Goal: Task Accomplishment & Management: Use online tool/utility

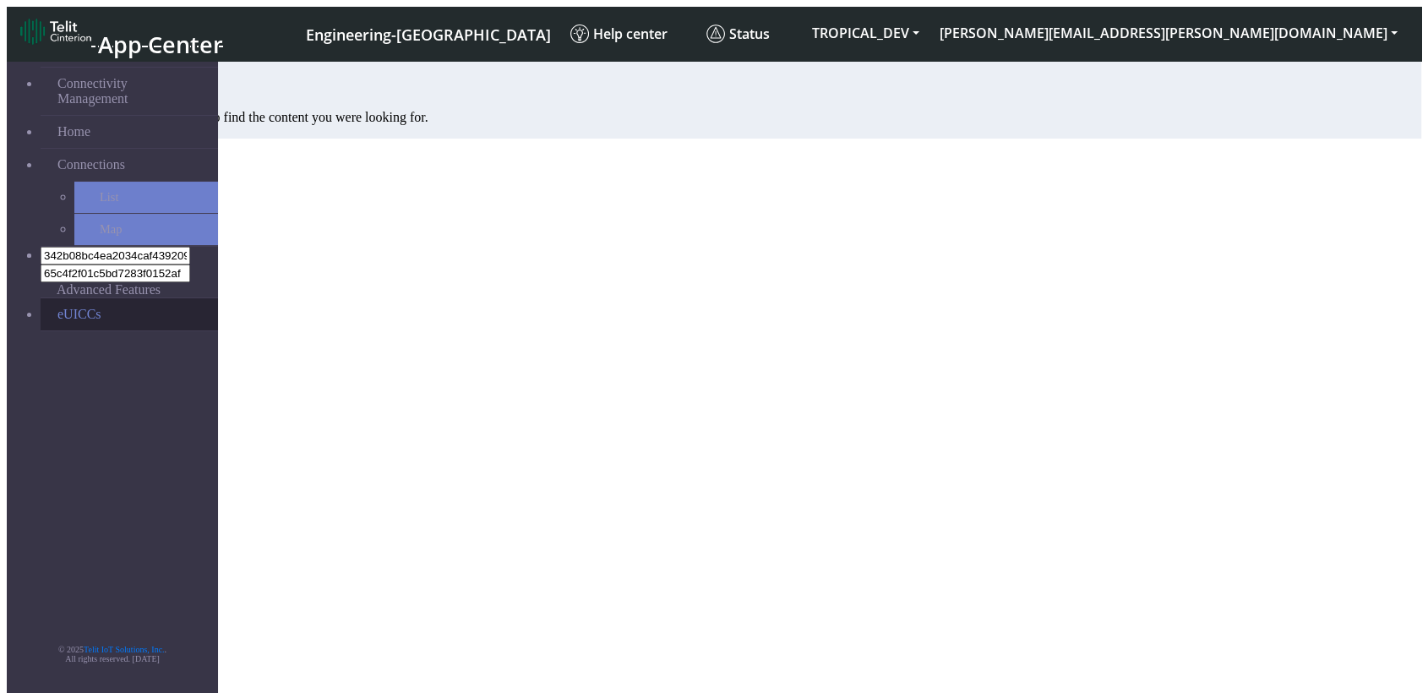
click at [95, 298] on link "eUICCs" at bounding box center [129, 314] width 177 height 32
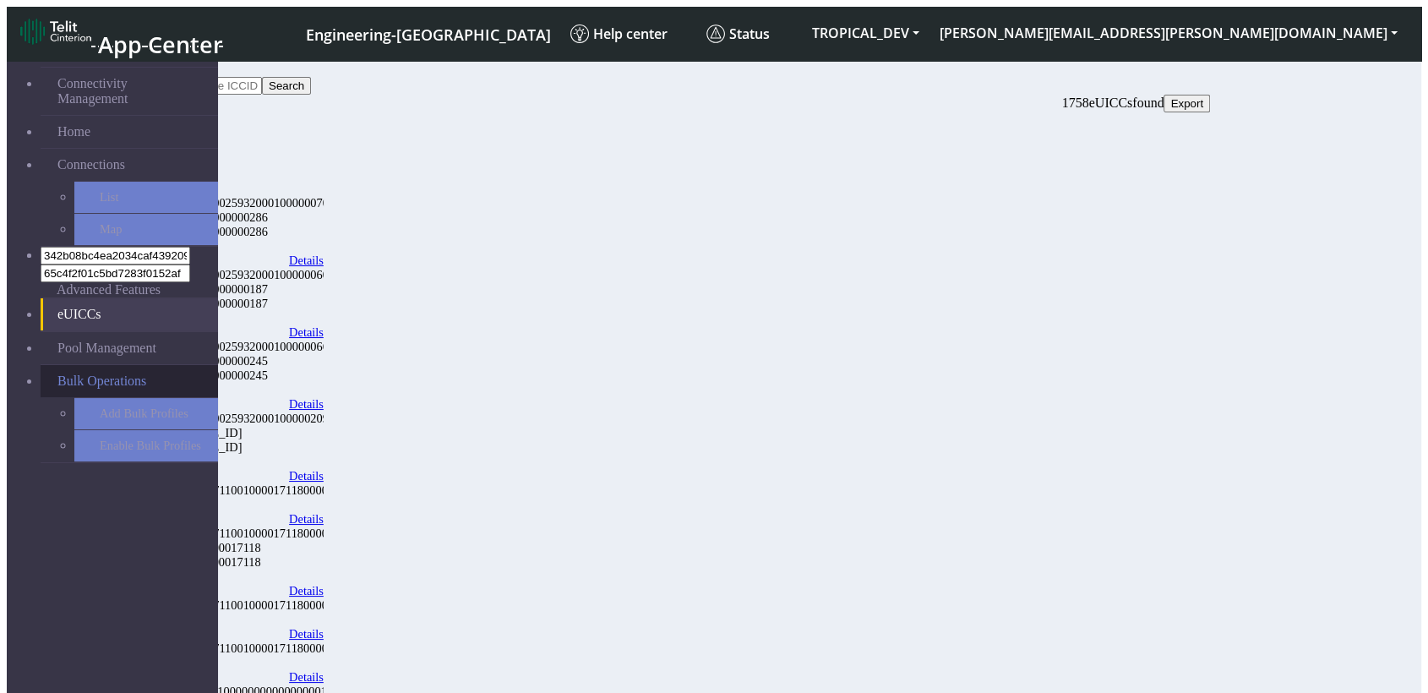
click at [93, 373] on span "Bulk Operations" at bounding box center [101, 380] width 89 height 15
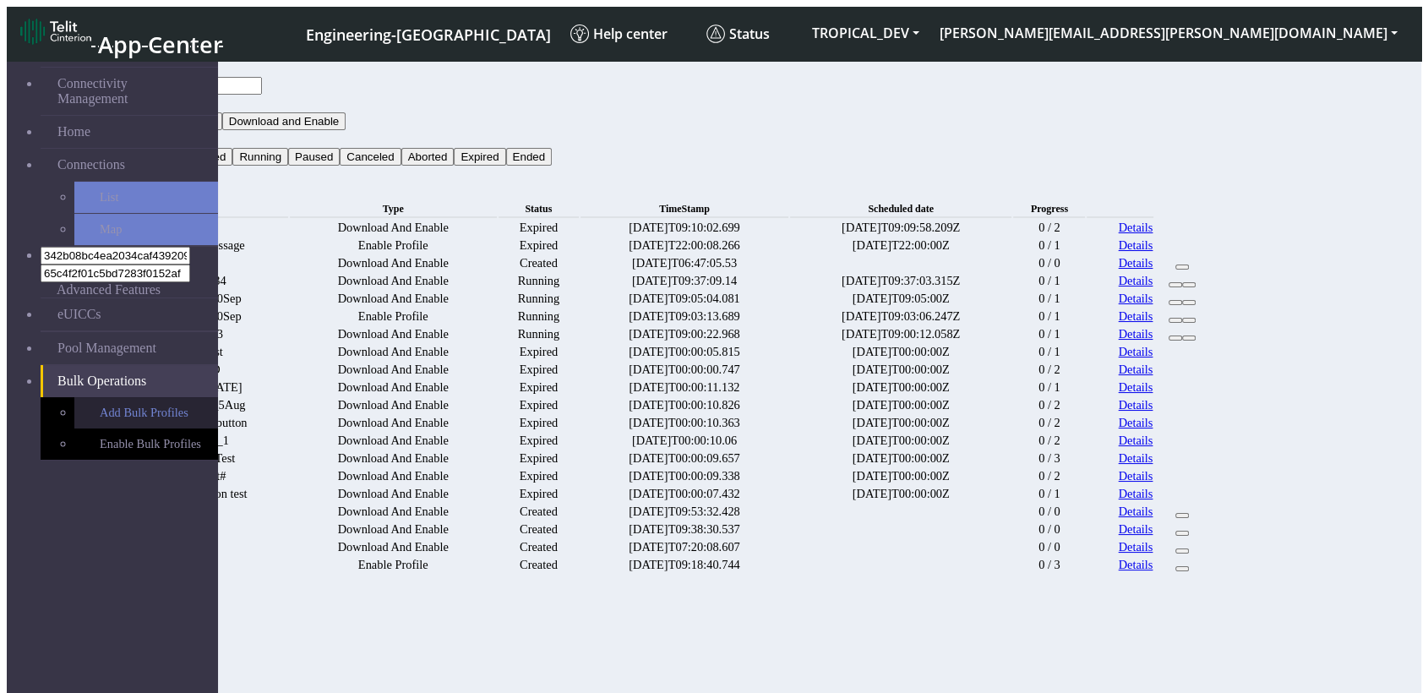
click at [115, 397] on link "Add Bulk Profiles" at bounding box center [146, 412] width 144 height 31
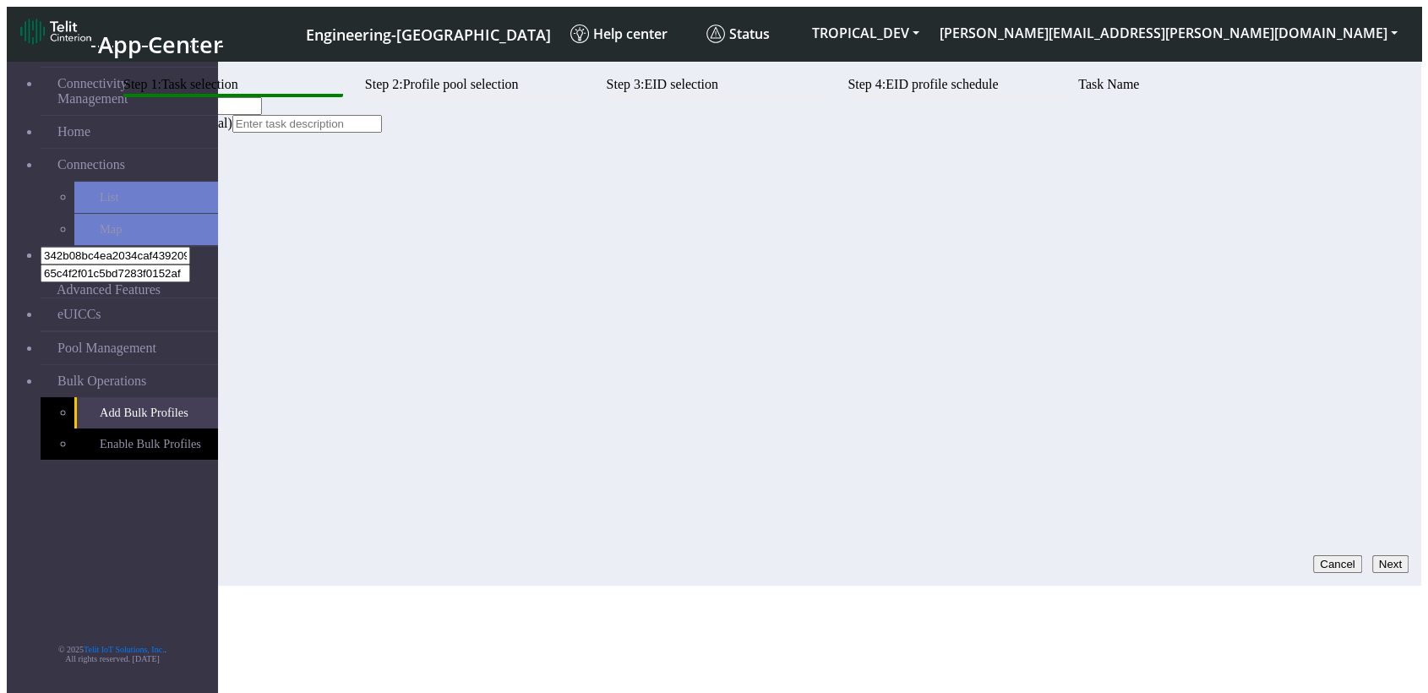
click at [1374, 555] on button "Next" at bounding box center [1390, 564] width 36 height 18
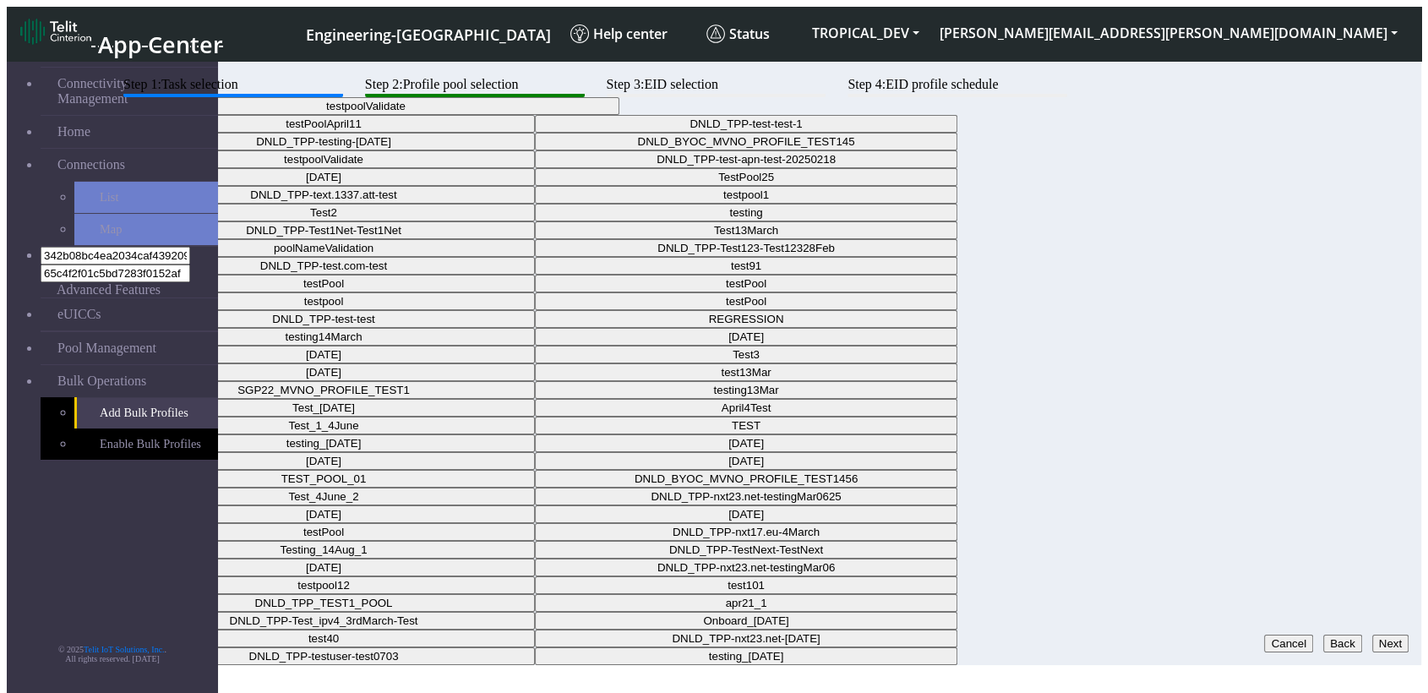
click at [619, 115] on button "testpoolValidate" at bounding box center [365, 106] width 507 height 18
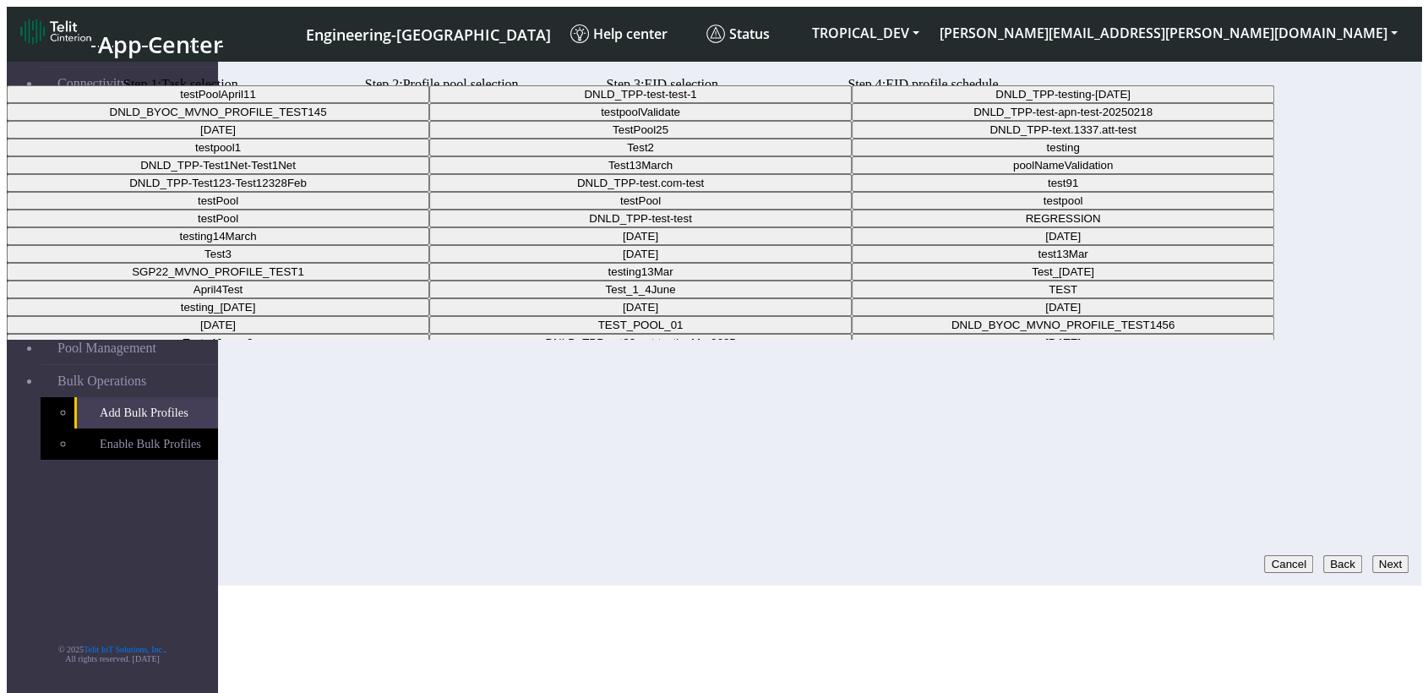
scroll to position [188, 0]
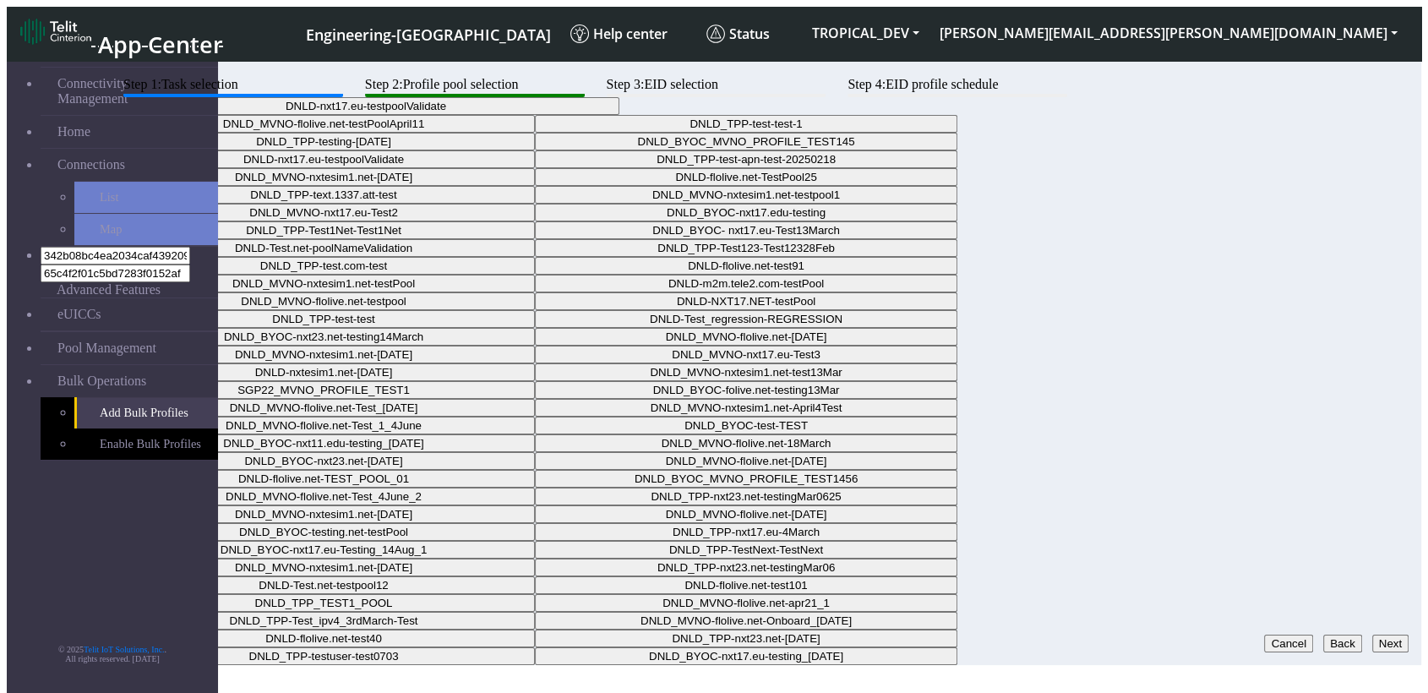
click at [619, 115] on button "DNLD-nxt17.eu-testpoolValidate" at bounding box center [365, 106] width 507 height 18
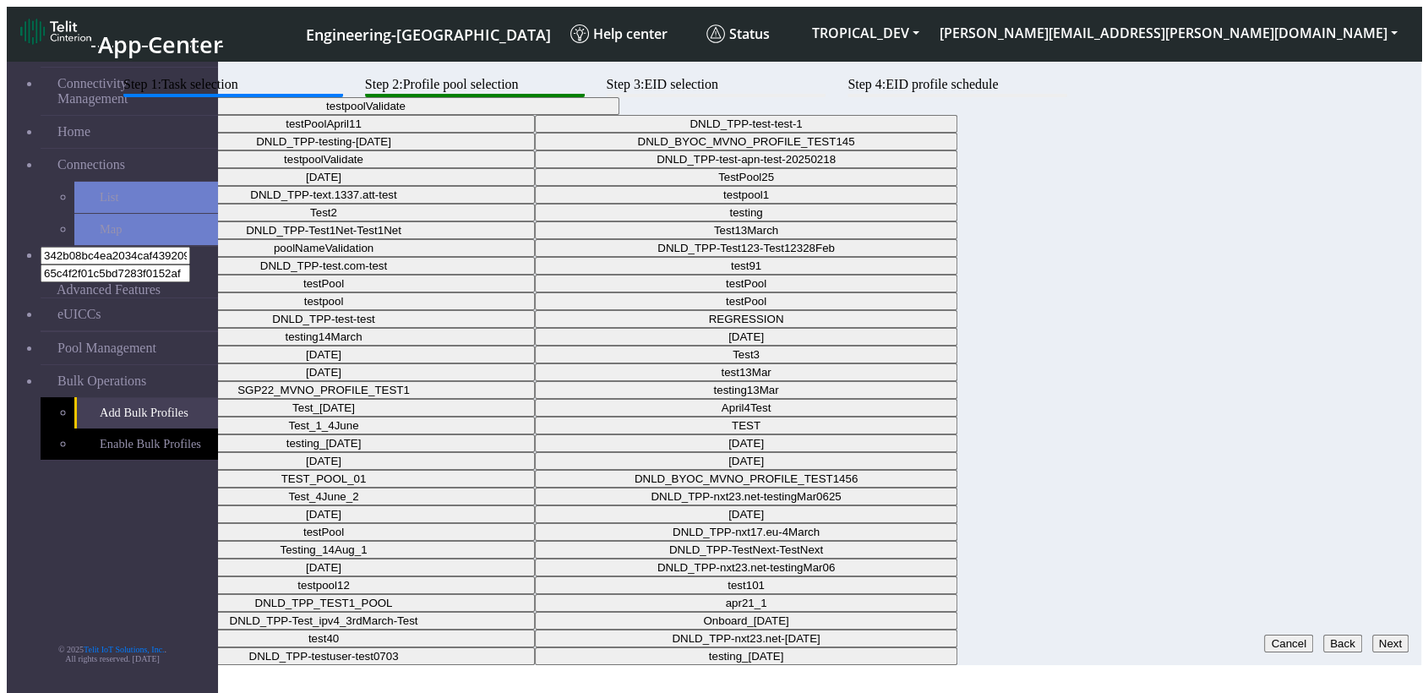
click at [619, 115] on button "testpoolValidate" at bounding box center [365, 106] width 507 height 18
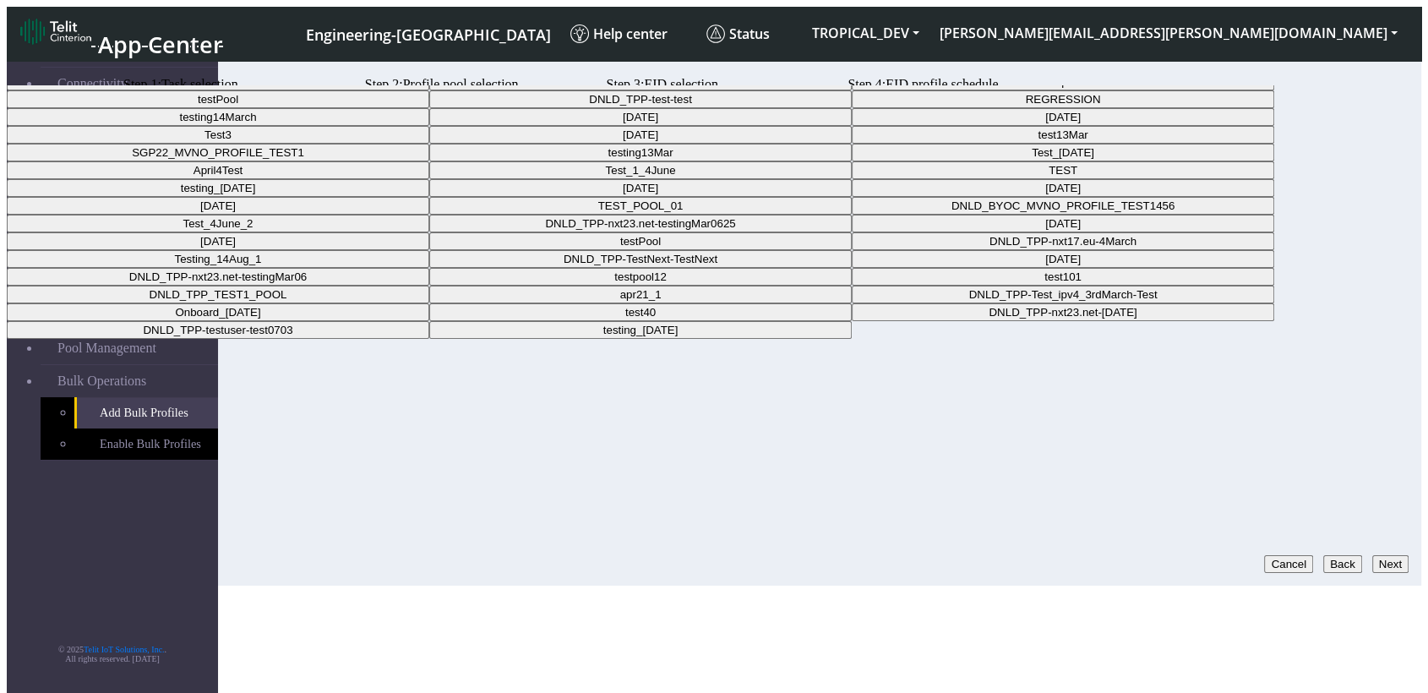
scroll to position [375, 0]
click at [429, 90] on Pool45cfd05c-97be-4821-bc92-400c38bad9fb-dropdown "testPool" at bounding box center [218, 82] width 422 height 18
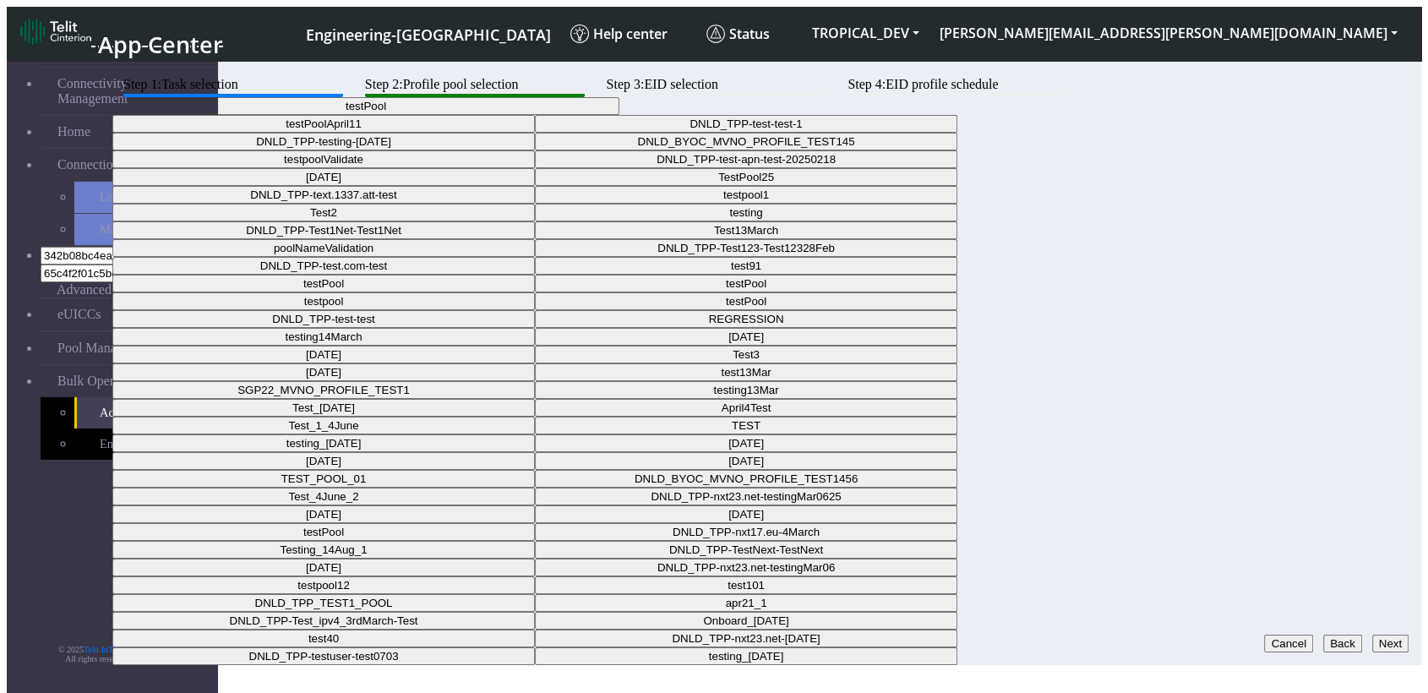
click at [619, 115] on button "testPool" at bounding box center [365, 106] width 507 height 18
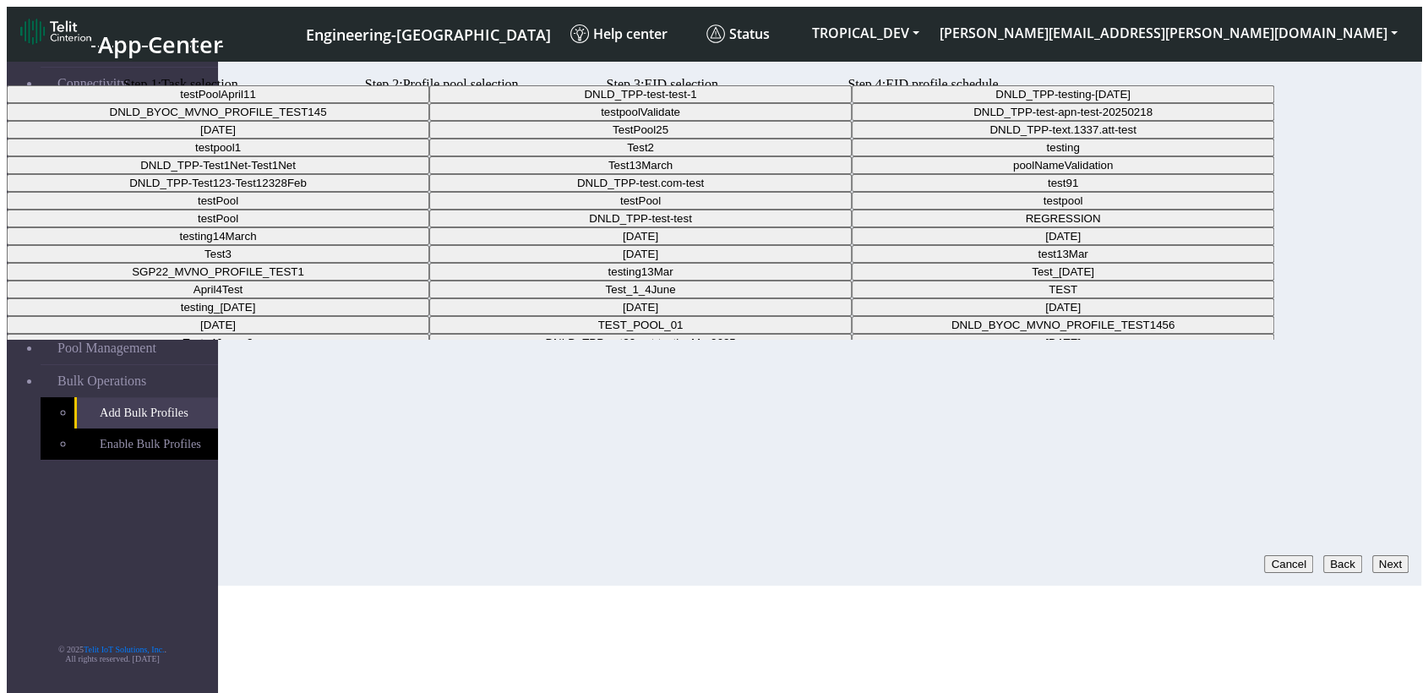
click at [852, 121] on Pool16120223-7df2-42c4-9faa-1b389f1736d4-dropdown "DNLD_TPP-test-apn-test-20250218" at bounding box center [1063, 112] width 422 height 18
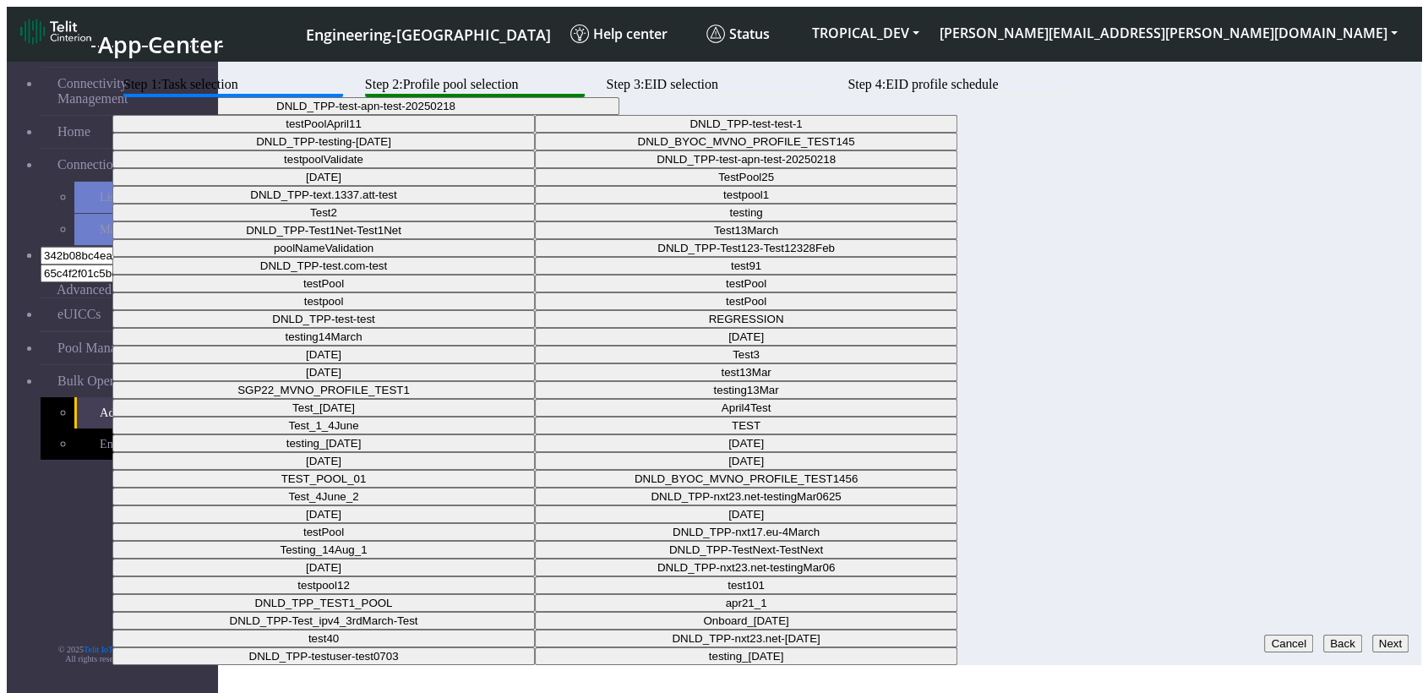
click at [1385, 634] on button "Next" at bounding box center [1390, 643] width 36 height 18
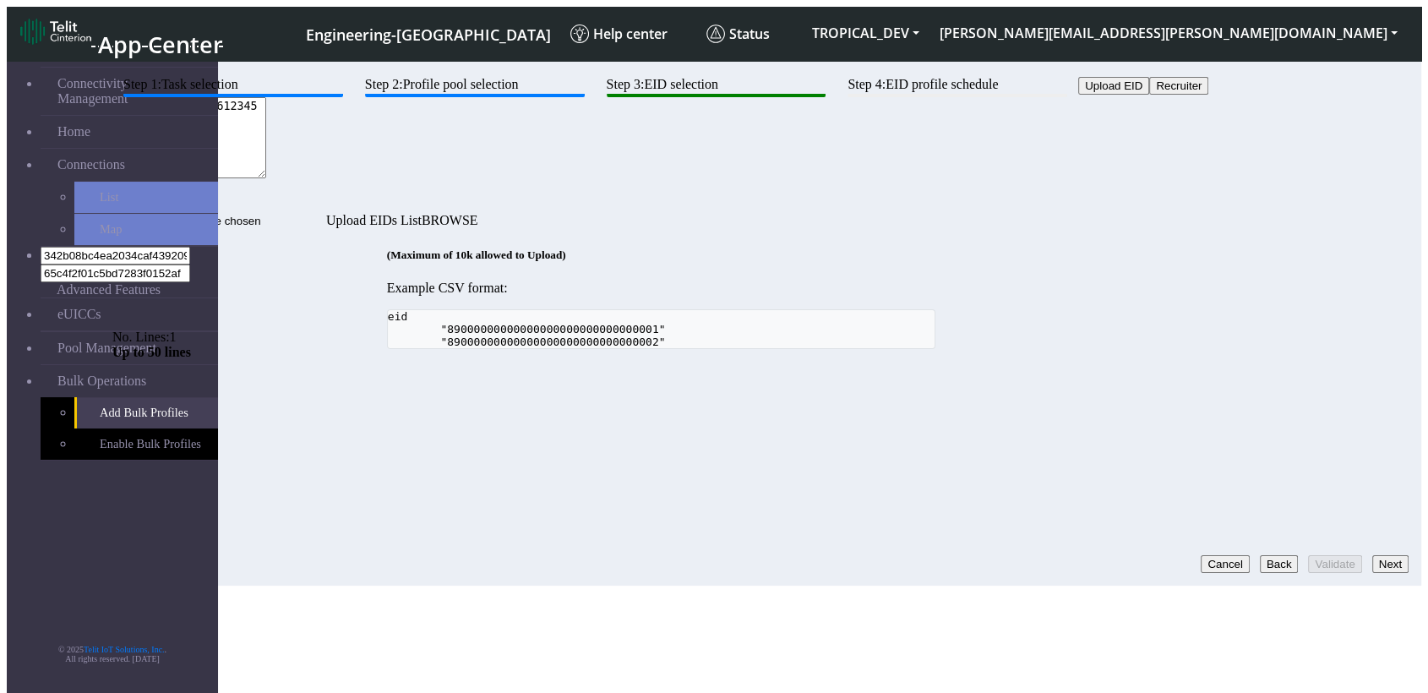
click at [1375, 555] on button "Next" at bounding box center [1390, 564] width 36 height 18
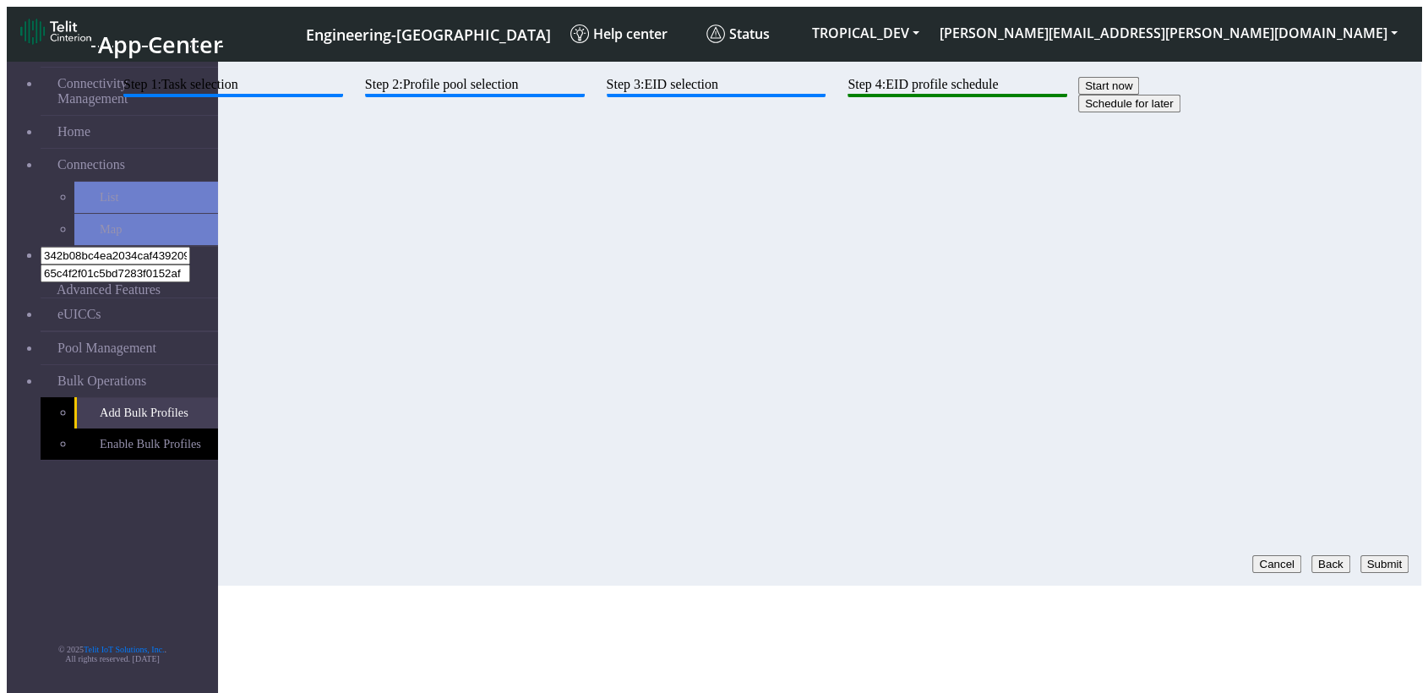
click at [1375, 555] on button "Submit" at bounding box center [1384, 564] width 48 height 18
click at [1103, 199] on div "Step 1: Task selection Step 2: Profile pool selection Step 3: EID selection Ste…" at bounding box center [660, 138] width 1097 height 122
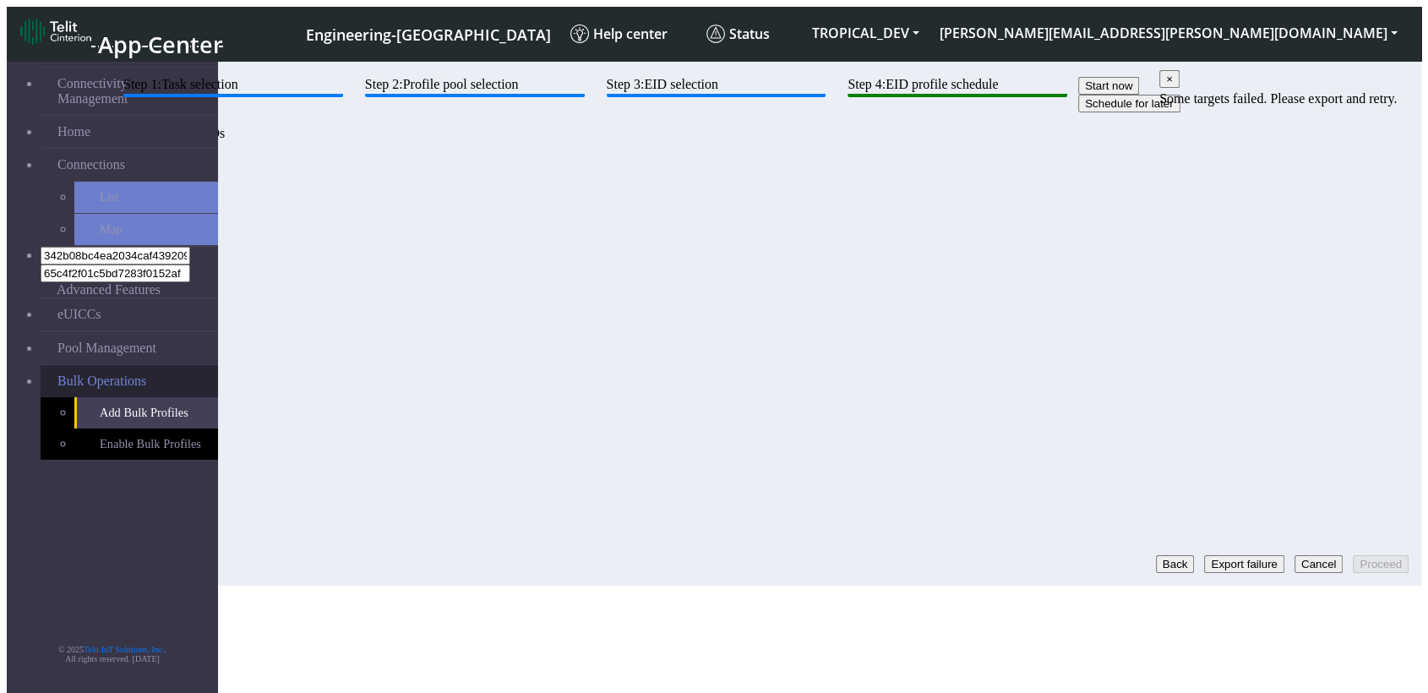
click at [87, 373] on span "Bulk Operations" at bounding box center [101, 380] width 89 height 15
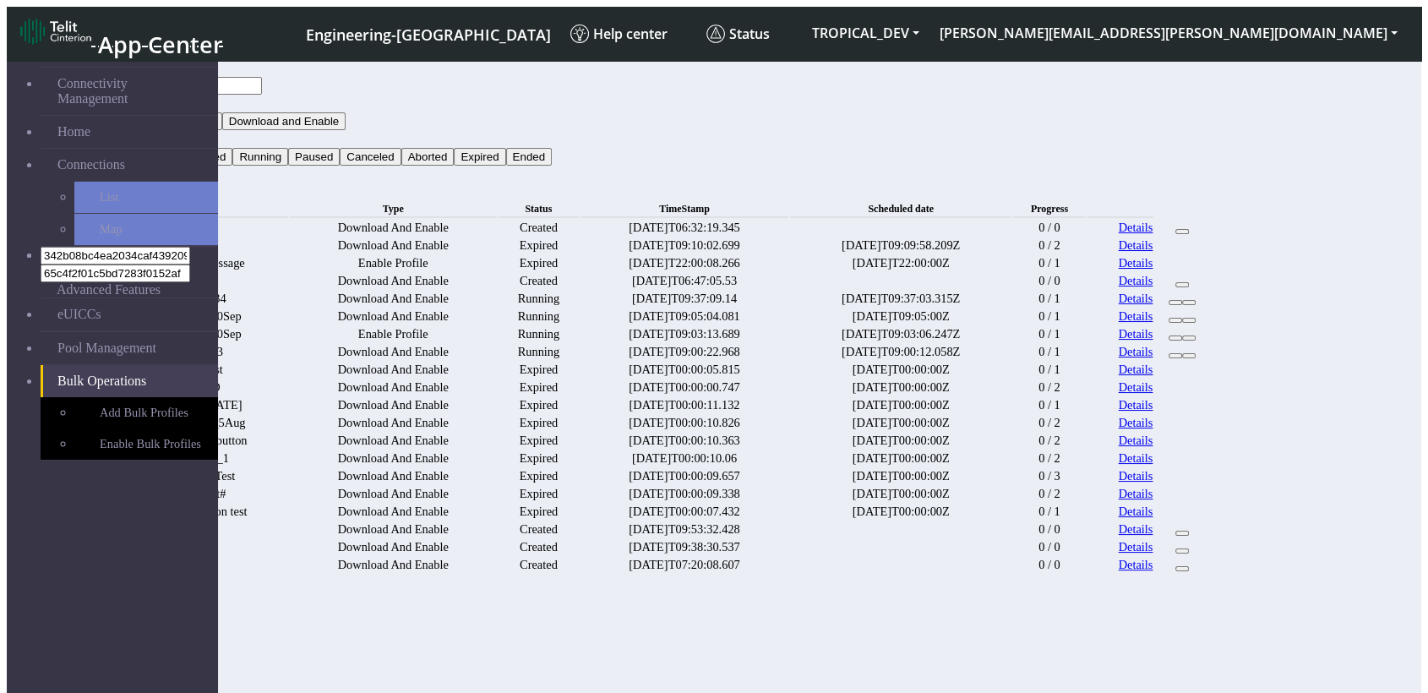
click at [1153, 220] on link "Details" at bounding box center [1136, 227] width 35 height 14
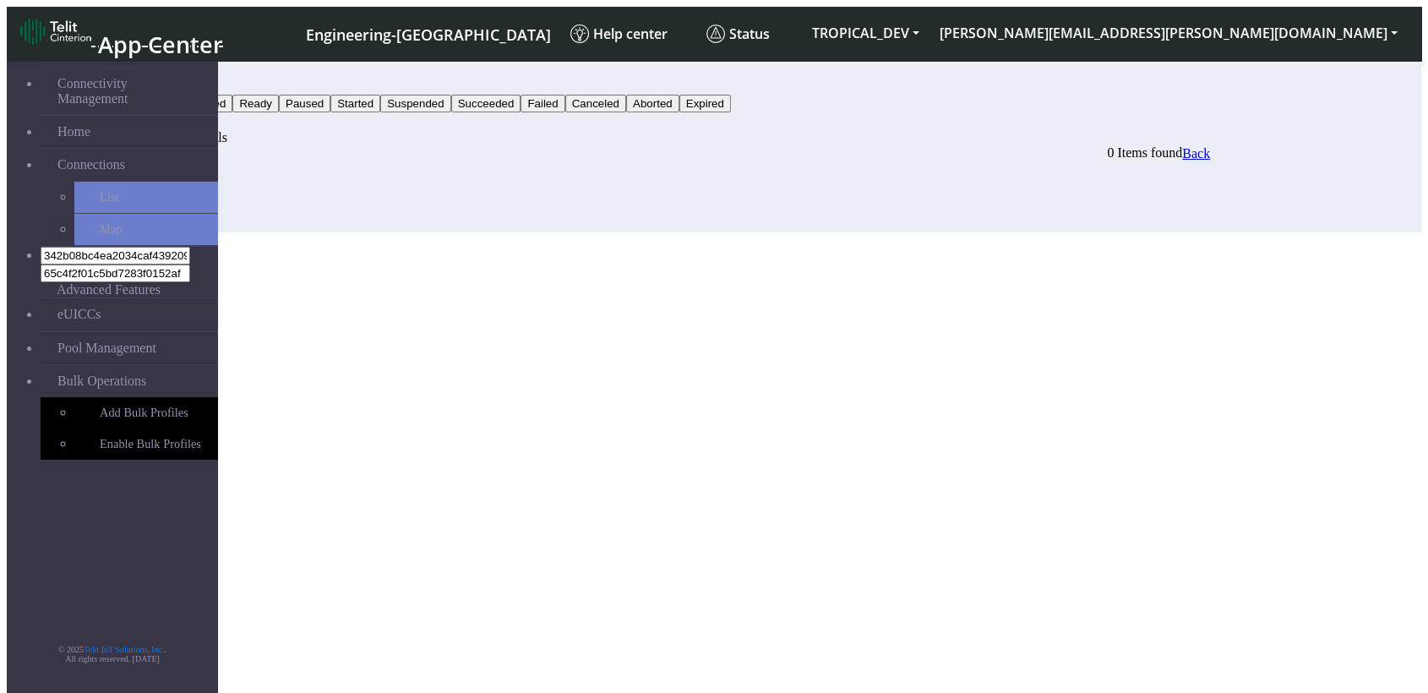
click at [1210, 146] on span "Back" at bounding box center [1196, 153] width 28 height 14
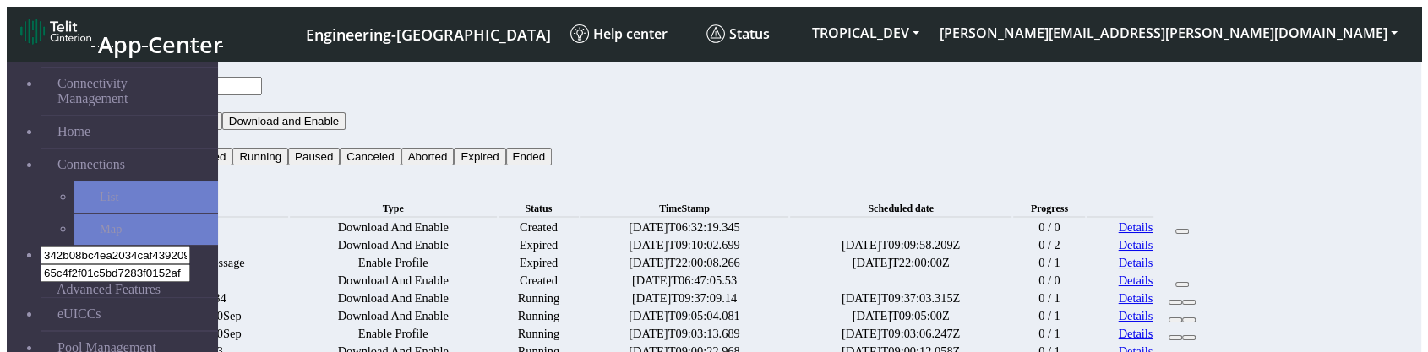
click at [1153, 220] on link "Details" at bounding box center [1136, 227] width 35 height 14
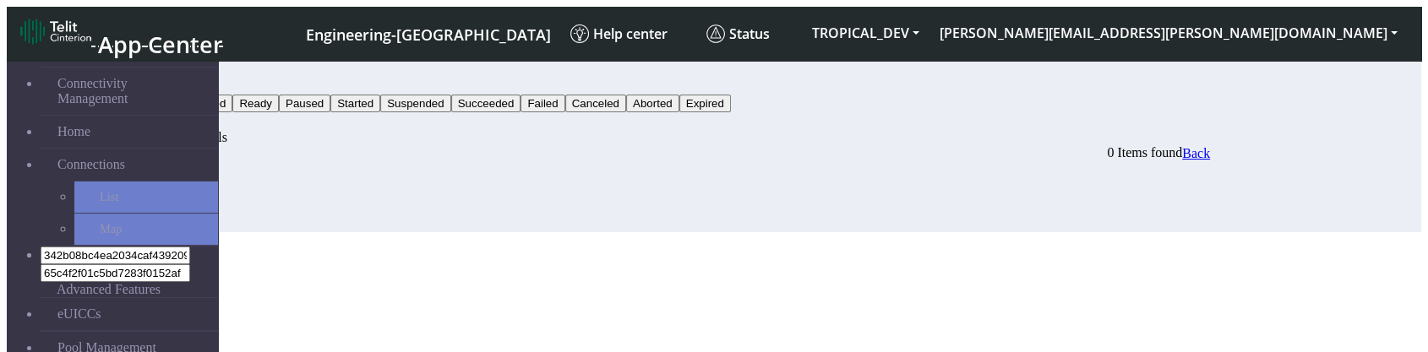
click at [1210, 146] on span "Back" at bounding box center [1196, 153] width 28 height 14
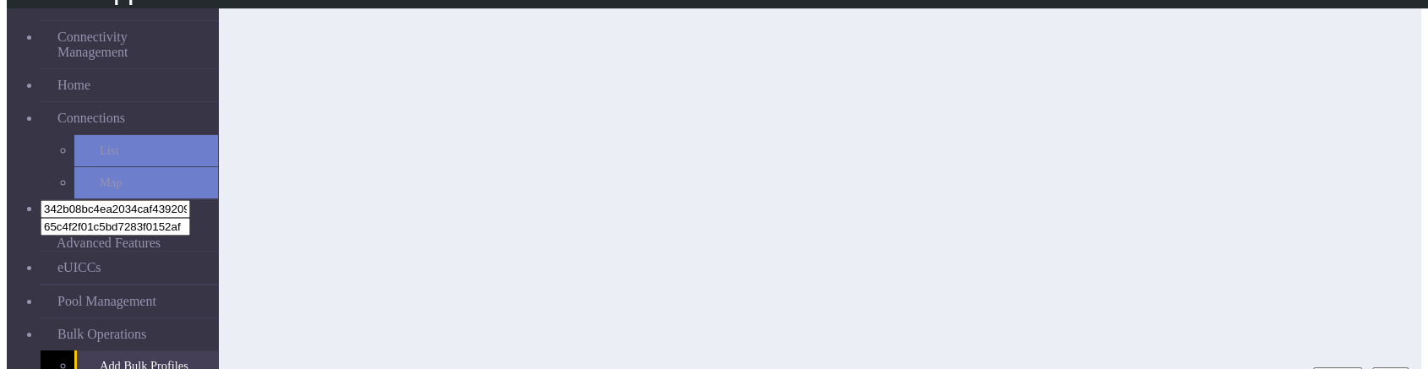
scroll to position [162, 0]
click at [1383, 346] on button "Next" at bounding box center [1390, 355] width 36 height 18
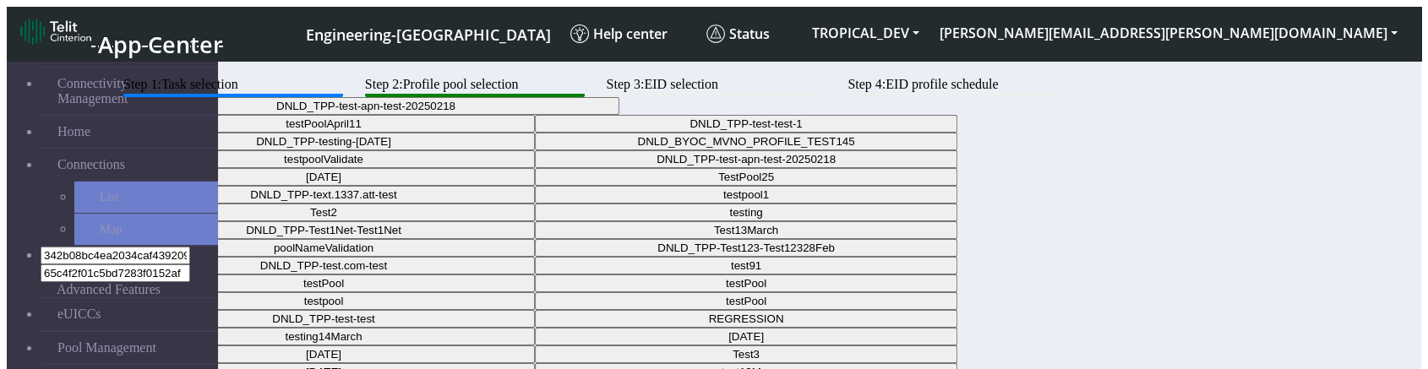
click at [619, 115] on button "DNLD_TPP-test-apn-test-20250218" at bounding box center [365, 106] width 507 height 18
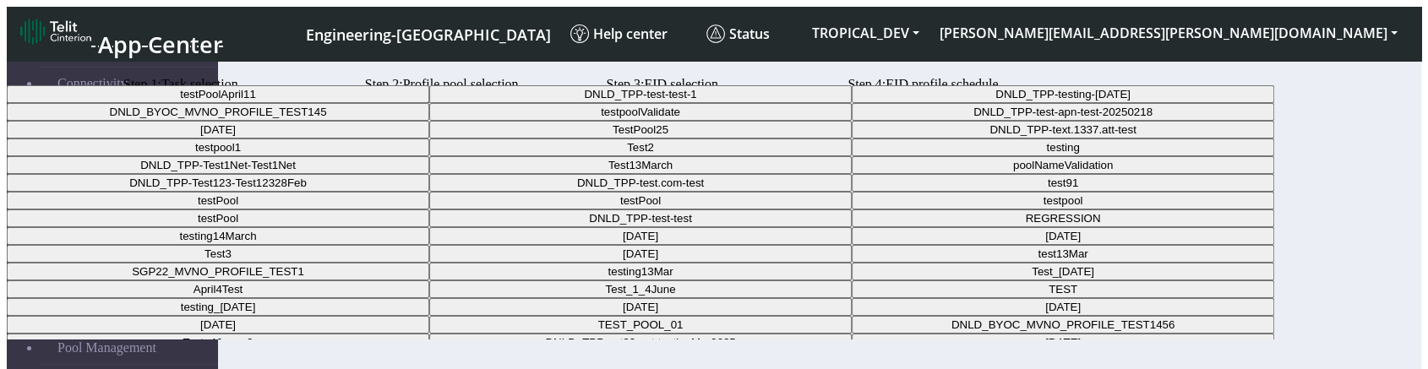
click at [852, 103] on Pool0d1230bc-1970-4d35-9e5b-a3092314a228-dropdown "DNLD_TPP-testing-Mar05" at bounding box center [1063, 94] width 422 height 18
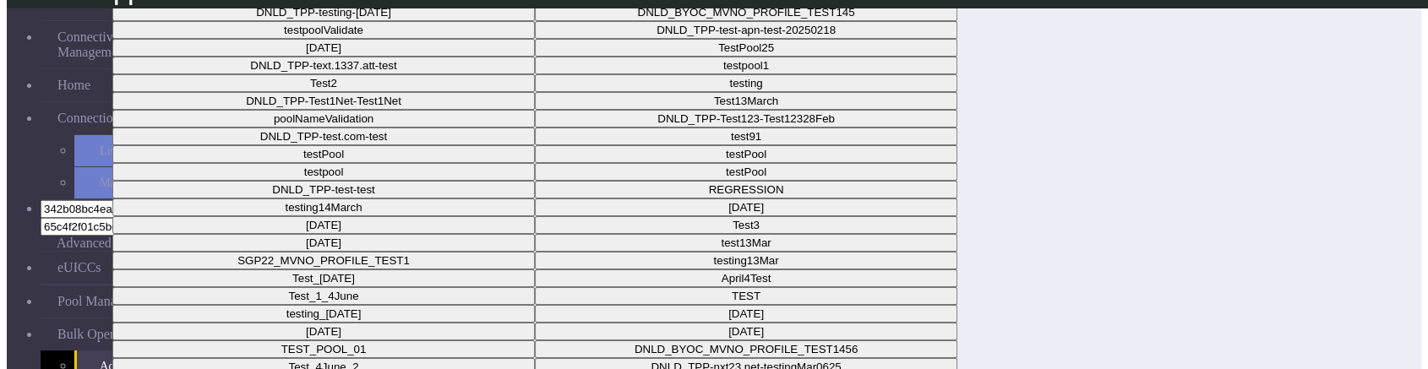
scroll to position [162, 0]
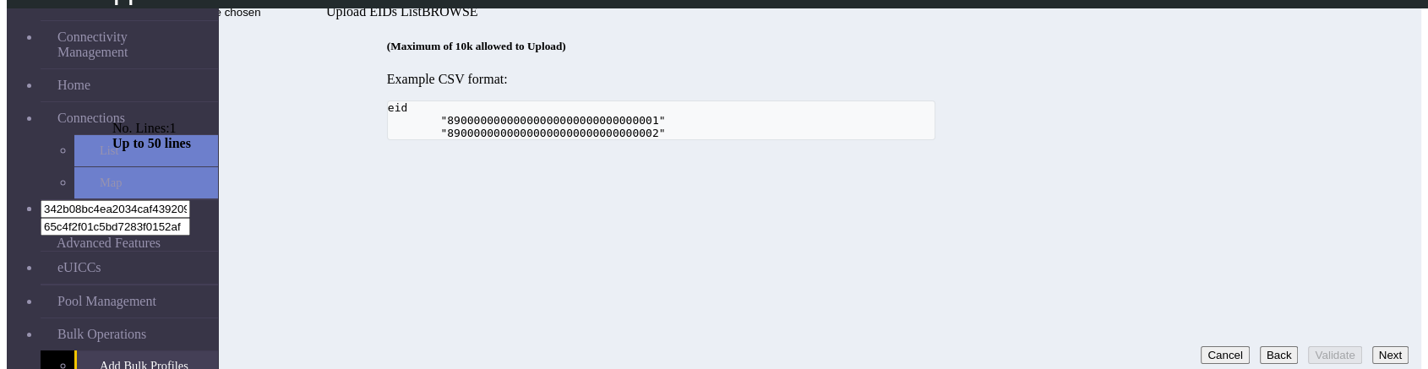
click at [1390, 346] on button "Next" at bounding box center [1390, 355] width 36 height 18
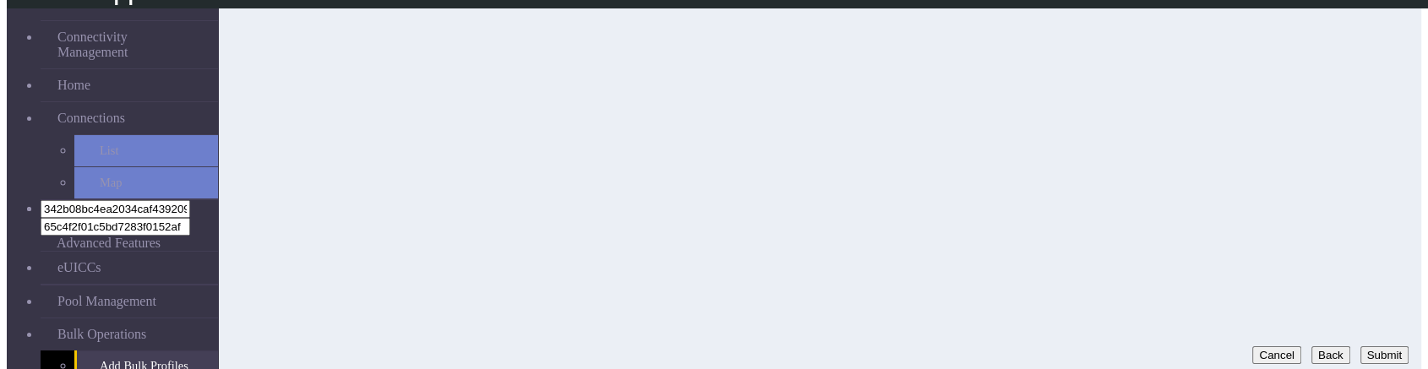
click at [1360, 346] on button "Submit" at bounding box center [1384, 355] width 48 height 18
click at [1156, 346] on button "Back" at bounding box center [1175, 355] width 39 height 18
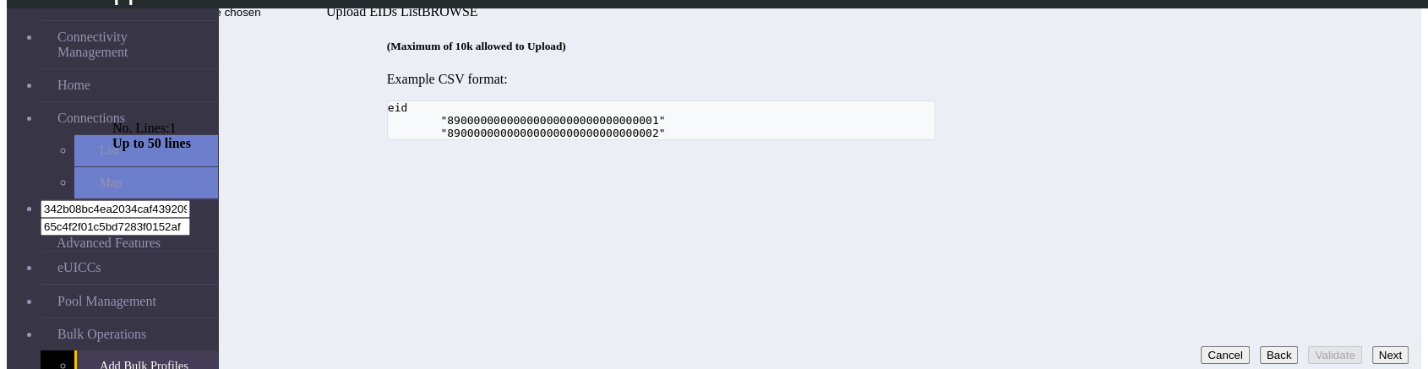
click at [1260, 346] on button "Back" at bounding box center [1279, 355] width 39 height 18
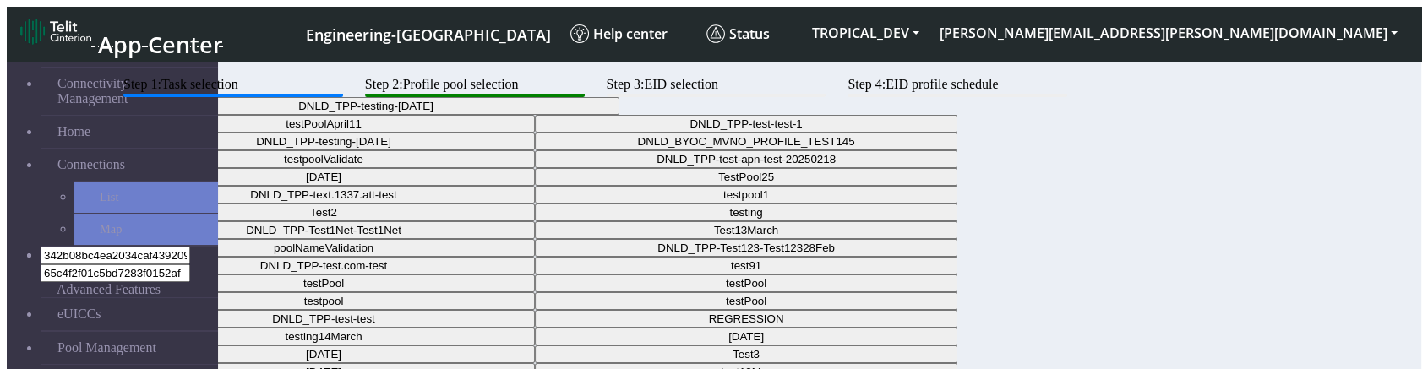
click at [619, 115] on button "DNLD_TPP-testing-Mar05" at bounding box center [365, 106] width 507 height 18
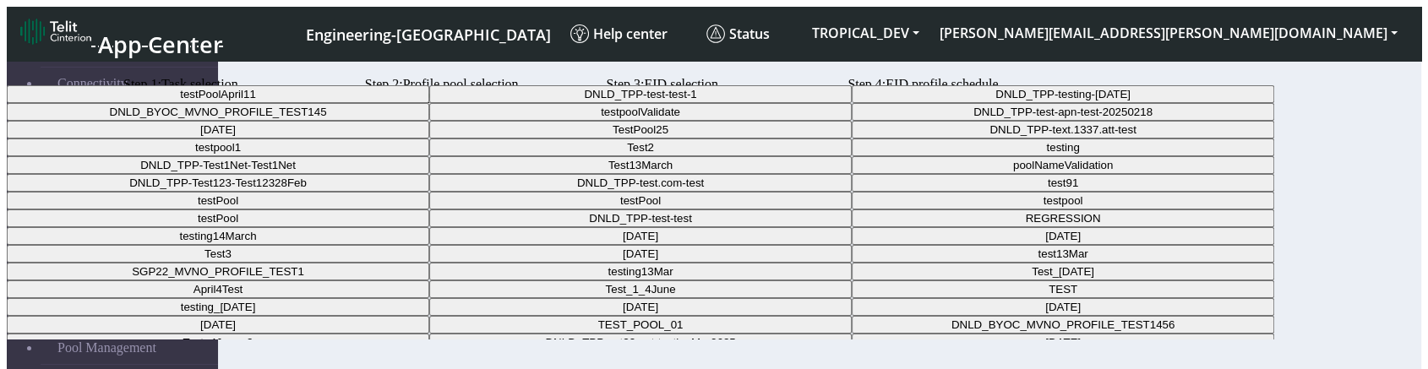
click at [852, 121] on Pool16120223-7df2-42c4-9faa-1b389f1736d4-dropdown "DNLD_TPP-test-apn-test-20250218" at bounding box center [1063, 112] width 422 height 18
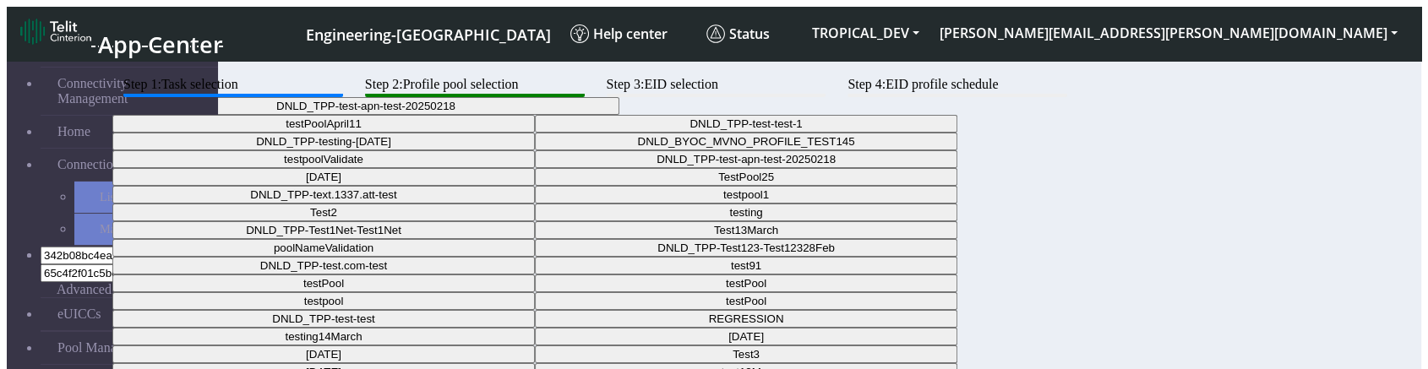
scroll to position [162, 0]
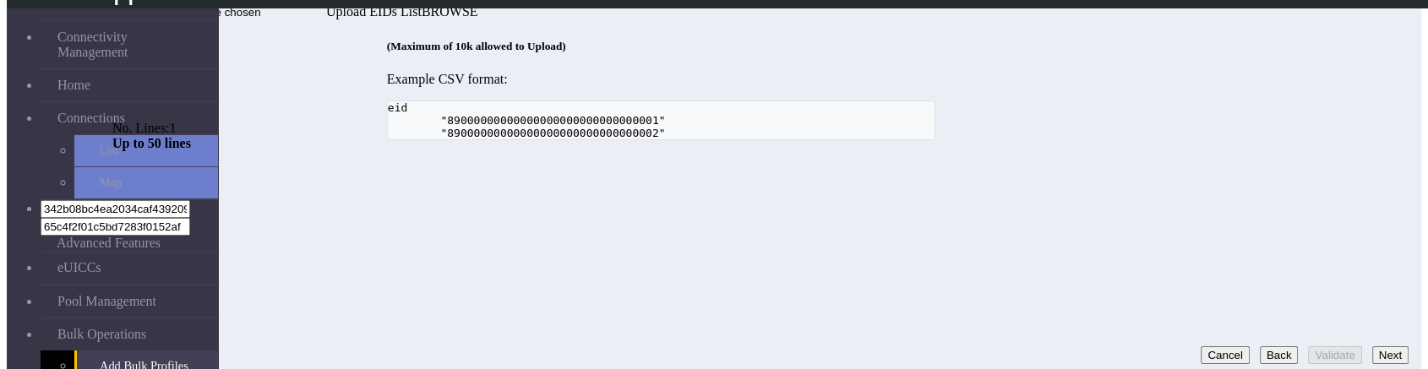
click at [1385, 346] on button "Next" at bounding box center [1390, 355] width 36 height 18
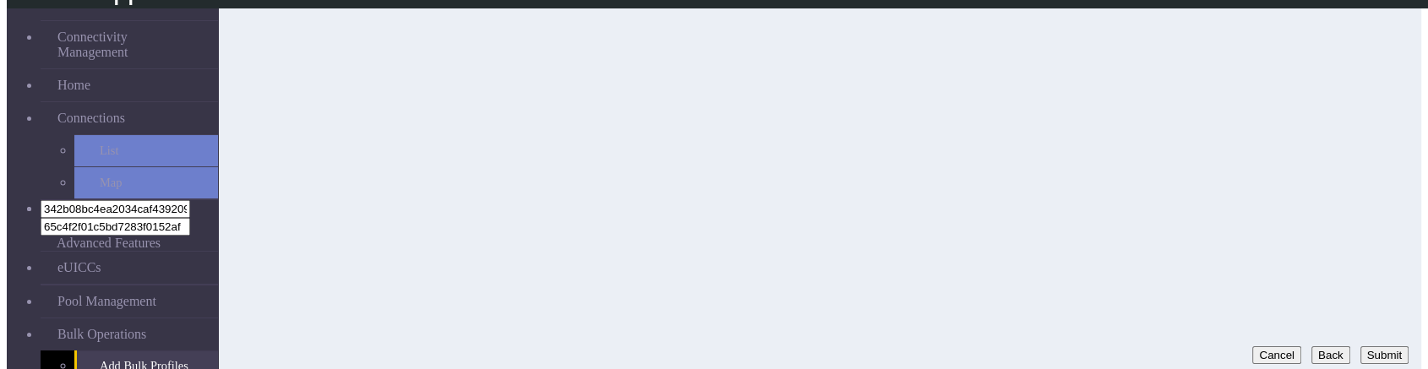
click at [1360, 346] on button "Submit" at bounding box center [1384, 355] width 48 height 18
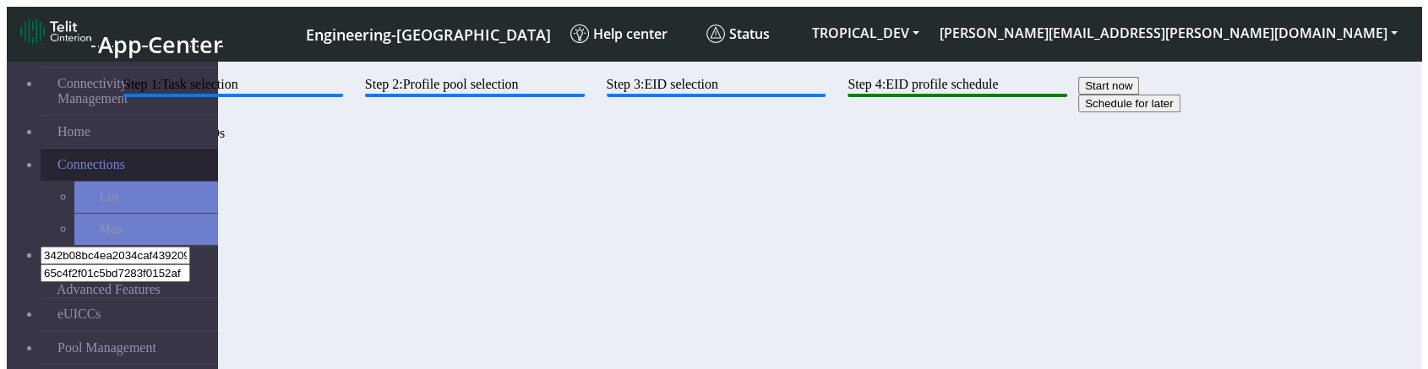
click at [86, 157] on span "Connections" at bounding box center [91, 164] width 68 height 15
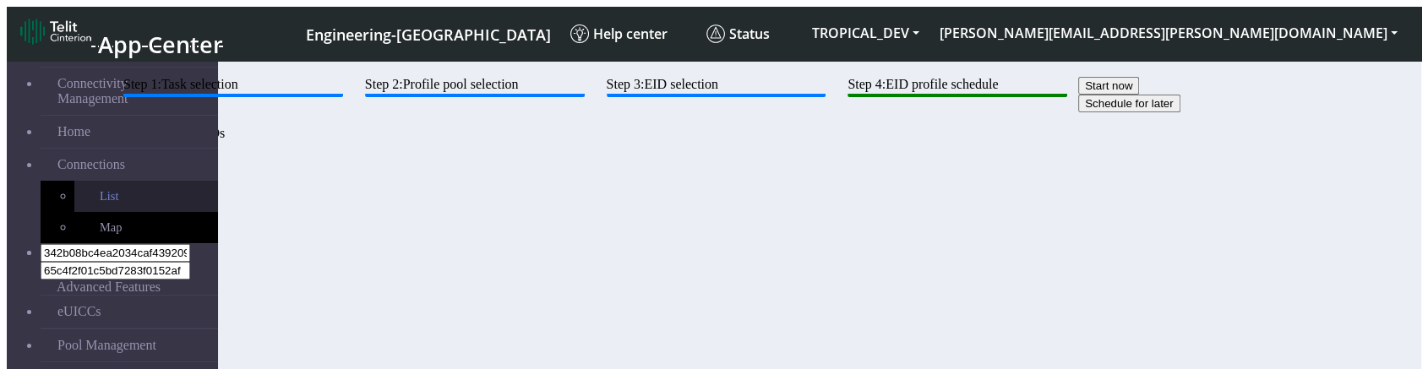
click at [74, 182] on link "List" at bounding box center [146, 196] width 144 height 31
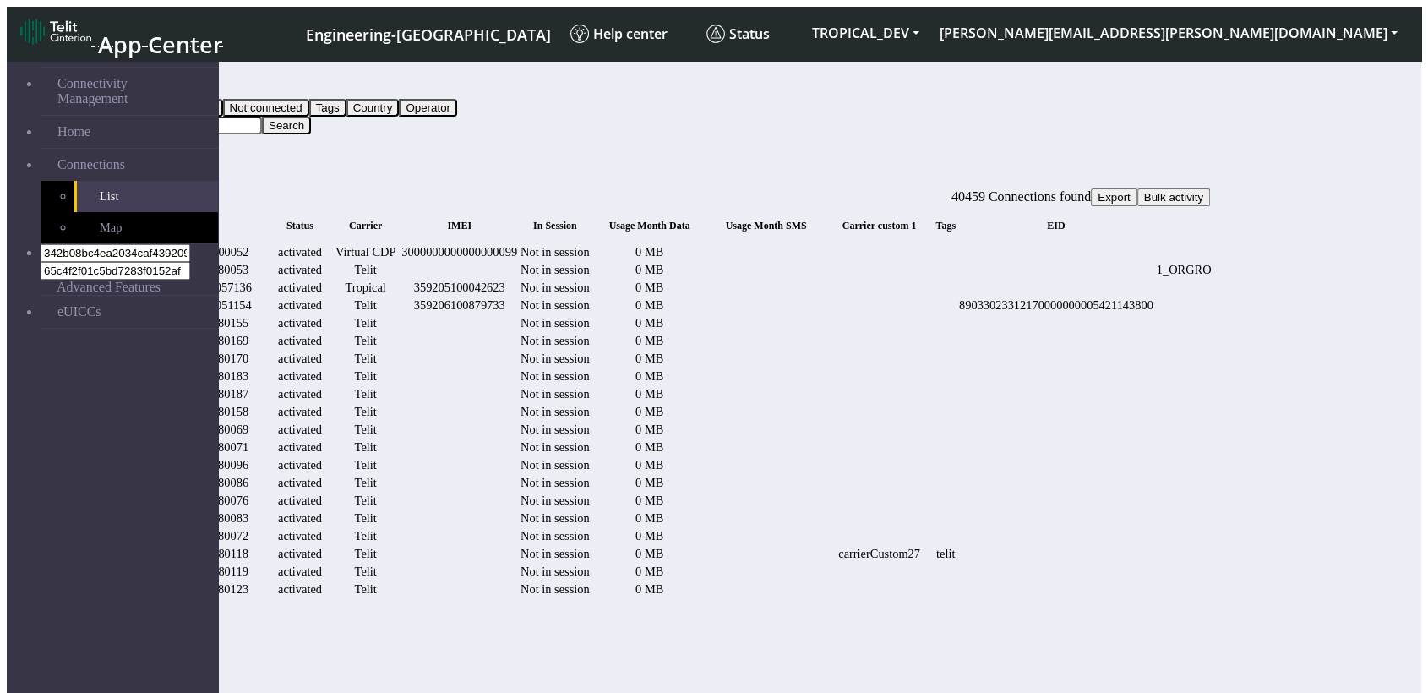
click at [262, 117] on input "Search..." at bounding box center [187, 126] width 150 height 18
paste input "117"
click at [311, 117] on button "Search" at bounding box center [286, 126] width 49 height 18
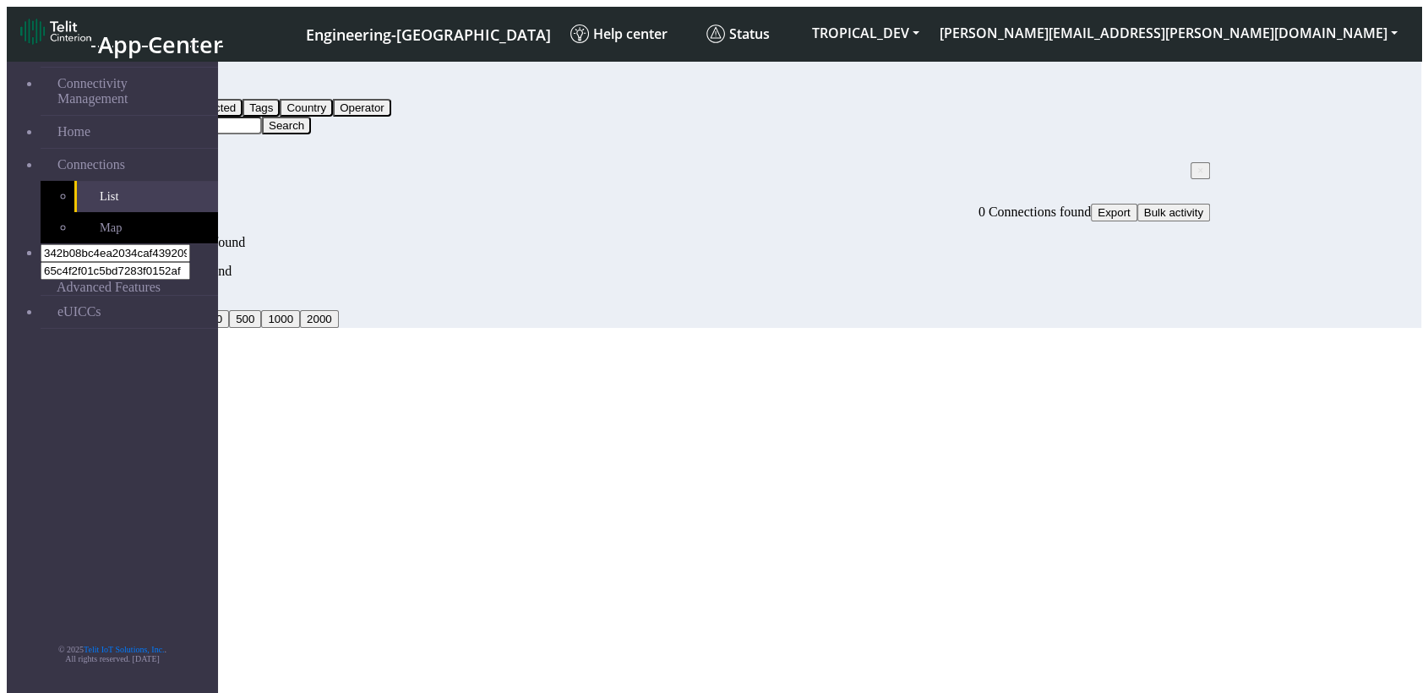
click at [262, 117] on input "117" at bounding box center [187, 126] width 150 height 18
drag, startPoint x: 1262, startPoint y: 81, endPoint x: 1237, endPoint y: 73, distance: 26.5
click at [311, 117] on button "Search" at bounding box center [286, 126] width 49 height 18
click at [262, 117] on input "*117" at bounding box center [187, 126] width 150 height 18
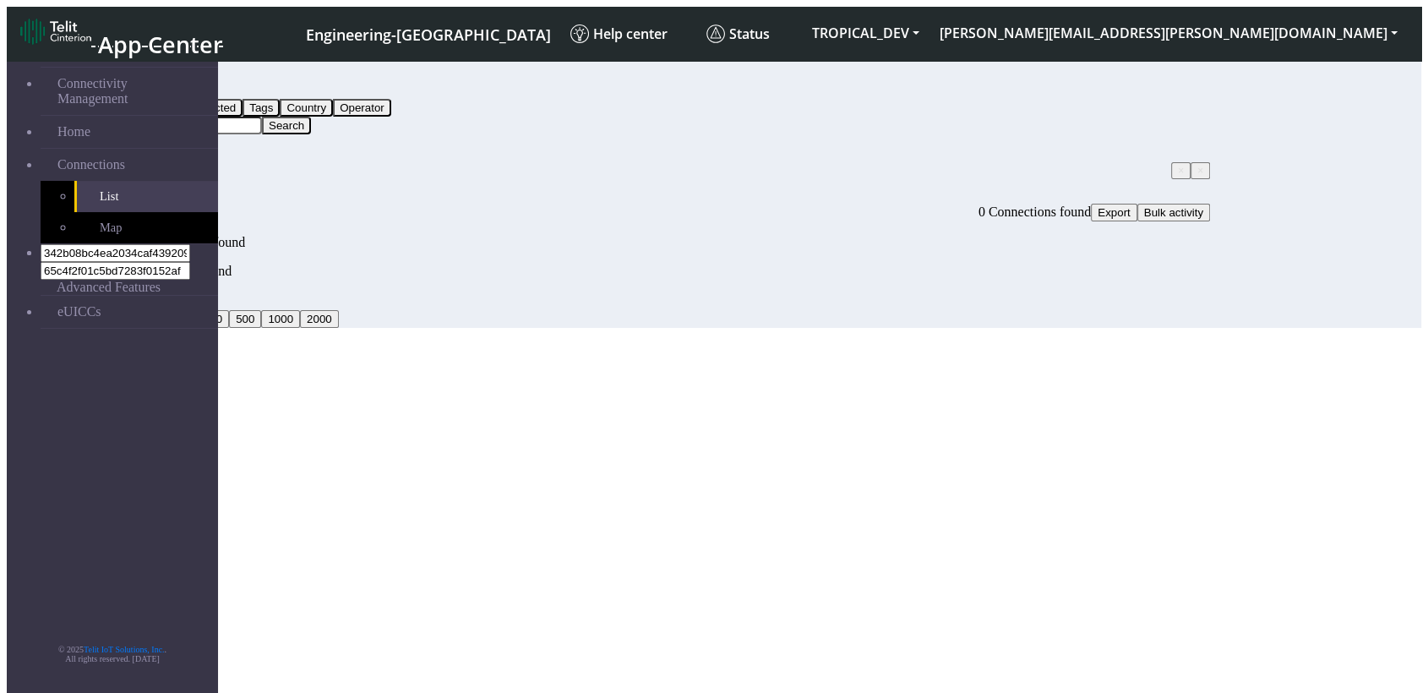
type input "*157"
click at [311, 117] on button "Search" at bounding box center [286, 126] width 49 height 18
click at [1178, 165] on span "×" at bounding box center [1181, 171] width 6 height 12
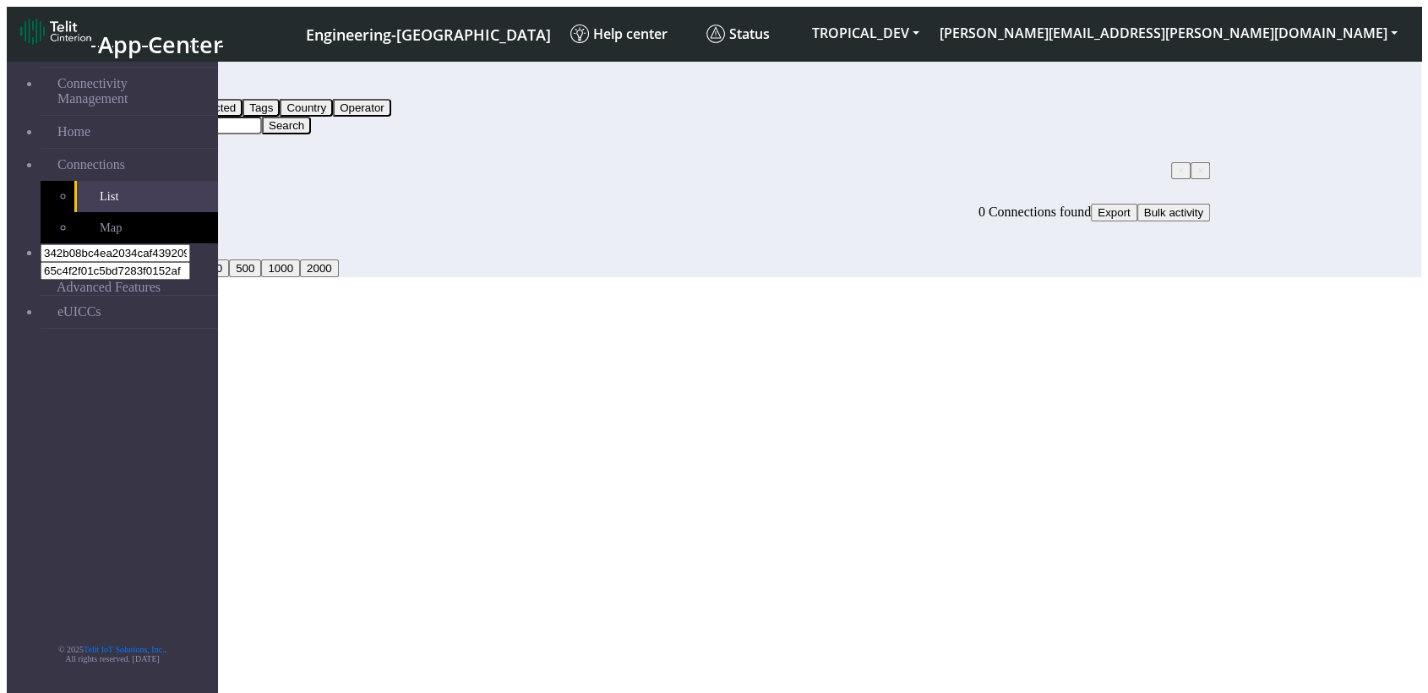
click at [1197, 165] on span "×" at bounding box center [1200, 171] width 6 height 12
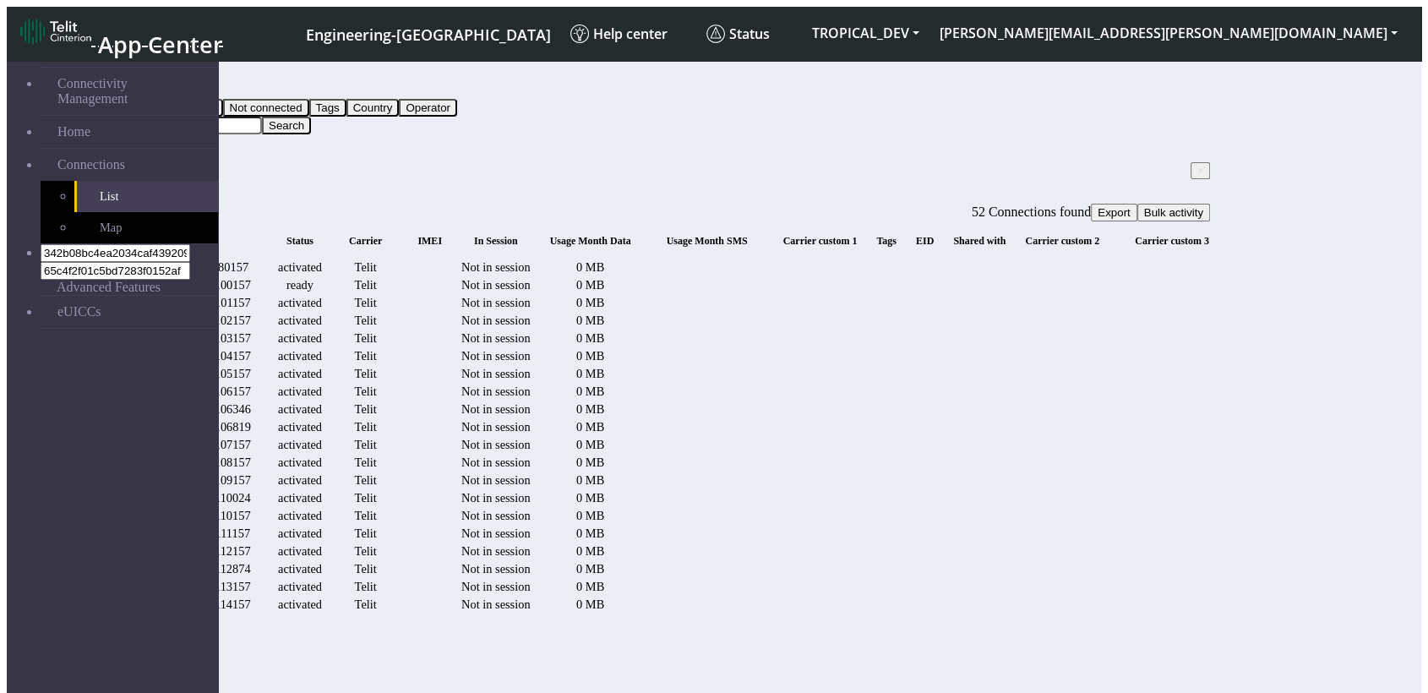
click at [267, 260] on div "8935711001000080157" at bounding box center [191, 267] width 152 height 14
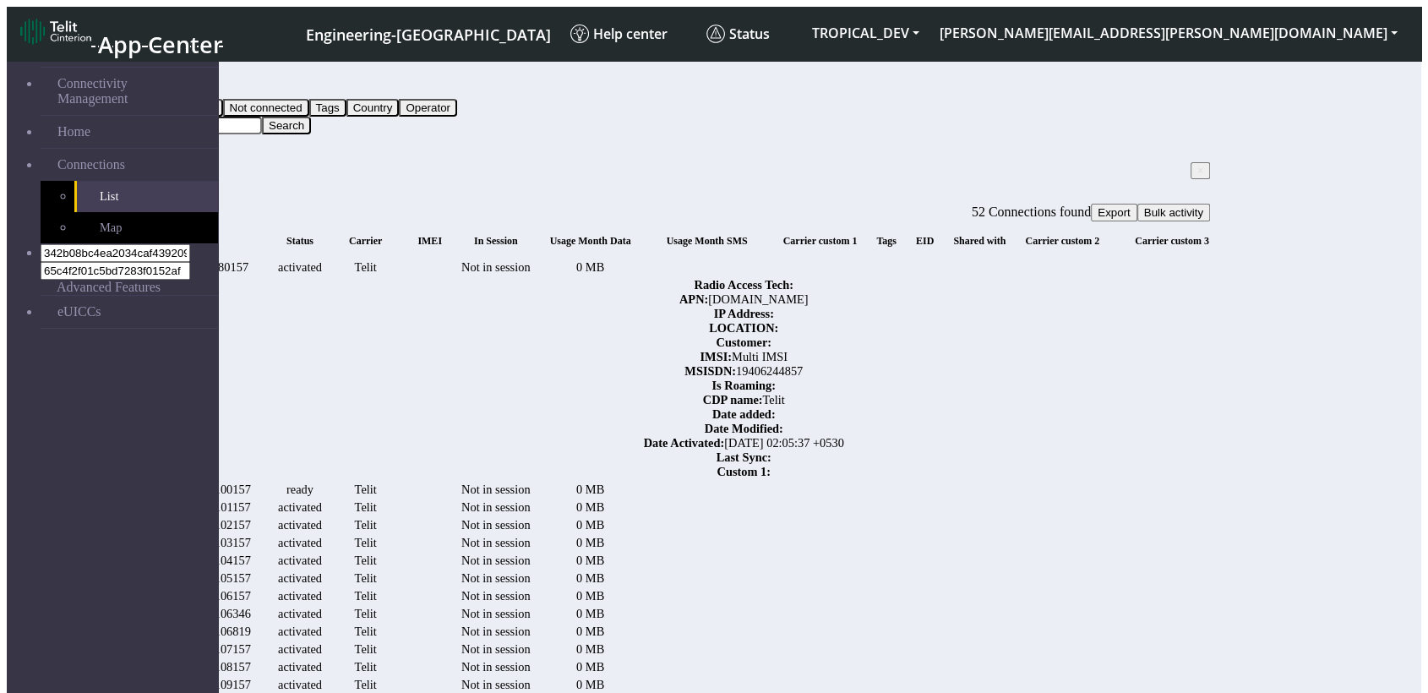
click at [765, 263] on td at bounding box center [707, 267] width 115 height 16
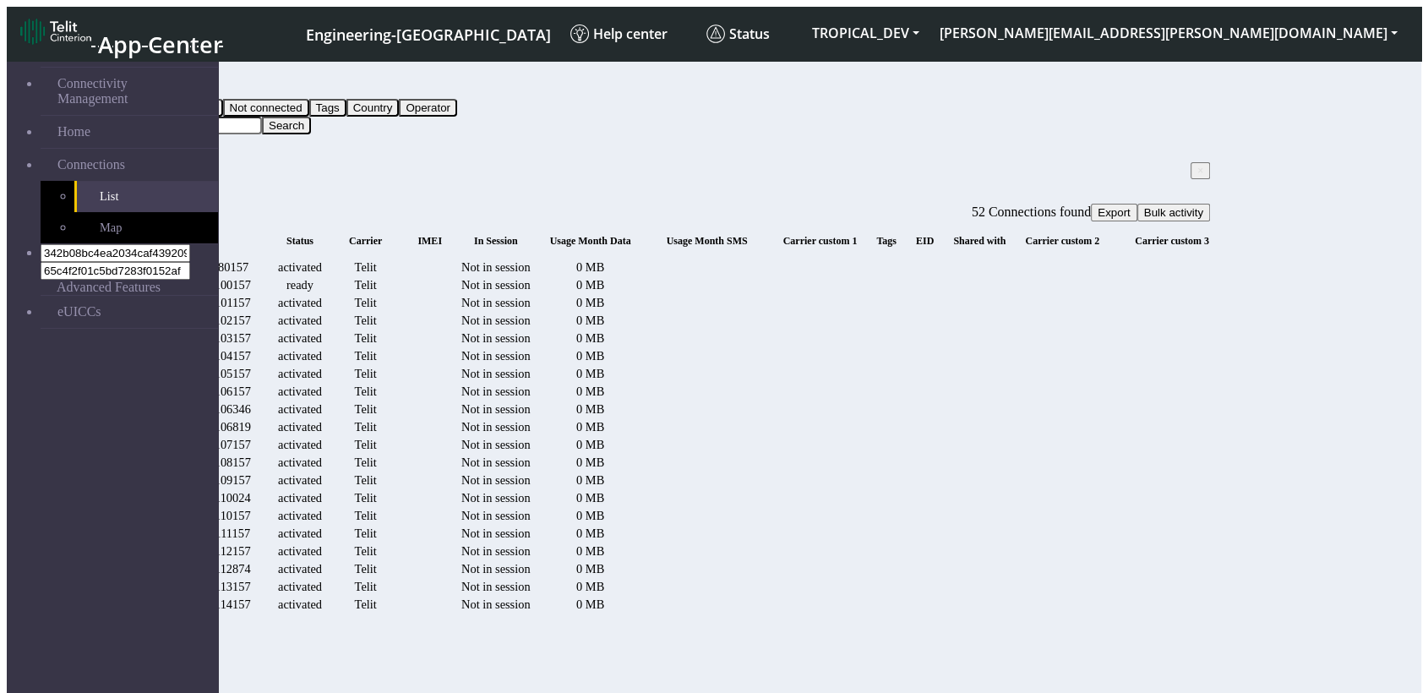
click at [647, 260] on div "0 MB" at bounding box center [590, 267] width 113 height 14
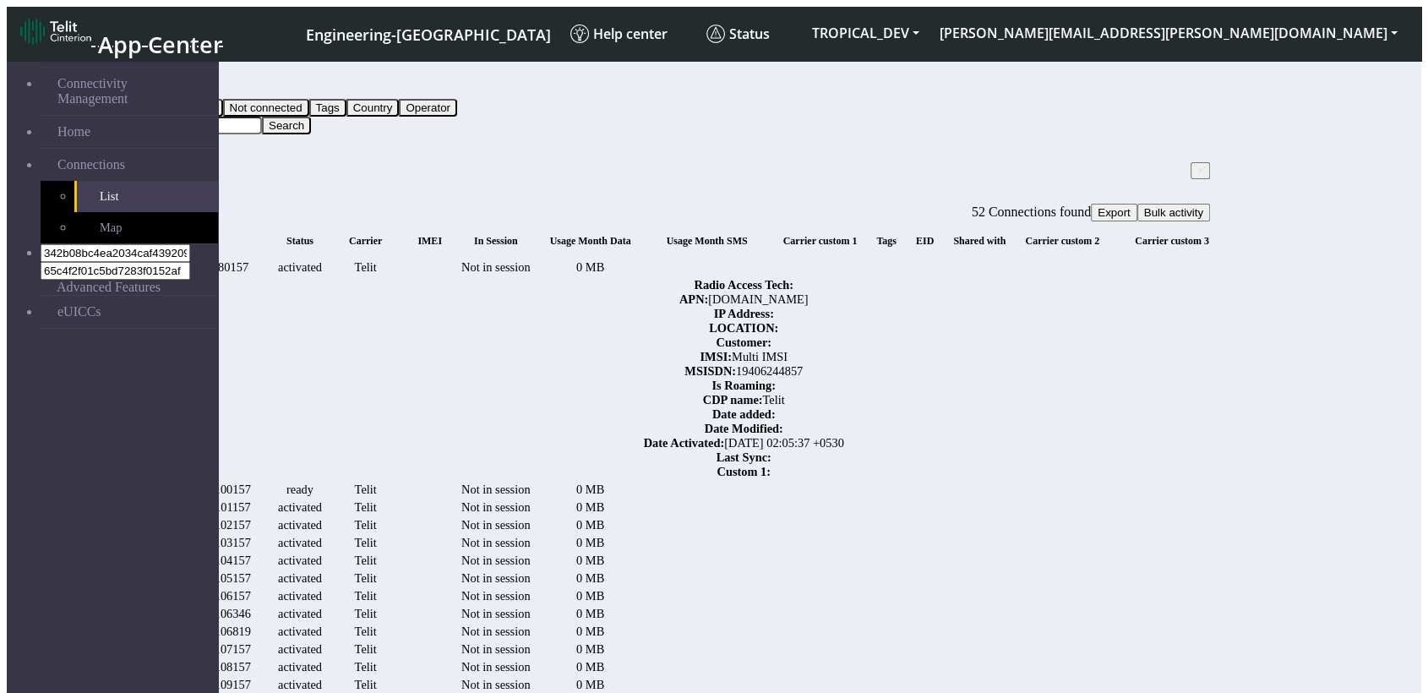
click at [1373, 260] on link "Details" at bounding box center [1355, 267] width 35 height 14
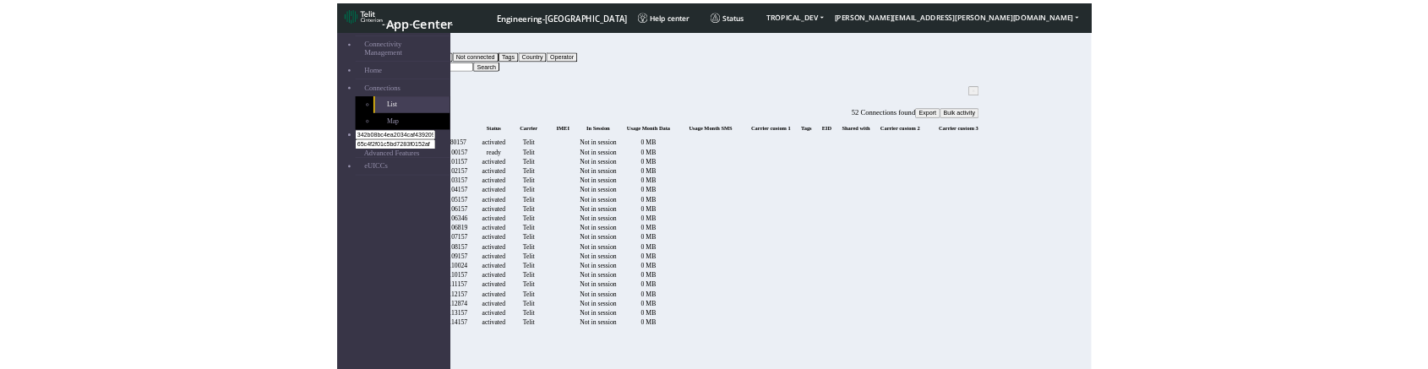
scroll to position [0, 218]
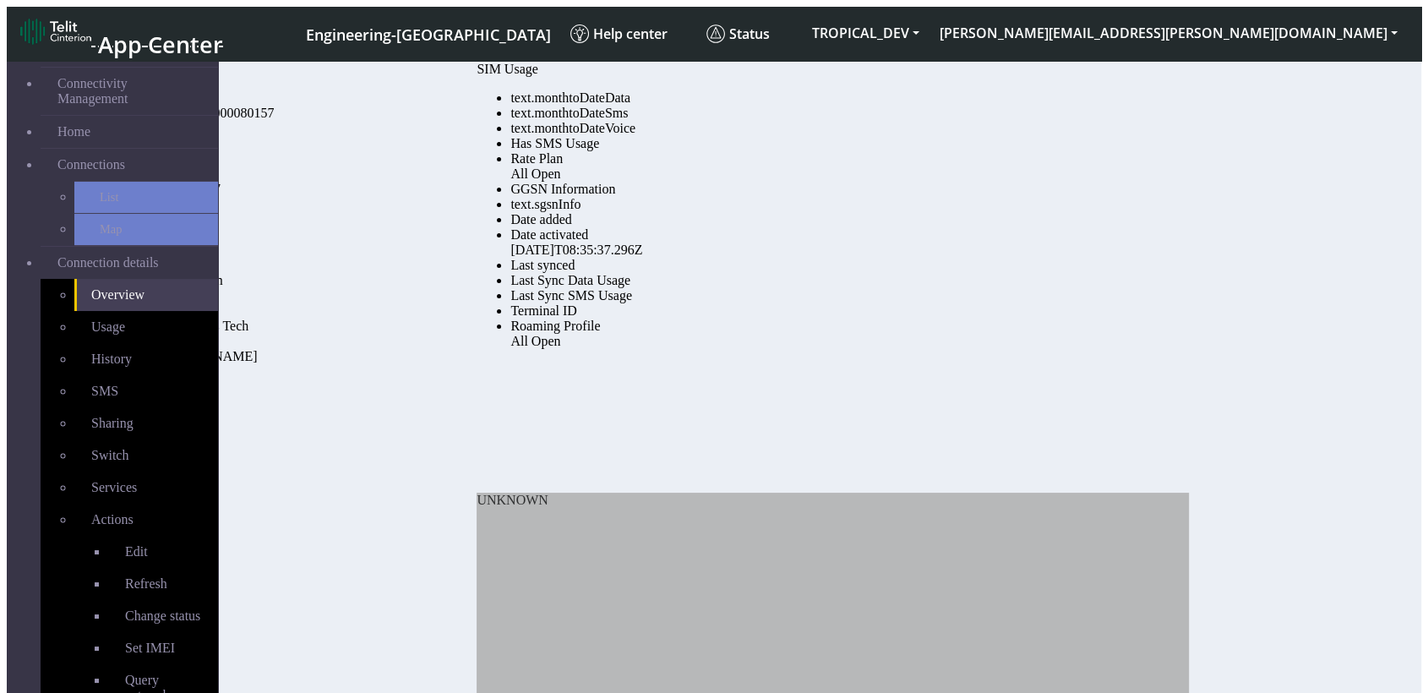
click at [702, 106] on div "text.monthtoDateData" at bounding box center [671, 97] width 322 height 15
copy div "monthtoDateData"
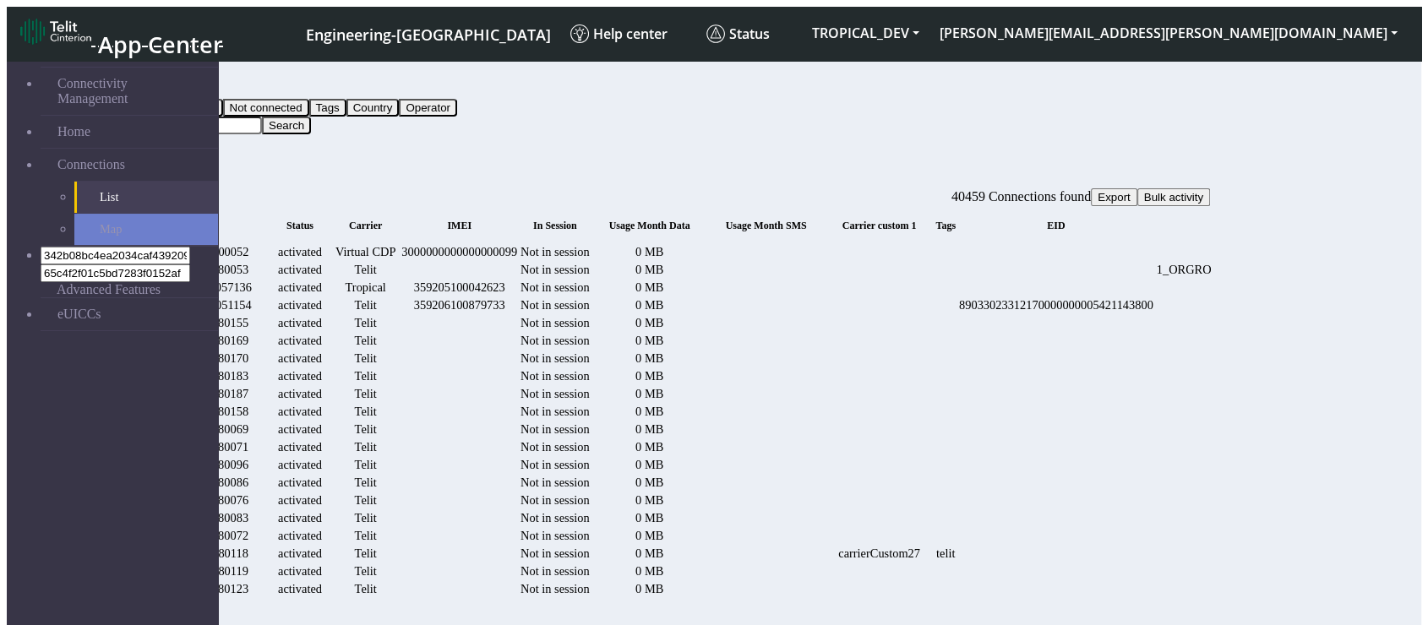
click at [262, 117] on input "Search..." at bounding box center [187, 126] width 150 height 18
click at [311, 117] on button "Search" at bounding box center [286, 126] width 49 height 18
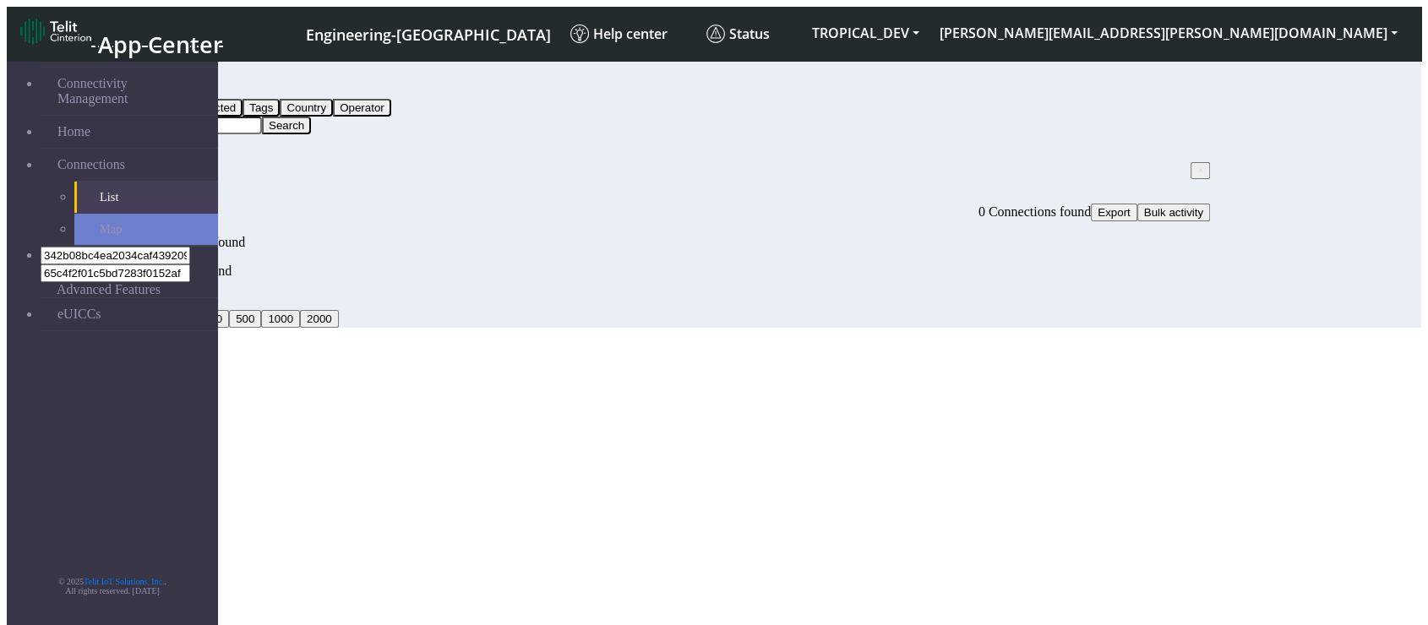
click at [262, 117] on input "00157" at bounding box center [187, 126] width 150 height 18
click at [311, 117] on button "Search" at bounding box center [286, 126] width 49 height 18
click at [1197, 165] on span "×" at bounding box center [1200, 171] width 6 height 12
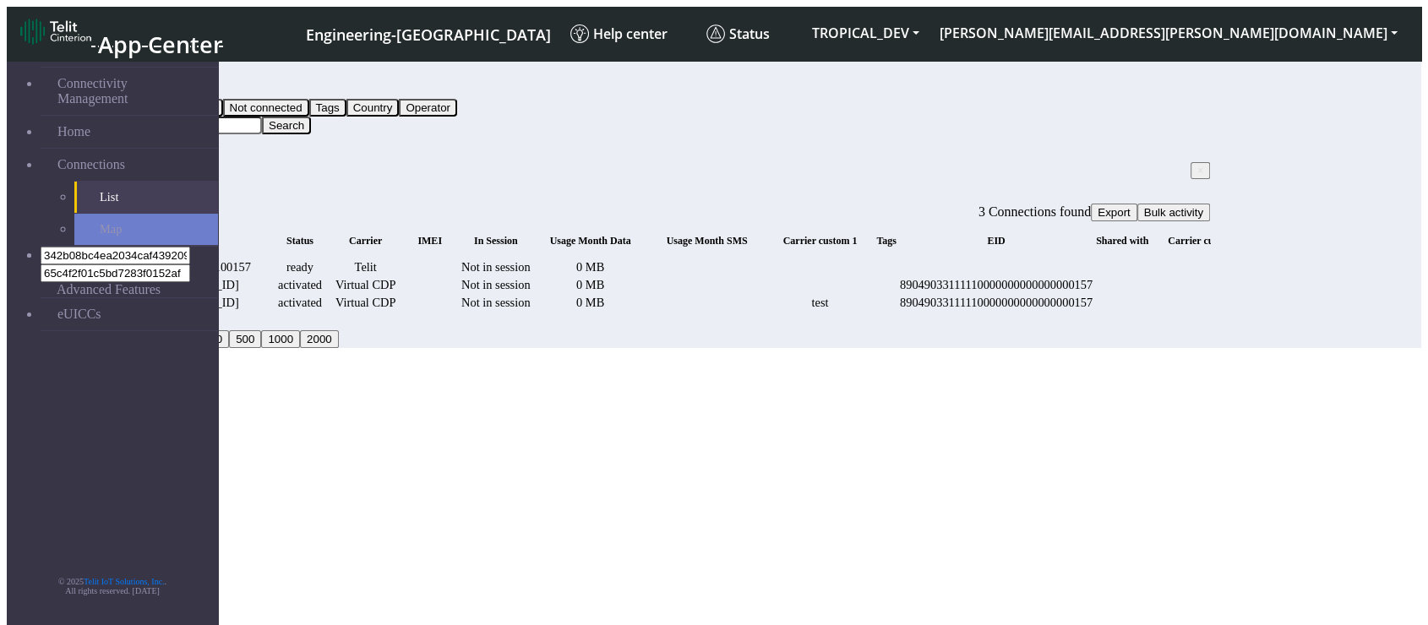
click at [262, 117] on input "*00157" at bounding box center [187, 126] width 150 height 18
paste input "890490331111100000000000000"
type input "89049033111110000000000000000157"
click at [311, 117] on button "Search" at bounding box center [286, 126] width 49 height 18
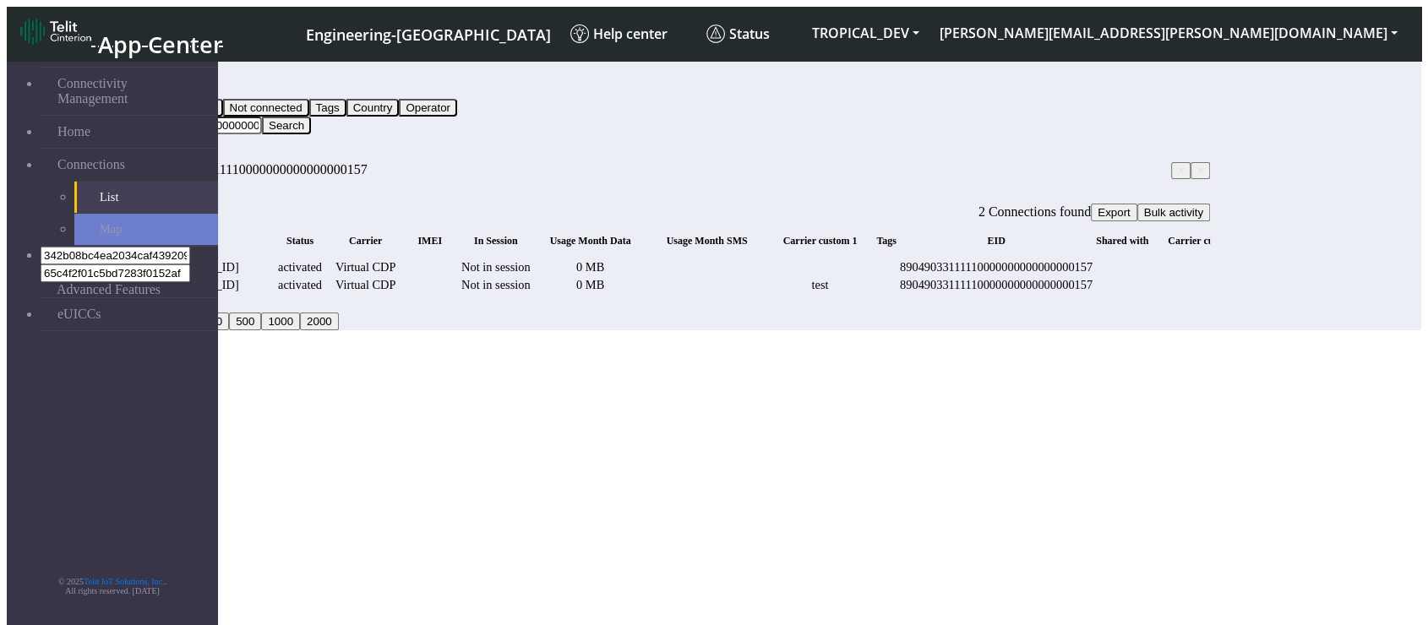
click at [262, 117] on input "89049033111110000000000000000157" at bounding box center [187, 126] width 150 height 18
click at [267, 260] on div "[TECHNICAL_ID]" at bounding box center [191, 267] width 152 height 14
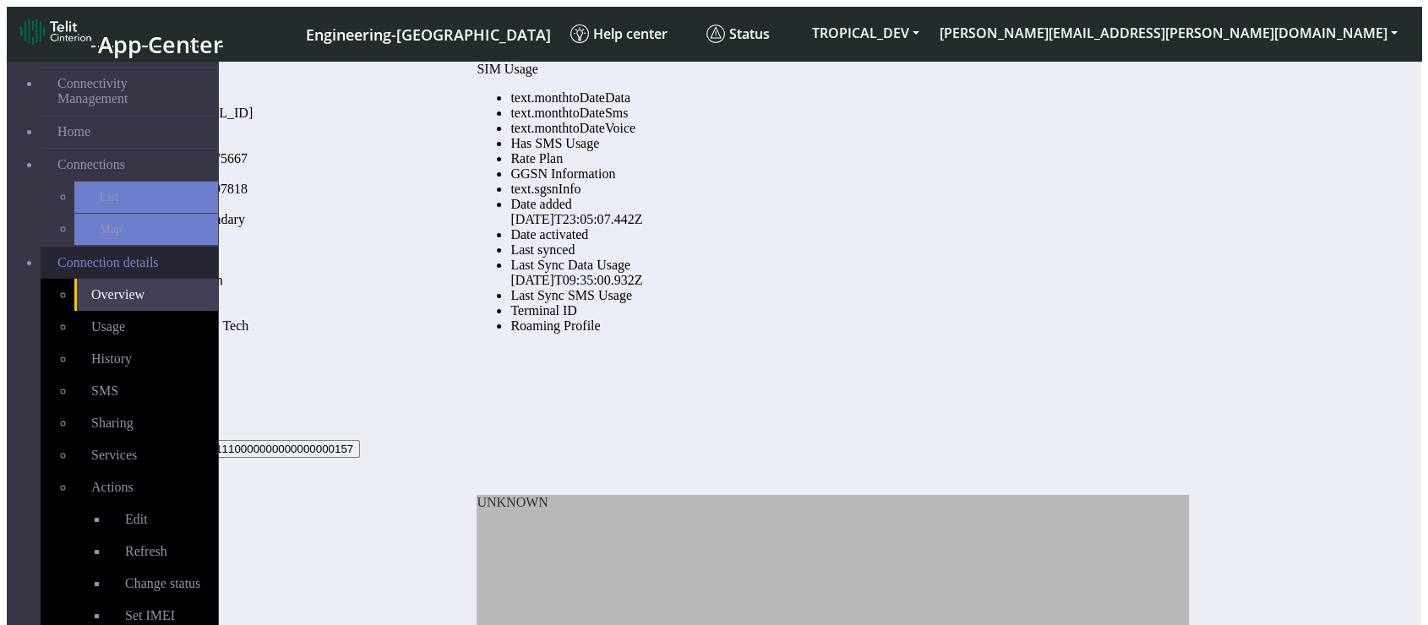
click at [128, 255] on span "Connection details" at bounding box center [107, 262] width 101 height 15
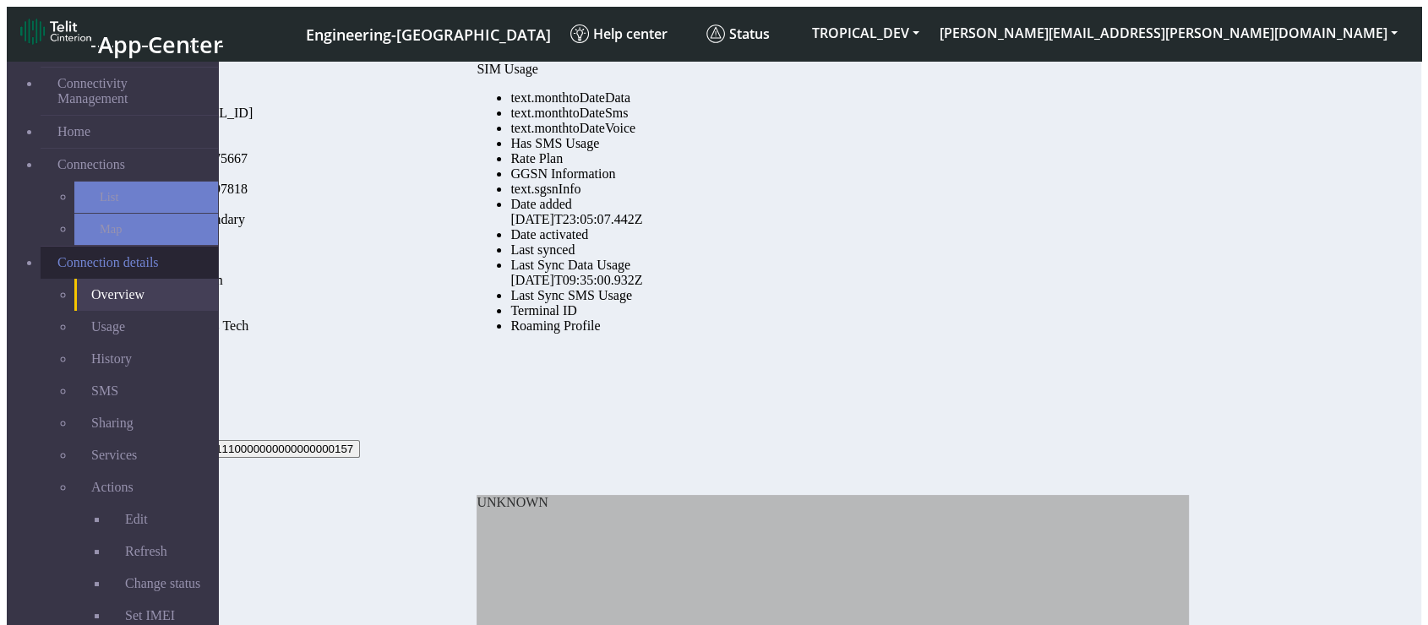
click at [128, 255] on span "Connection details" at bounding box center [107, 262] width 101 height 15
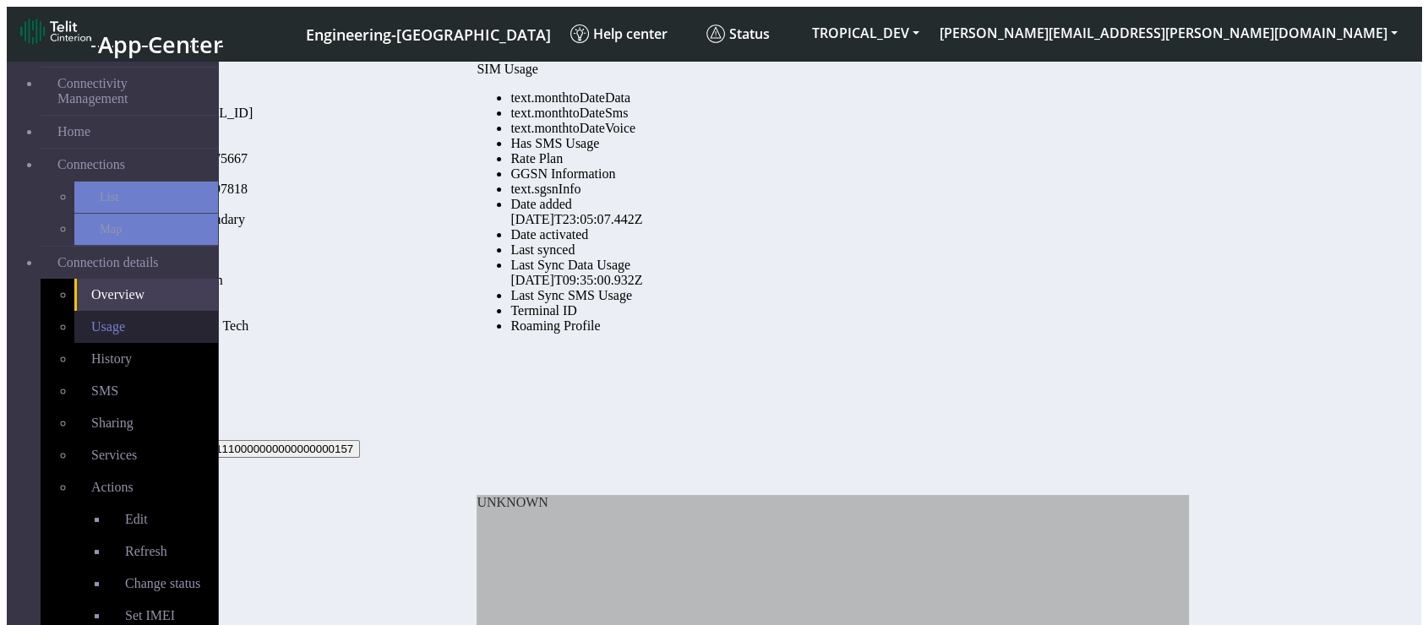
click at [91, 319] on span "Usage" at bounding box center [108, 326] width 34 height 14
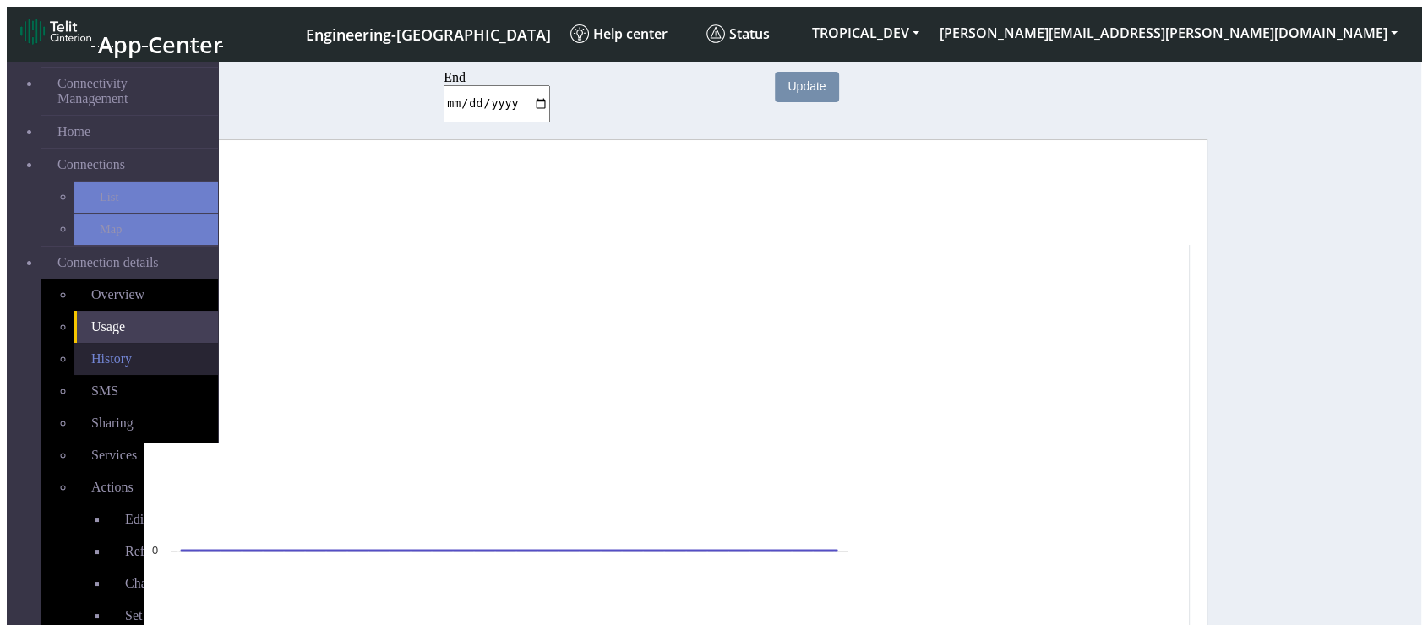
click at [87, 343] on link "History" at bounding box center [146, 359] width 144 height 32
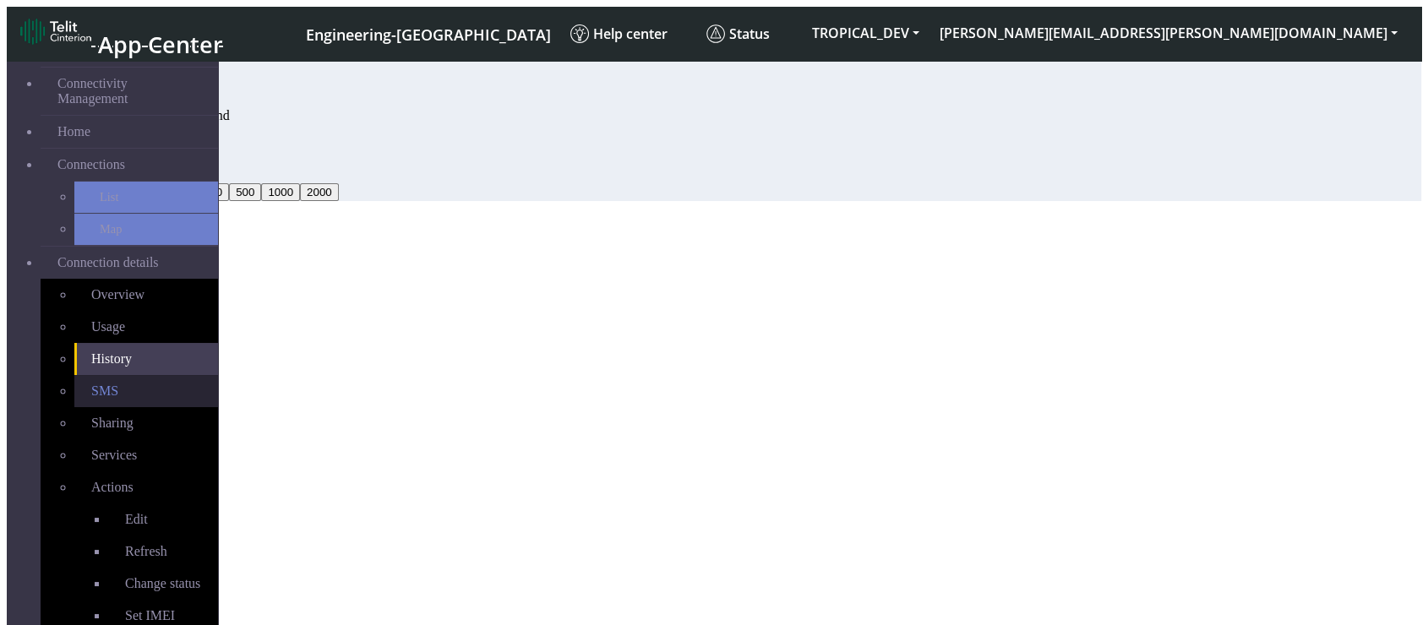
click at [90, 368] on link "SMS" at bounding box center [146, 391] width 144 height 32
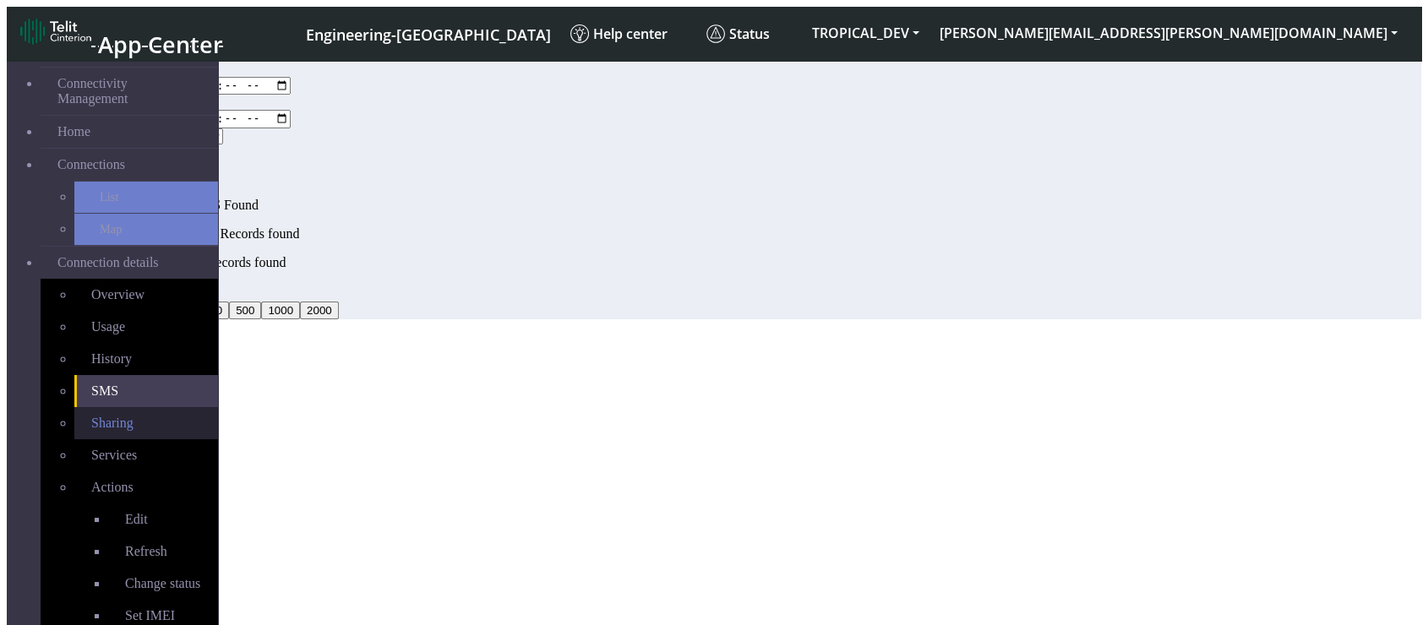
click at [95, 368] on link "Sharing" at bounding box center [146, 423] width 144 height 32
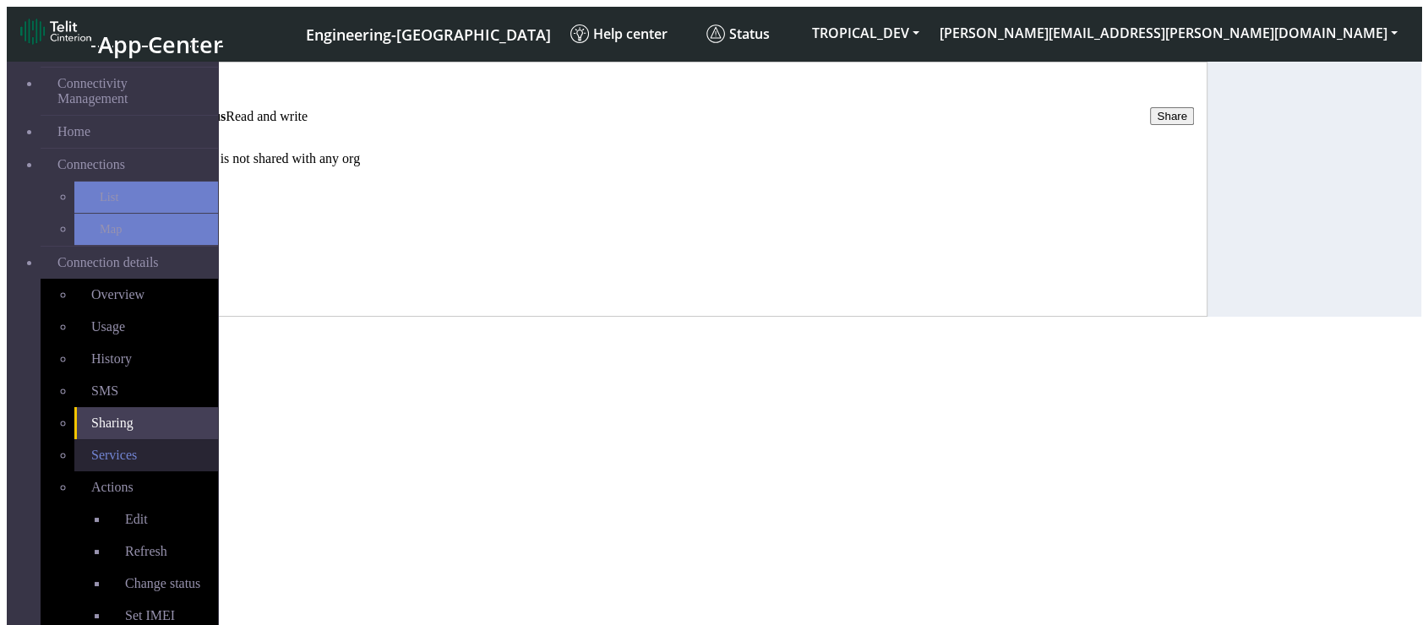
click at [104, 368] on link "Services" at bounding box center [146, 455] width 144 height 32
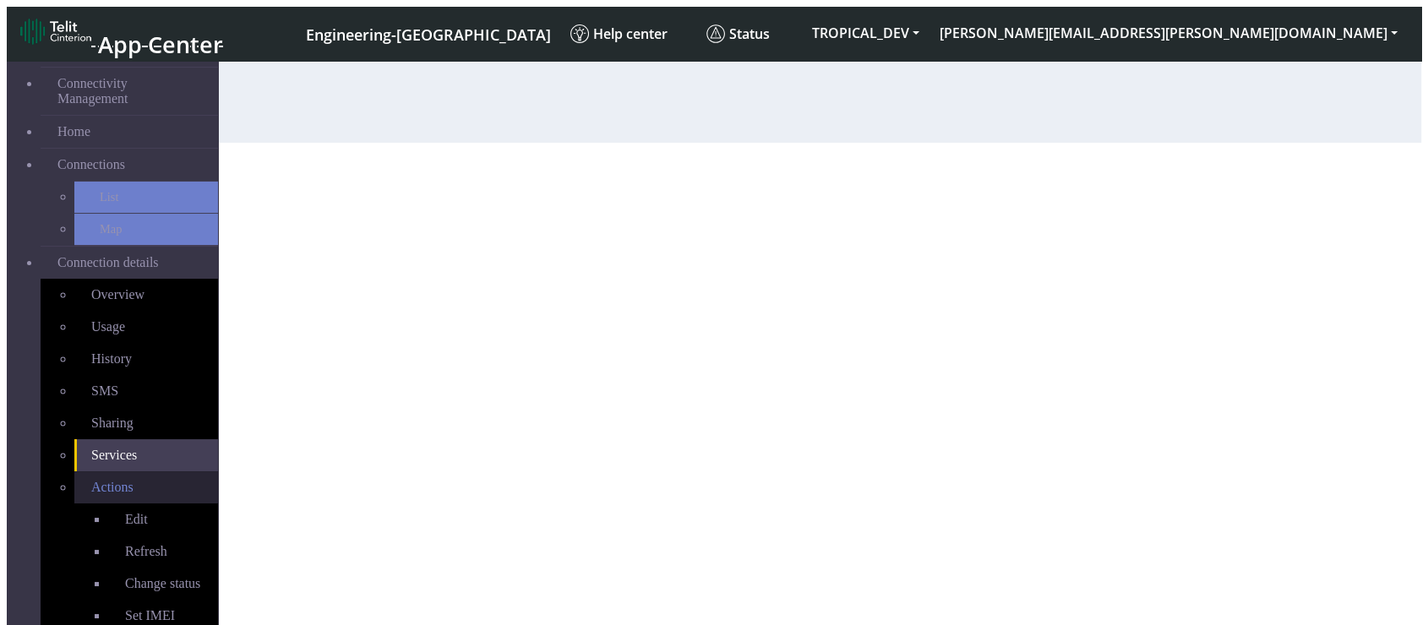
click at [118, 368] on link "Actions" at bounding box center [146, 487] width 144 height 32
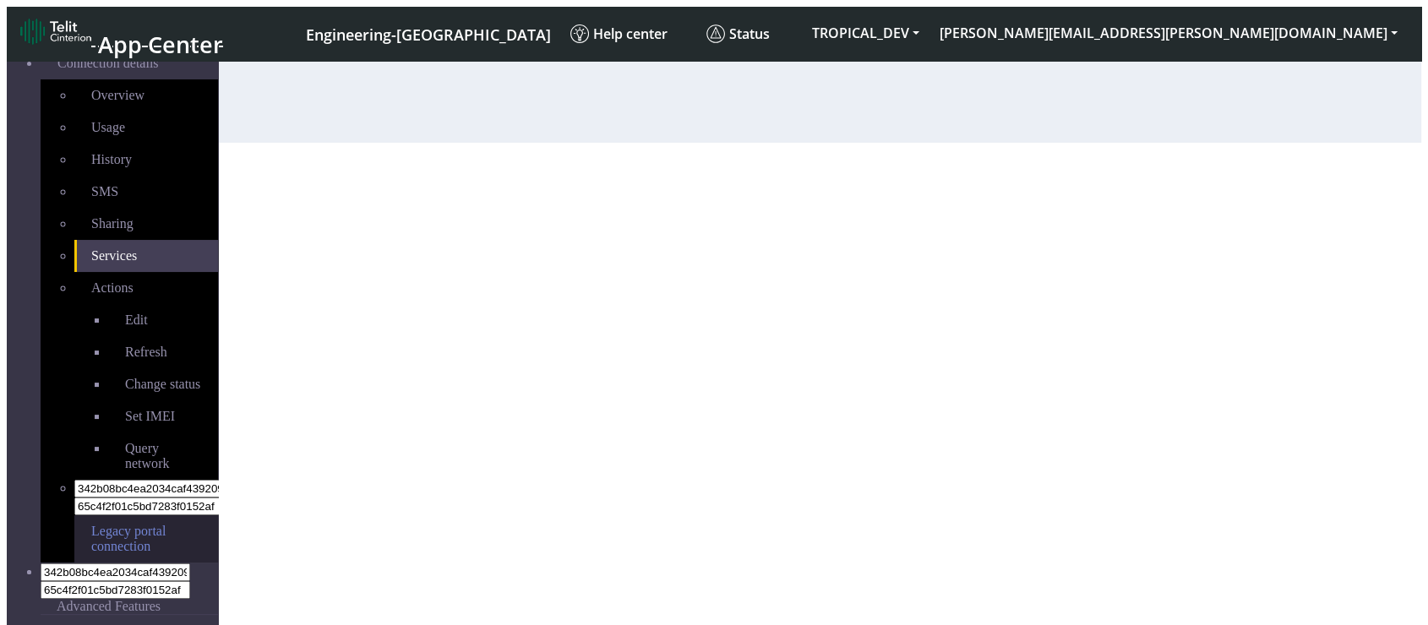
scroll to position [208, 0]
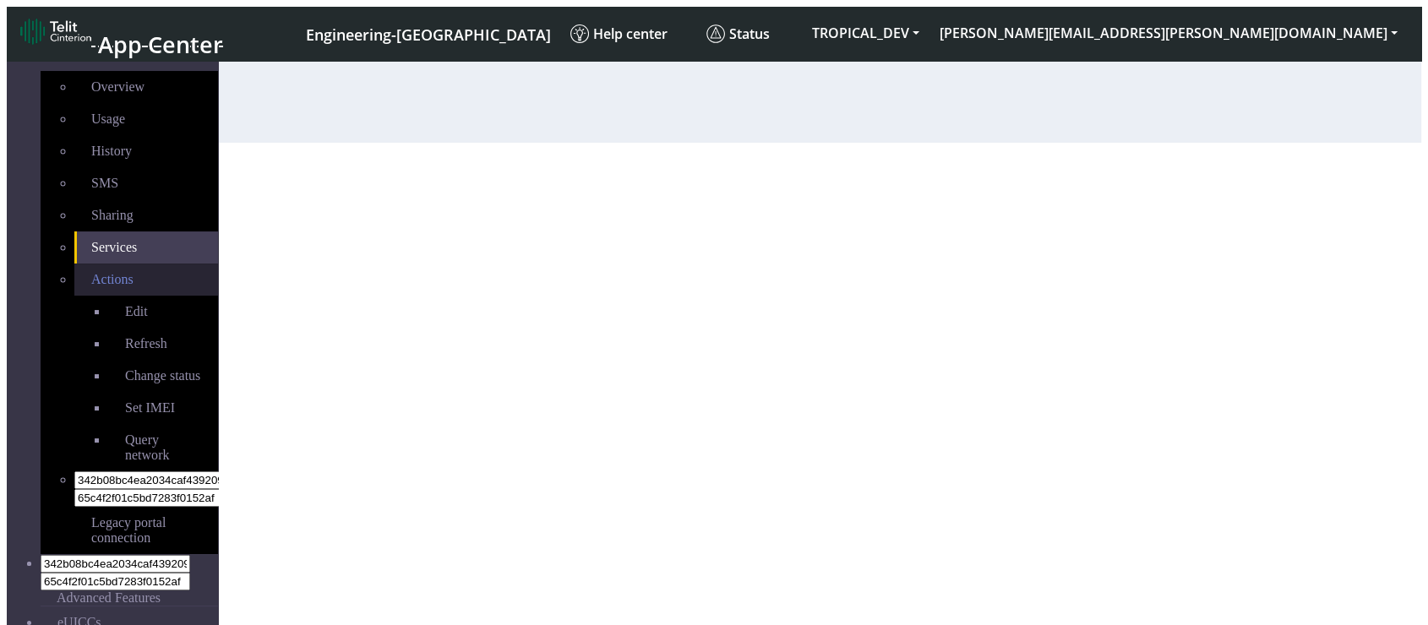
click at [161, 264] on link "Actions" at bounding box center [146, 280] width 144 height 32
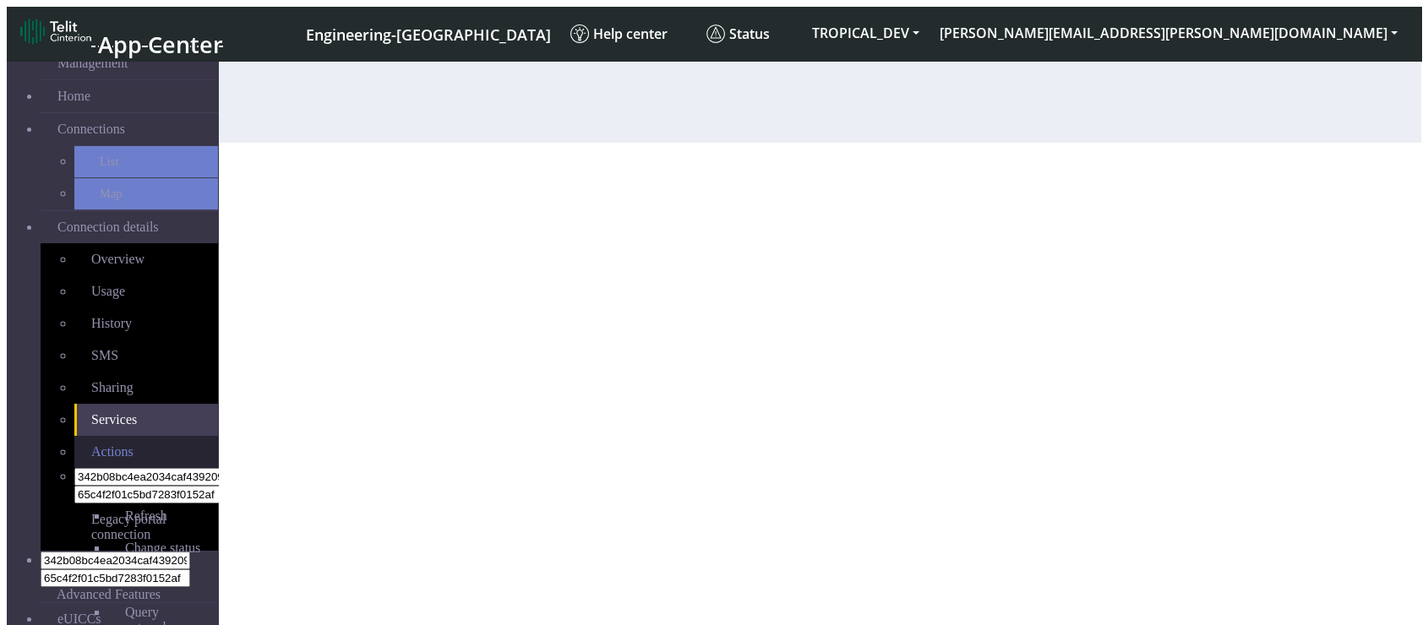
scroll to position [22, 0]
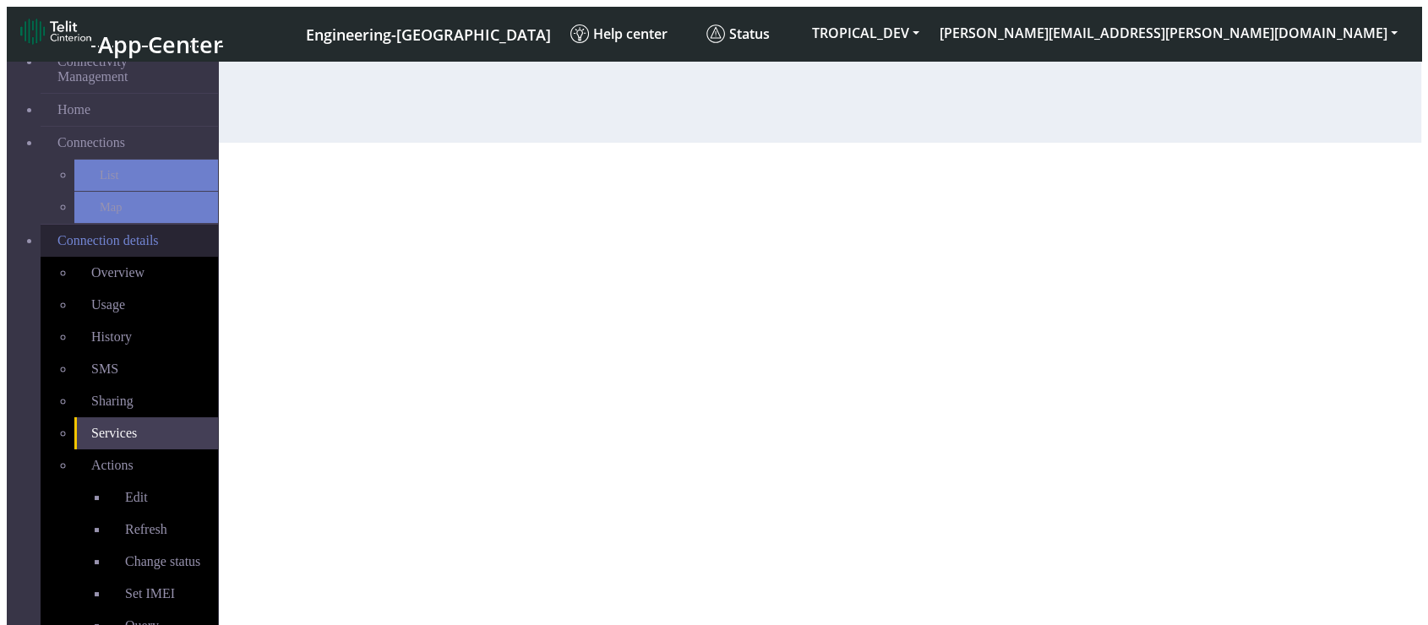
click at [77, 233] on span "Connection details" at bounding box center [107, 240] width 101 height 15
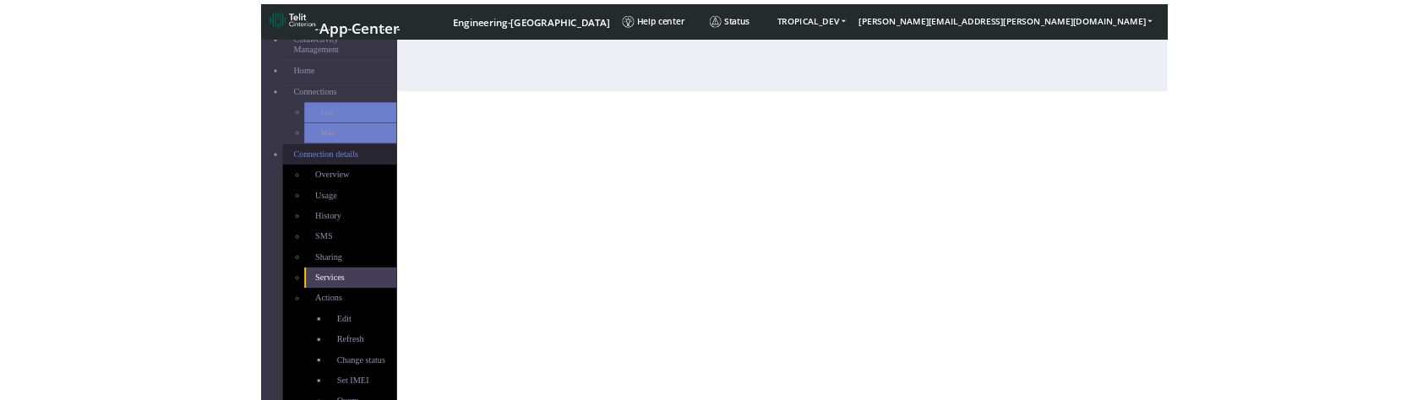
scroll to position [0, 0]
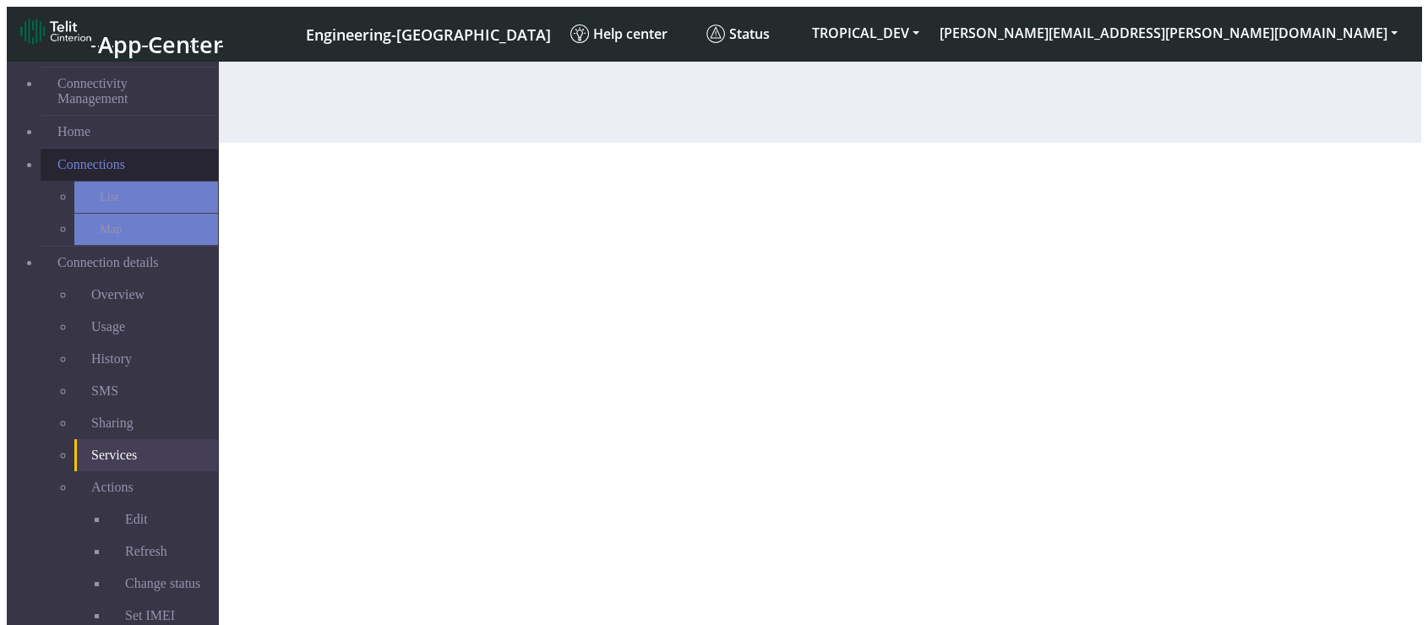
click at [90, 157] on span "Connections" at bounding box center [91, 164] width 68 height 15
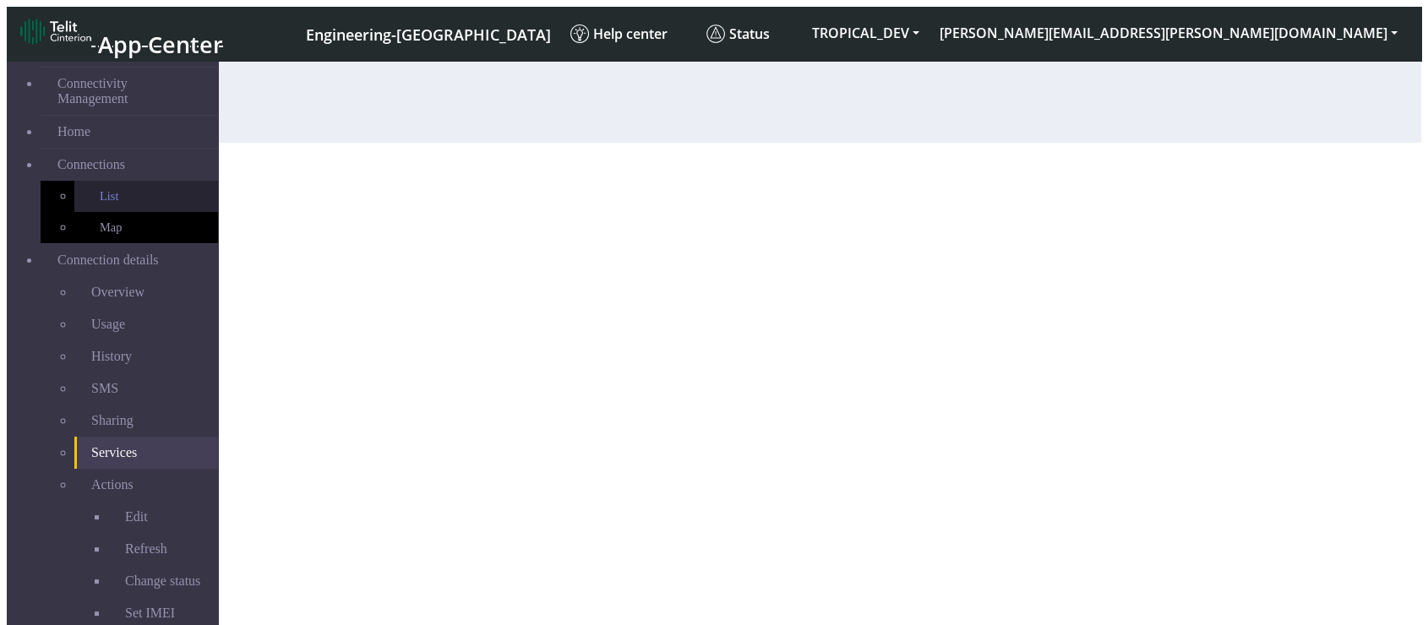
click at [74, 188] on link "List" at bounding box center [146, 196] width 144 height 31
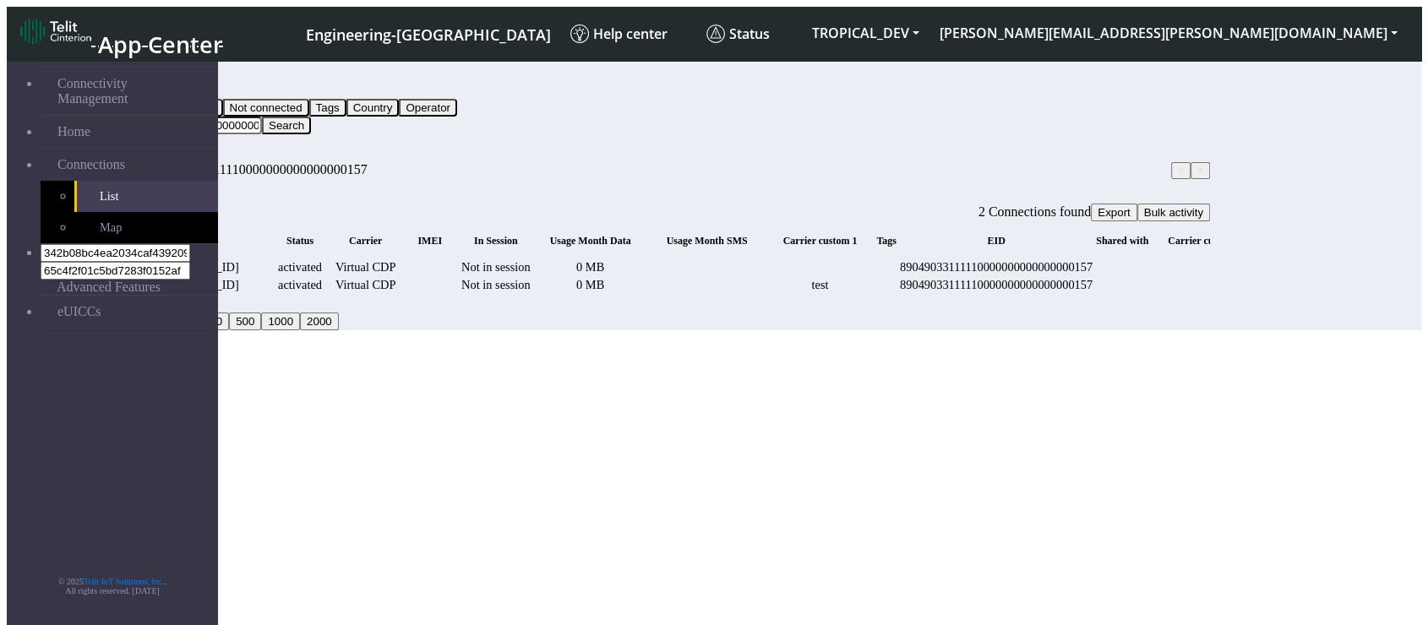
click at [399, 263] on td "Virtual CDP" at bounding box center [365, 267] width 67 height 16
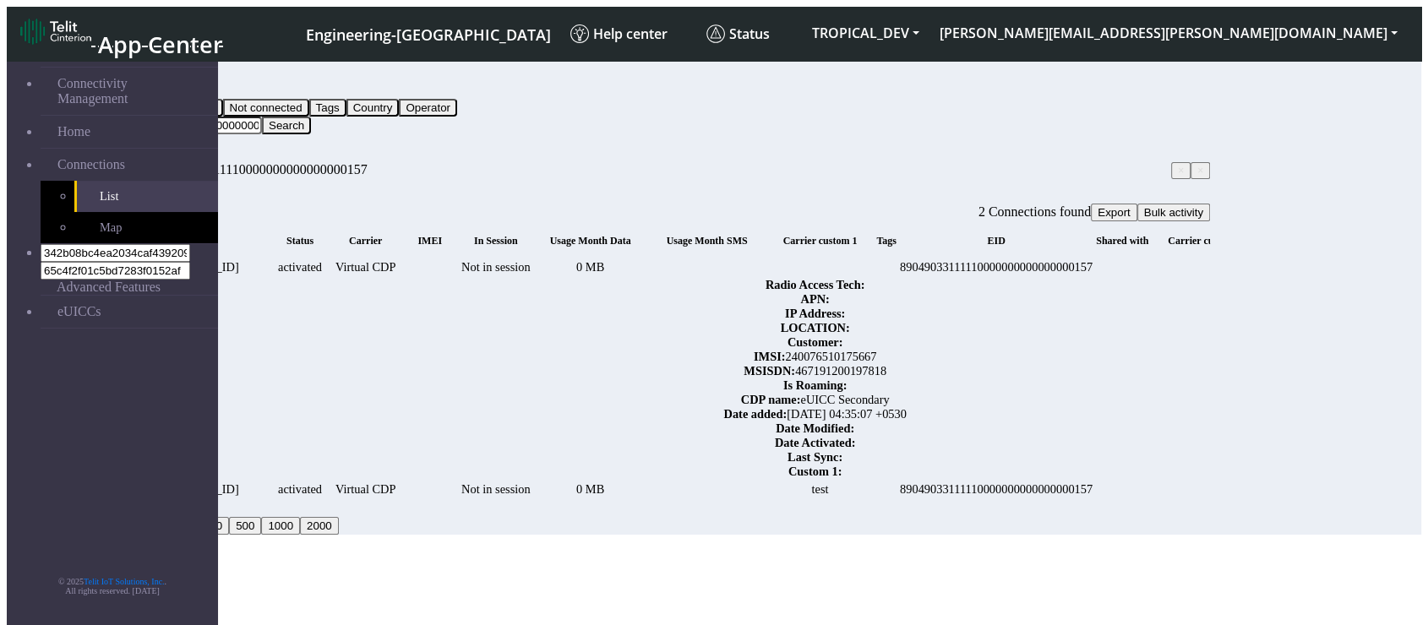
click at [262, 117] on input "89049033111110000000000000000157" at bounding box center [187, 126] width 150 height 18
click at [110, 296] on link "eUICCs" at bounding box center [129, 312] width 177 height 32
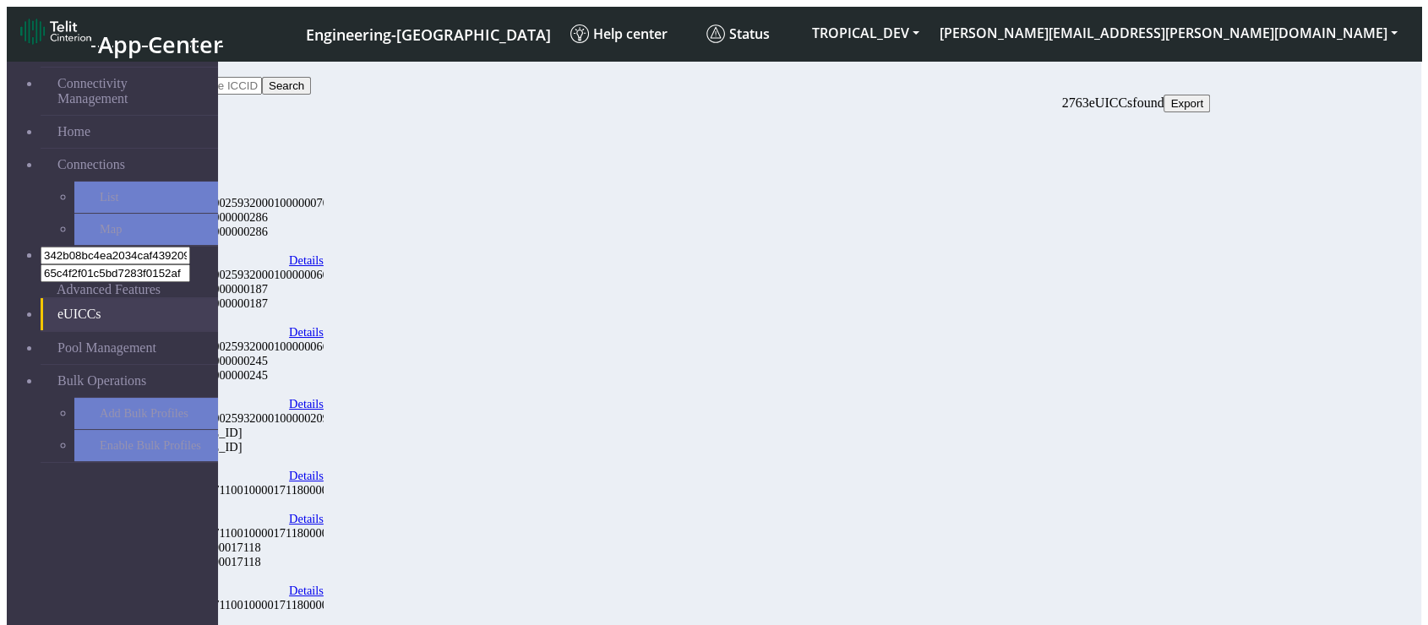
click at [262, 80] on input "Search..." at bounding box center [187, 86] width 150 height 18
paste input "89049033111110000000000000000157"
type input "89049033111110000000000000000157"
click at [311, 77] on button "Search" at bounding box center [286, 86] width 49 height 18
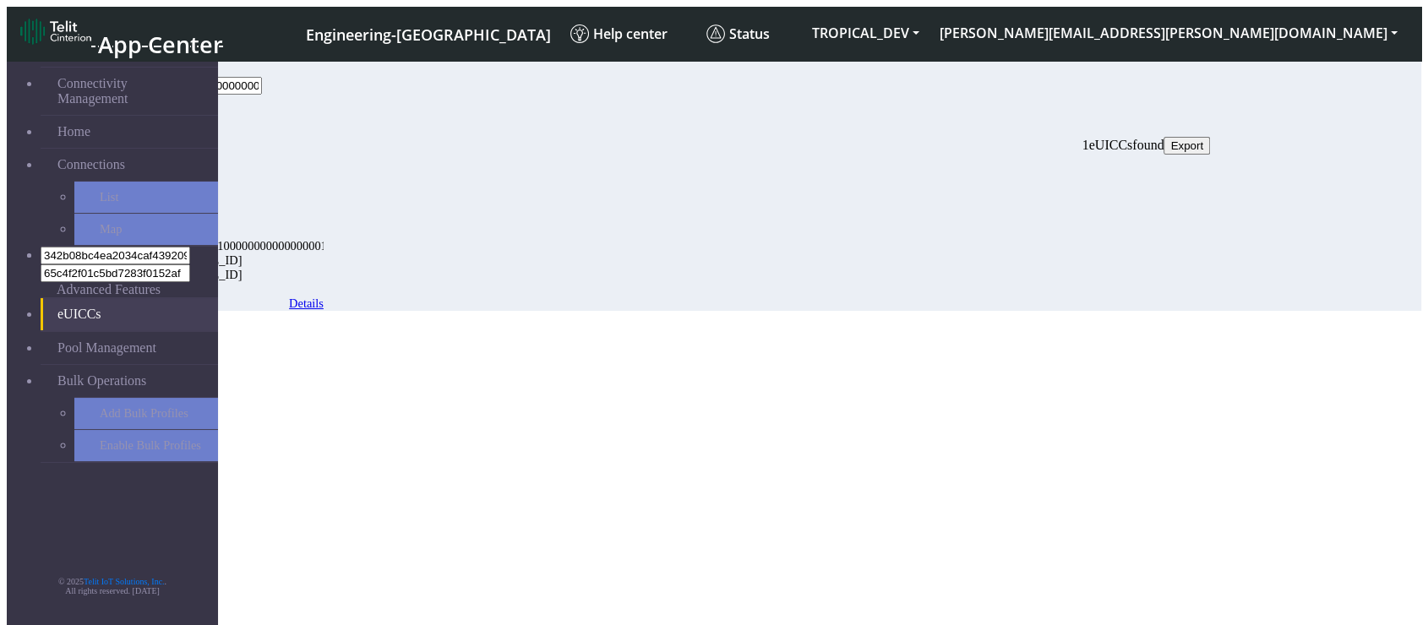
click at [324, 297] on link "Details" at bounding box center [306, 304] width 35 height 14
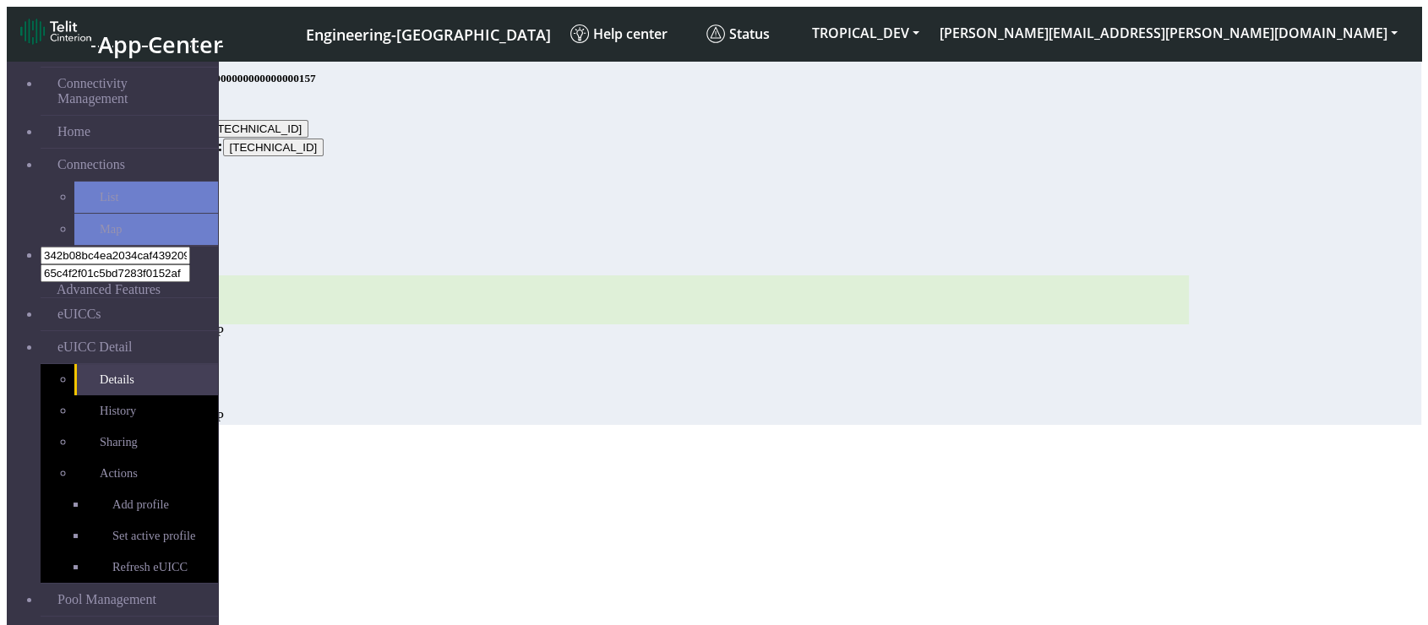
click at [615, 368] on section "Connectivity Management Home Connections List Map 342b08bc4ea2034caf439209f03cb…" at bounding box center [714, 239] width 1414 height 372
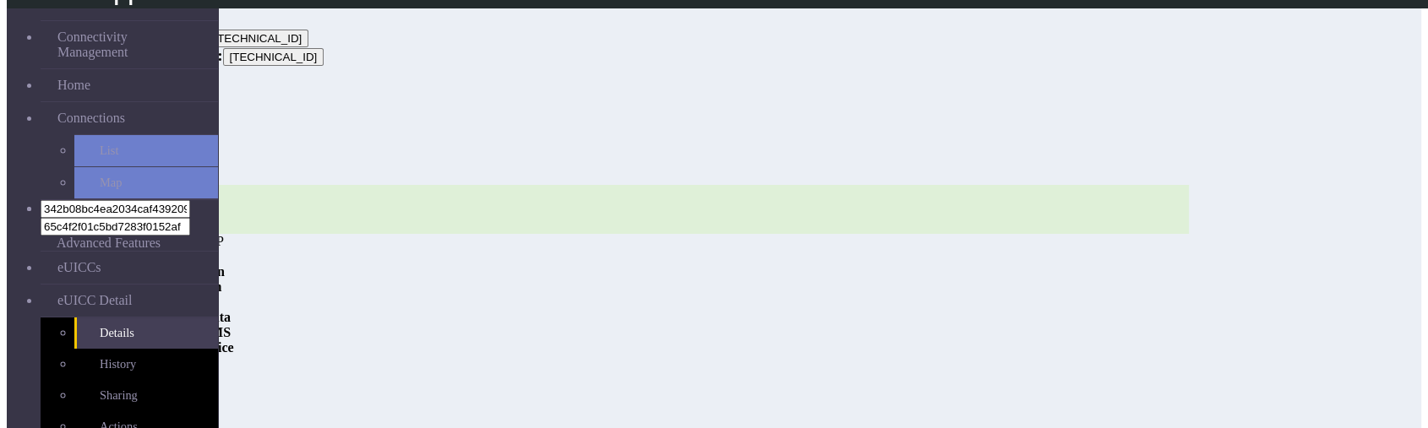
scroll to position [81, 0]
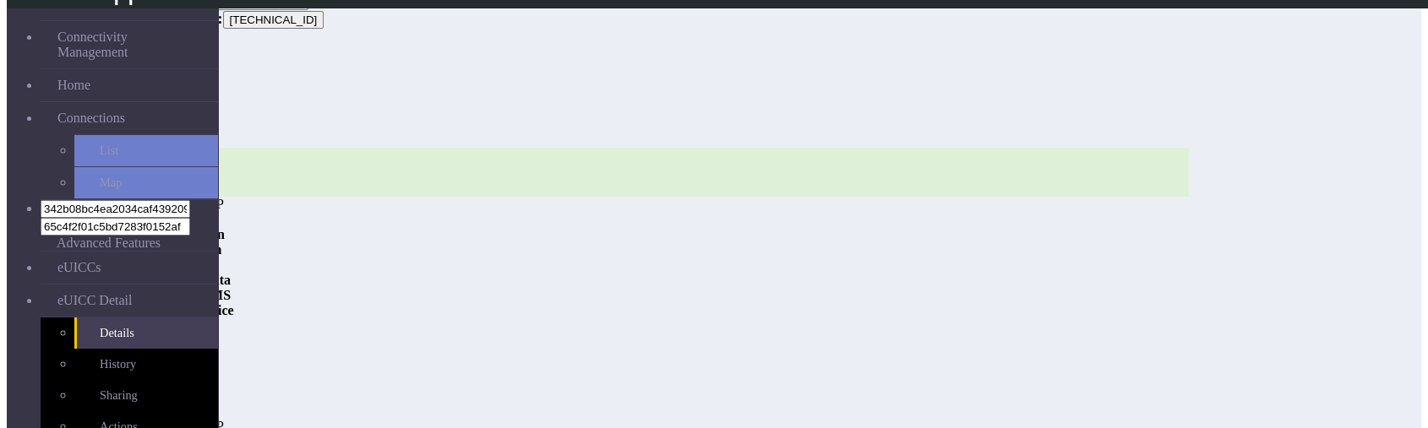
click at [221, 257] on span at bounding box center [221, 249] width 0 height 14
click at [899, 370] on div "ICCID: [TECHNICAL_ID] Carrier Virtual CDP" at bounding box center [650, 402] width 1076 height 64
click at [221, 257] on span at bounding box center [221, 249] width 0 height 14
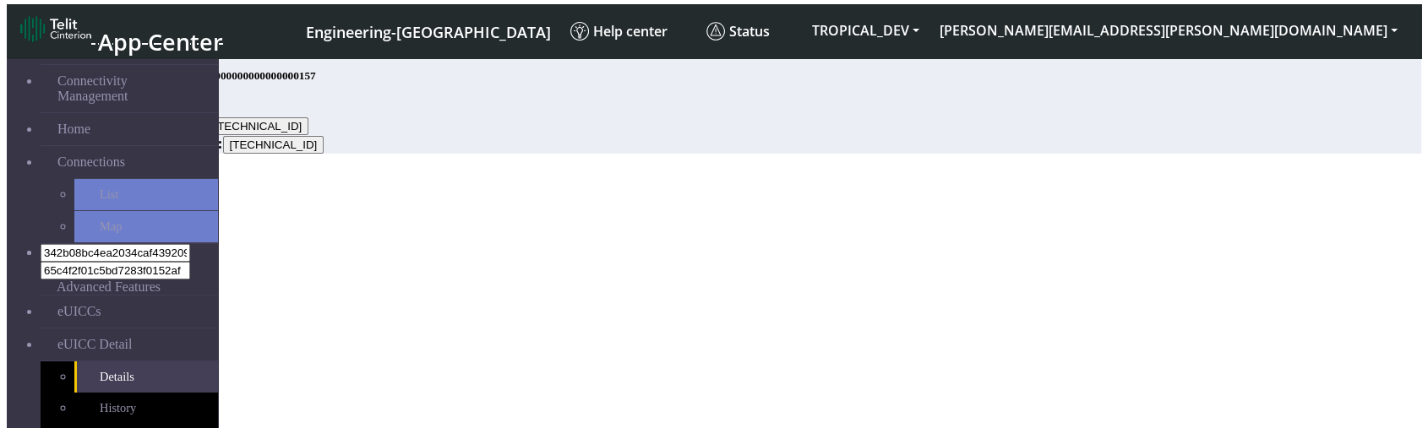
scroll to position [6, 0]
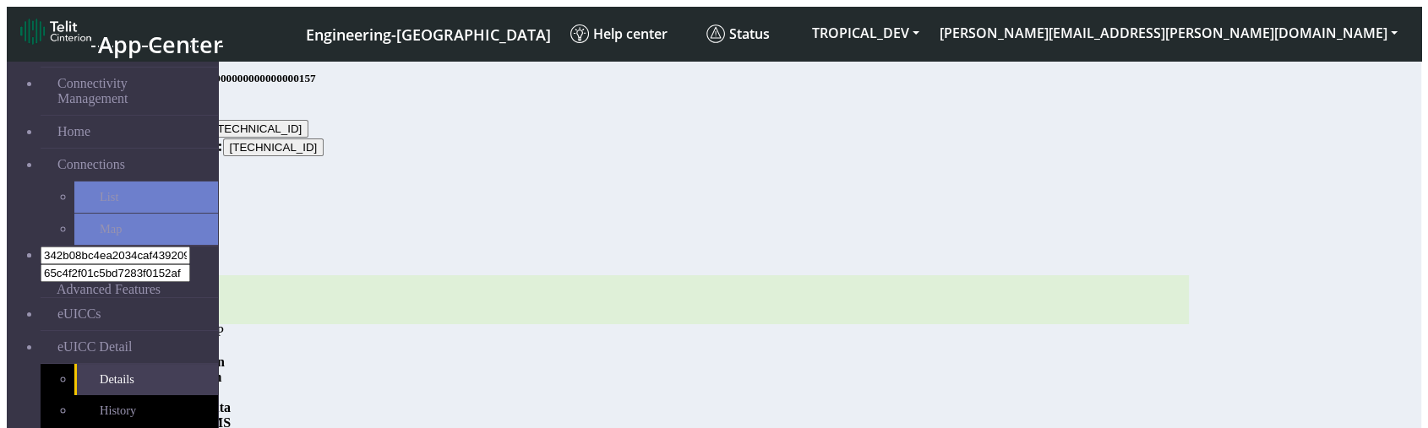
scroll to position [95, 0]
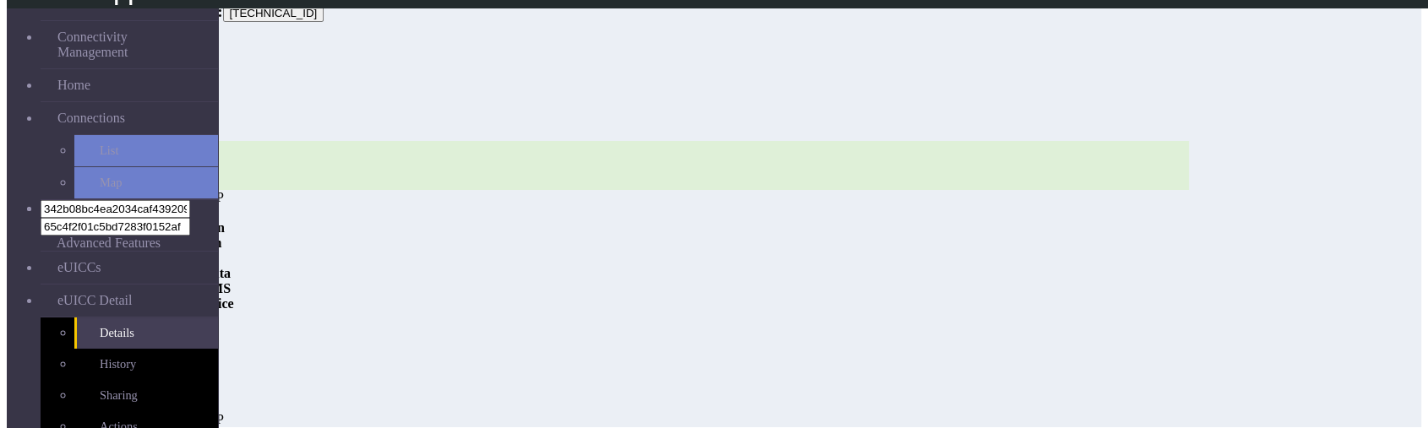
scroll to position [81, 0]
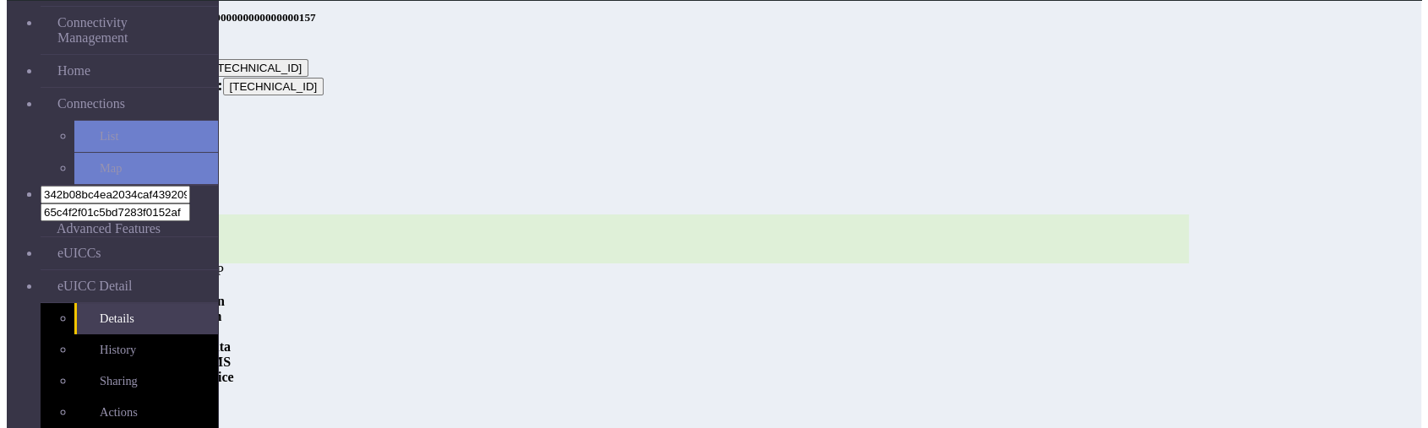
scroll to position [81, 0]
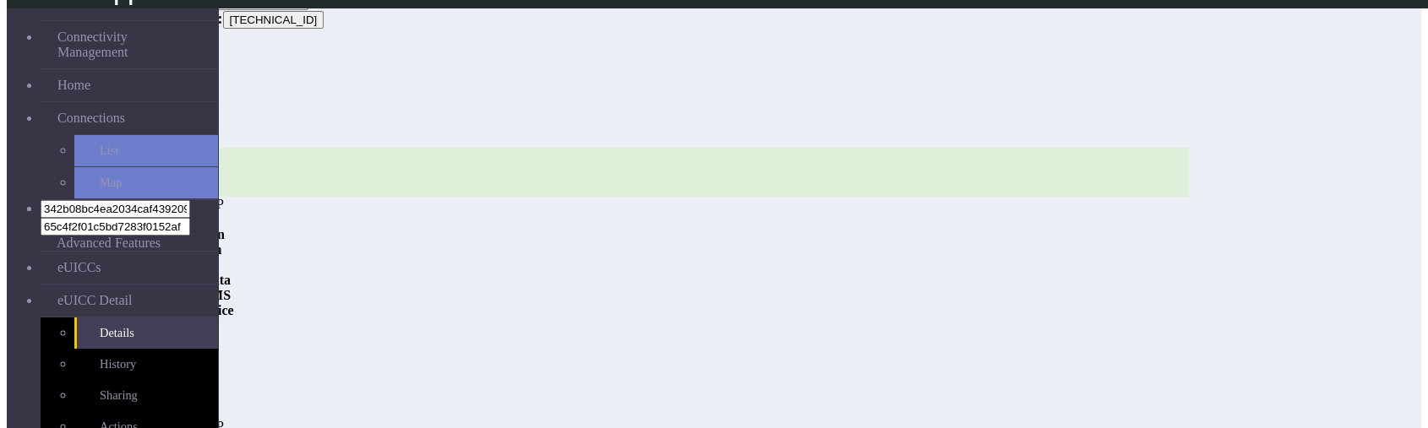
click at [824, 370] on div "ICCID: [TECHNICAL_ID] Carrier Virtual CDP" at bounding box center [650, 402] width 1076 height 64
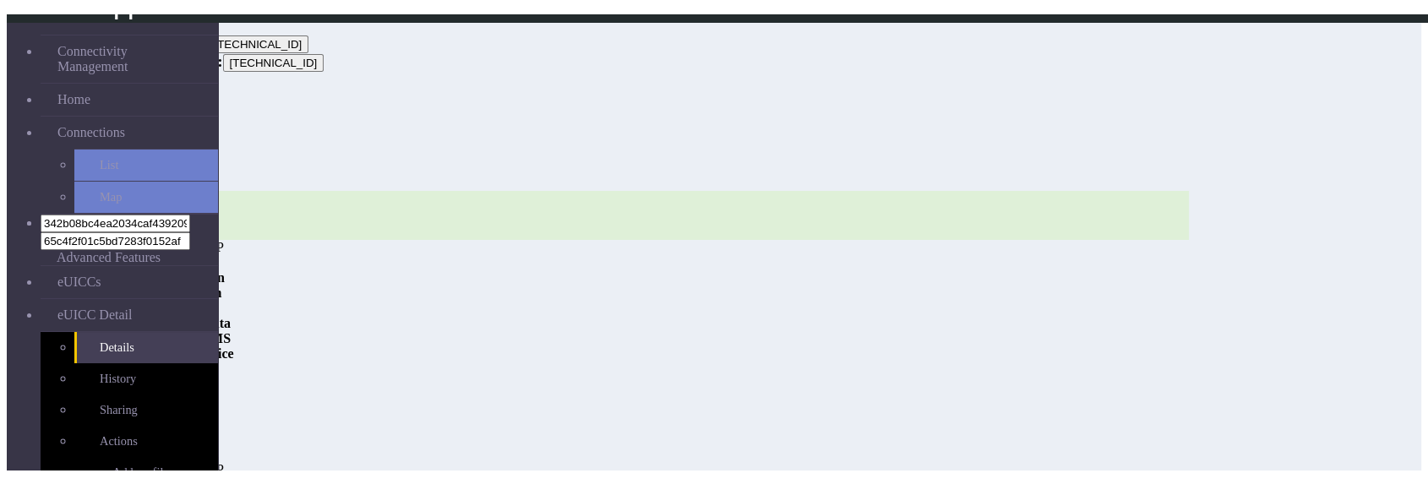
scroll to position [24, 0]
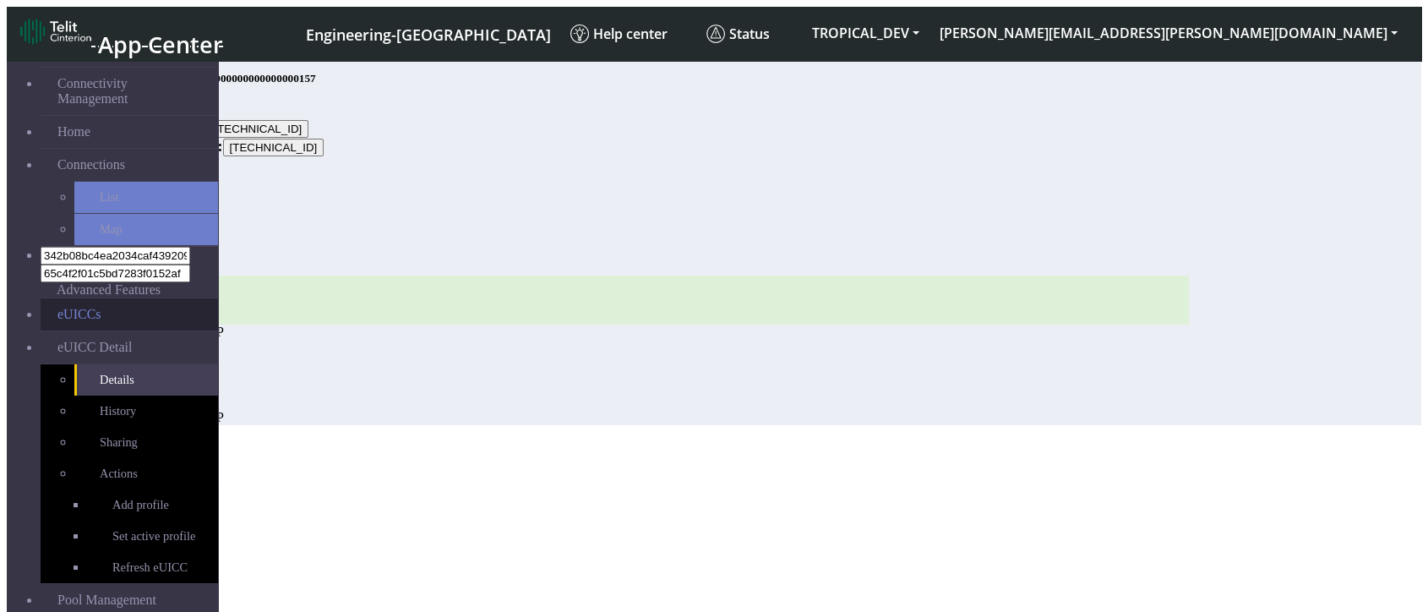
click at [88, 298] on link "eUICCs" at bounding box center [129, 314] width 177 height 32
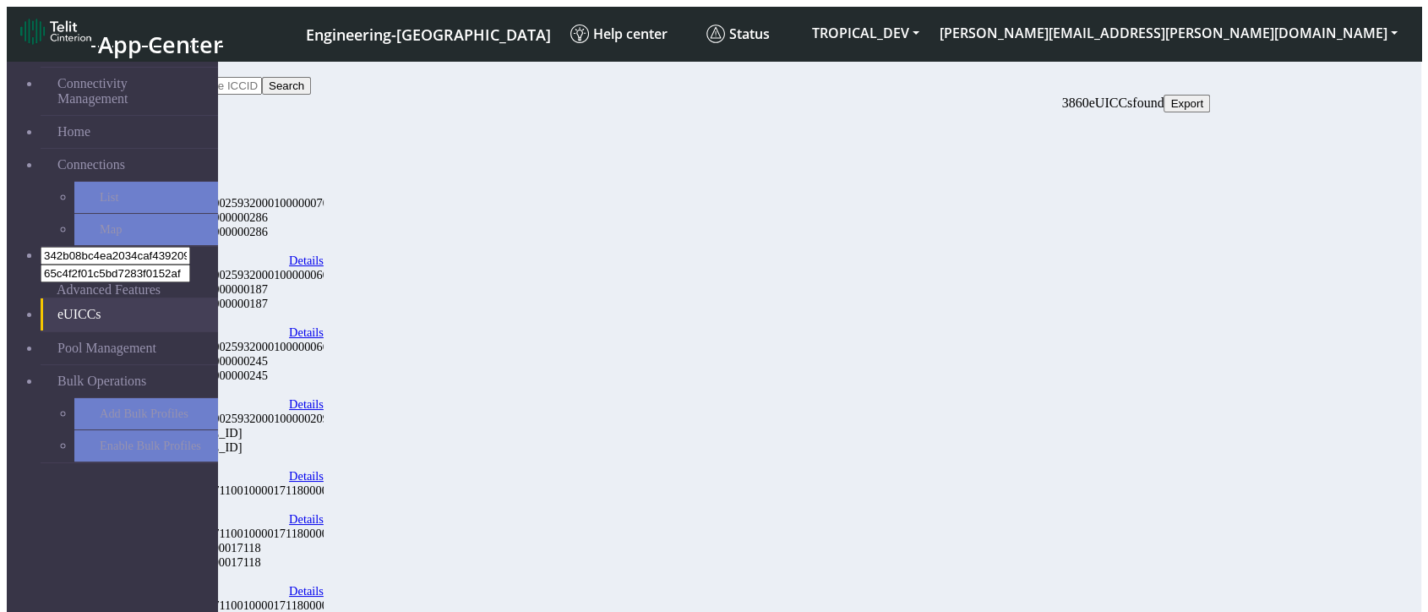
click at [324, 253] on link "Details" at bounding box center [306, 260] width 35 height 14
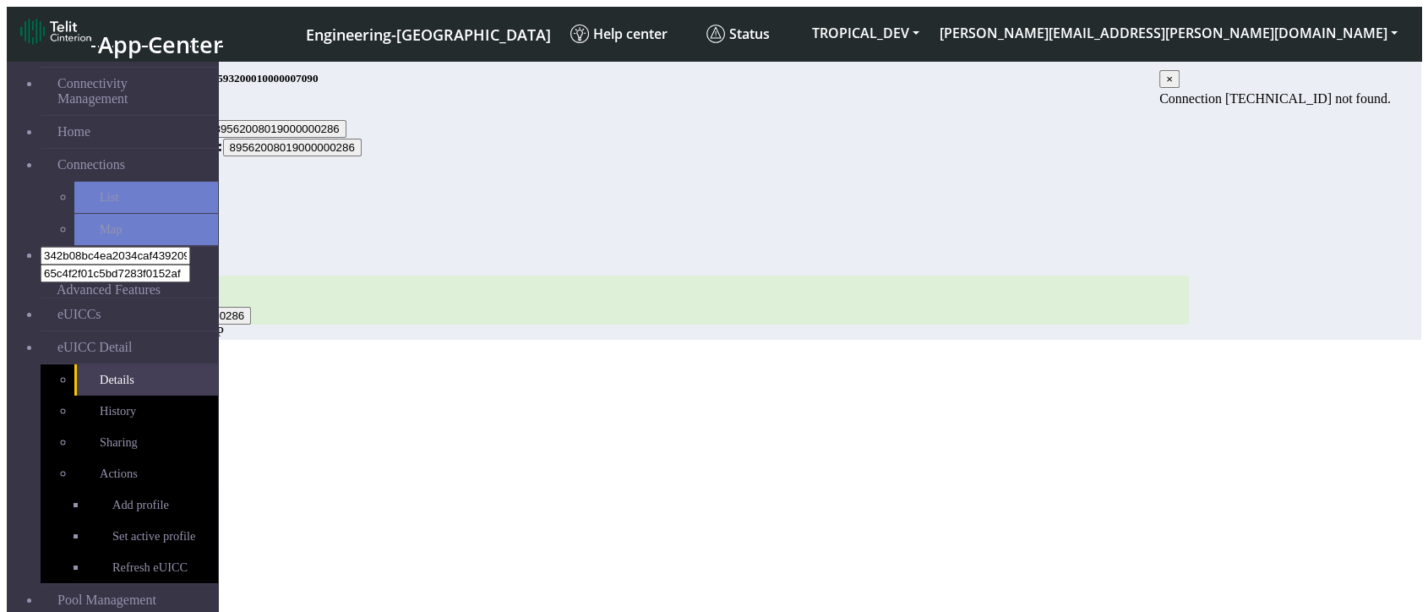
scroll to position [6, 0]
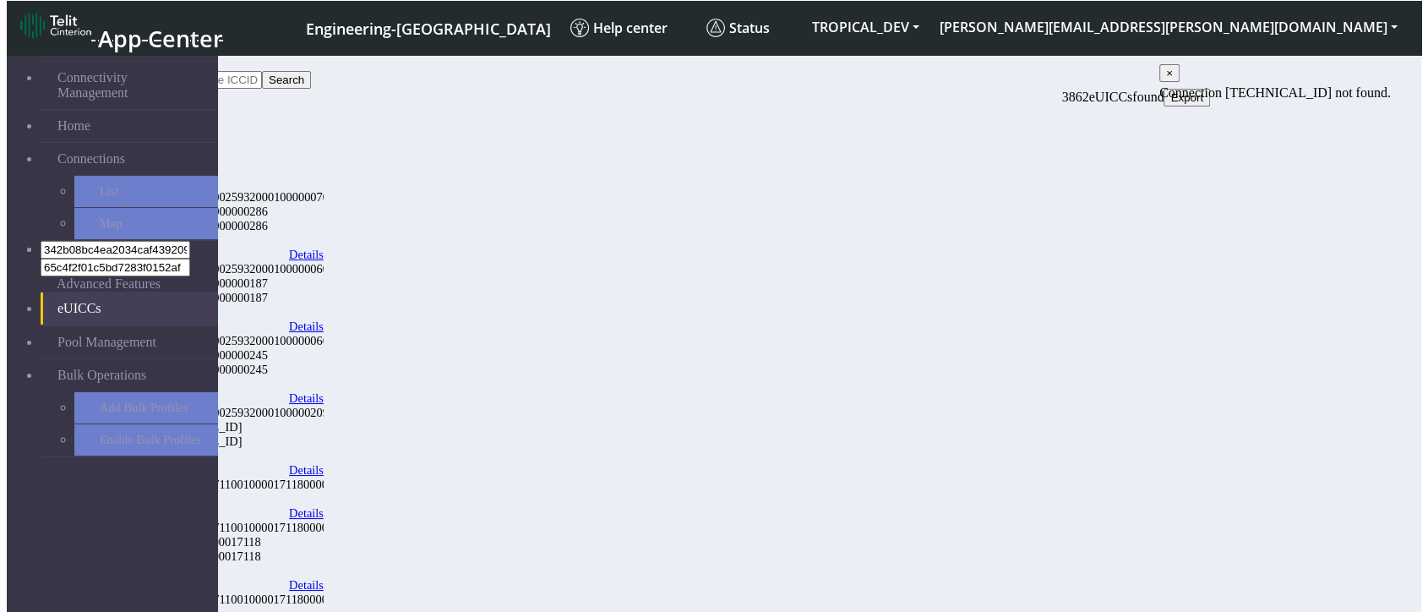
click at [324, 391] on link "Details" at bounding box center [306, 398] width 35 height 14
click at [324, 483] on link "Details" at bounding box center [306, 513] width 35 height 14
click at [324, 483] on link "Details" at bounding box center [306, 585] width 35 height 14
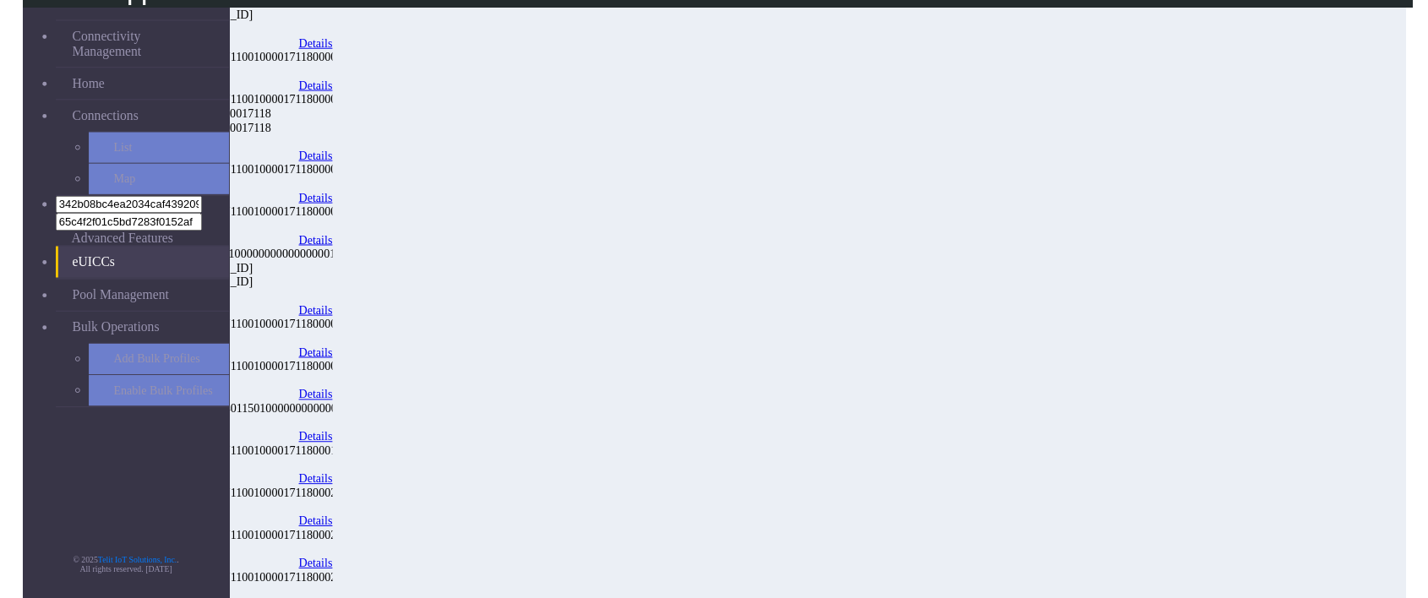
scroll to position [475, 0]
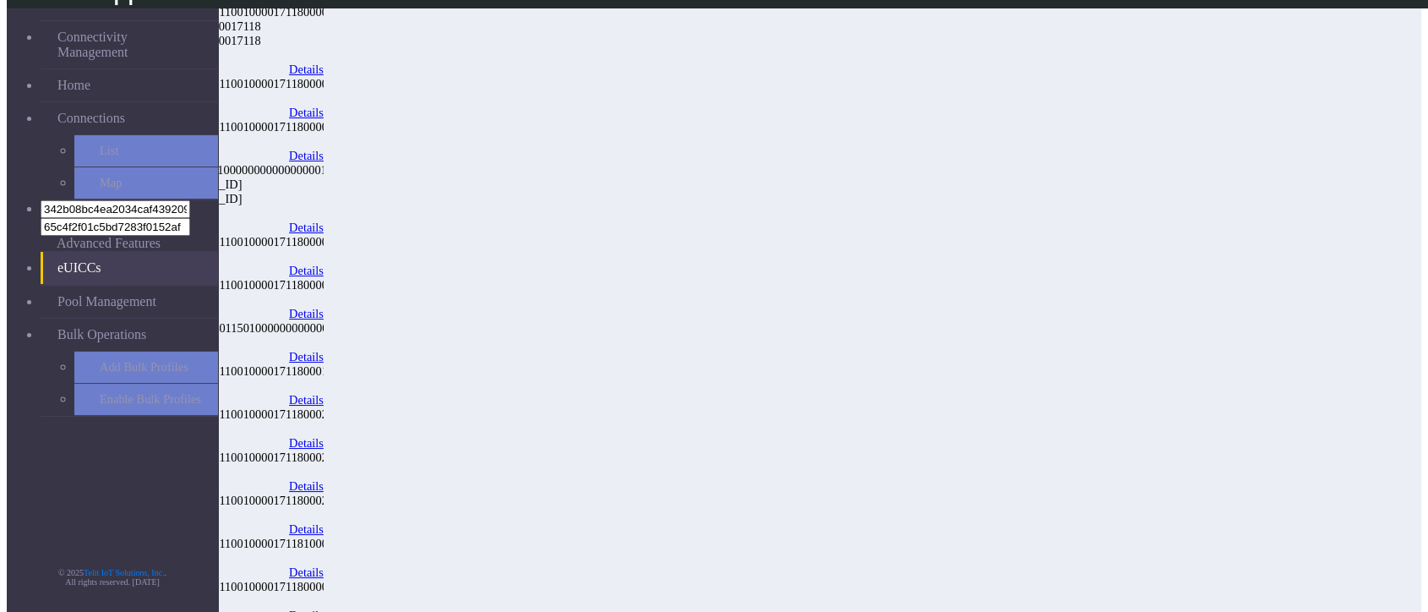
click at [324, 220] on link "Details" at bounding box center [306, 227] width 35 height 14
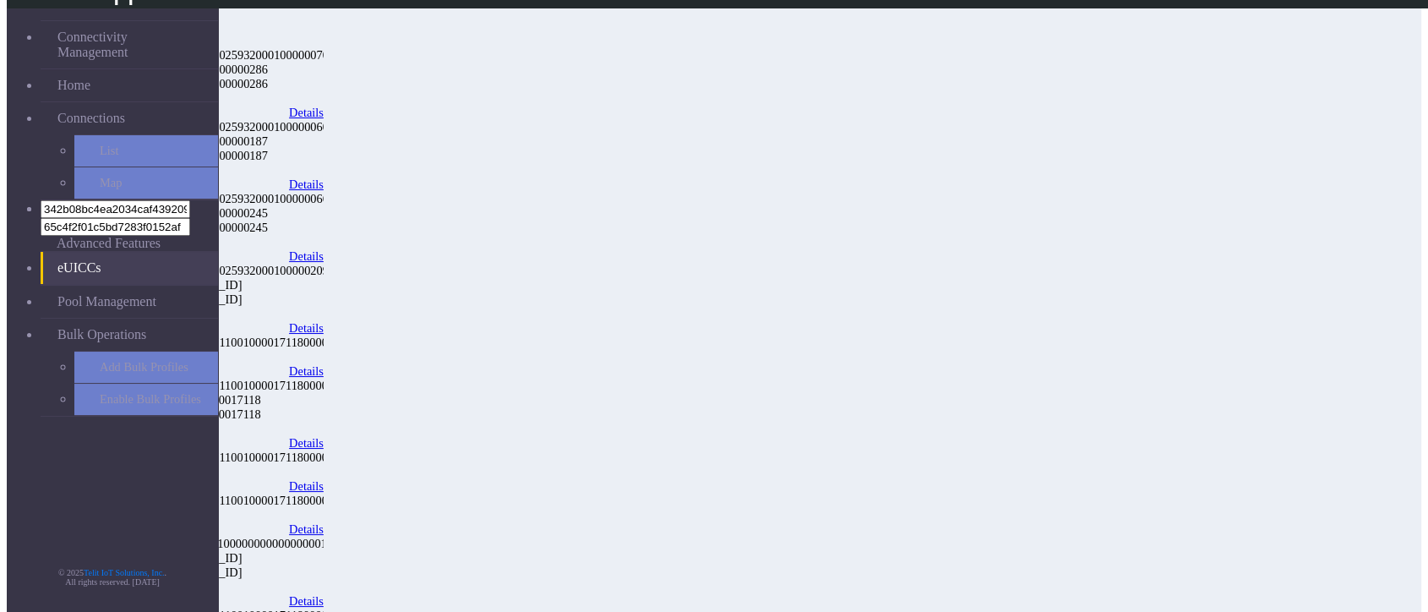
scroll to position [287, 0]
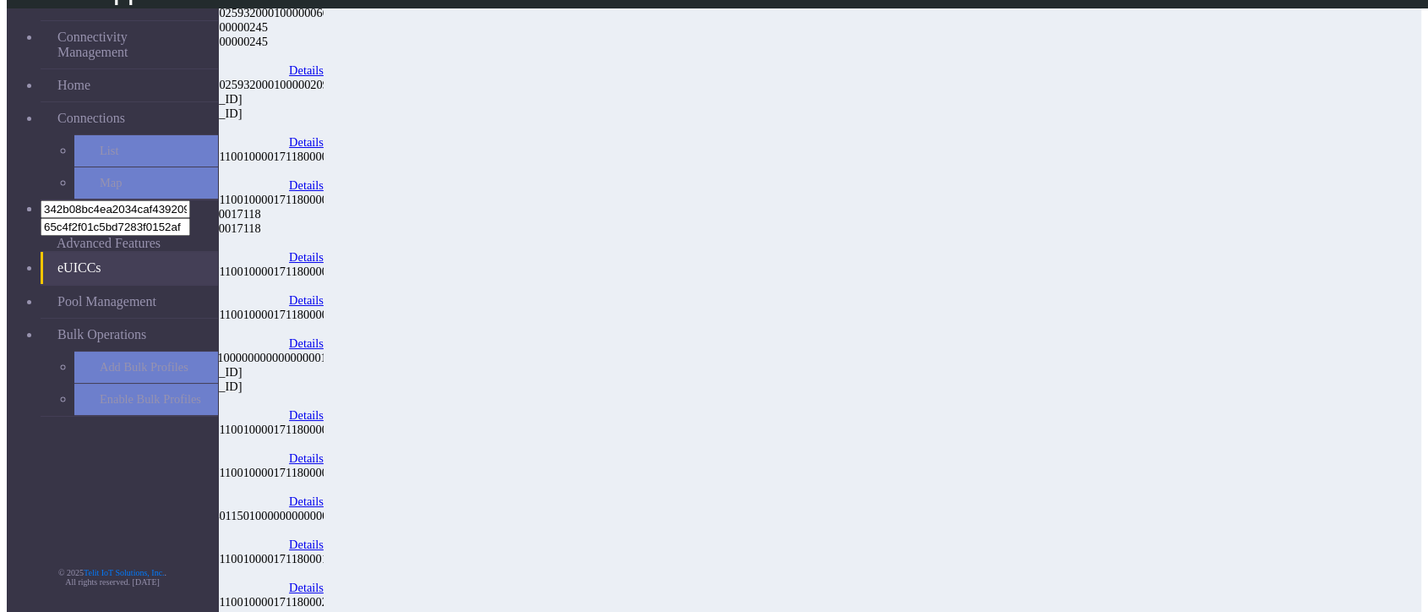
click at [324, 408] on link "Details" at bounding box center [306, 415] width 35 height 14
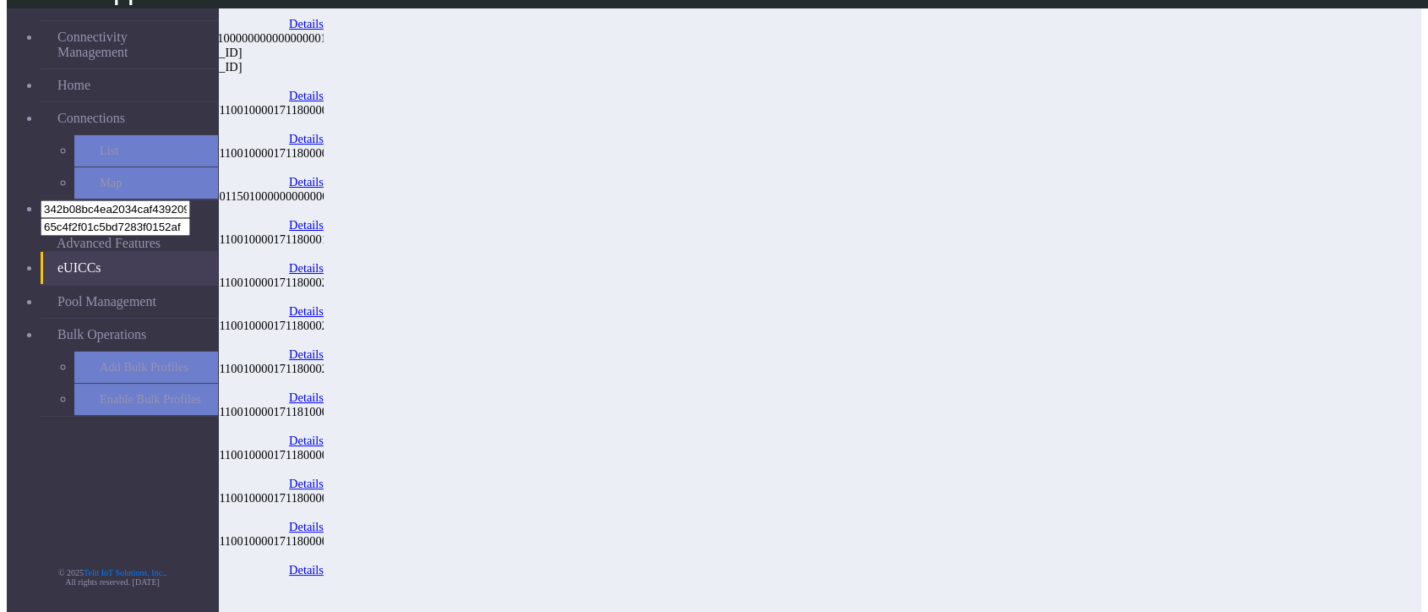
scroll to position [622, 0]
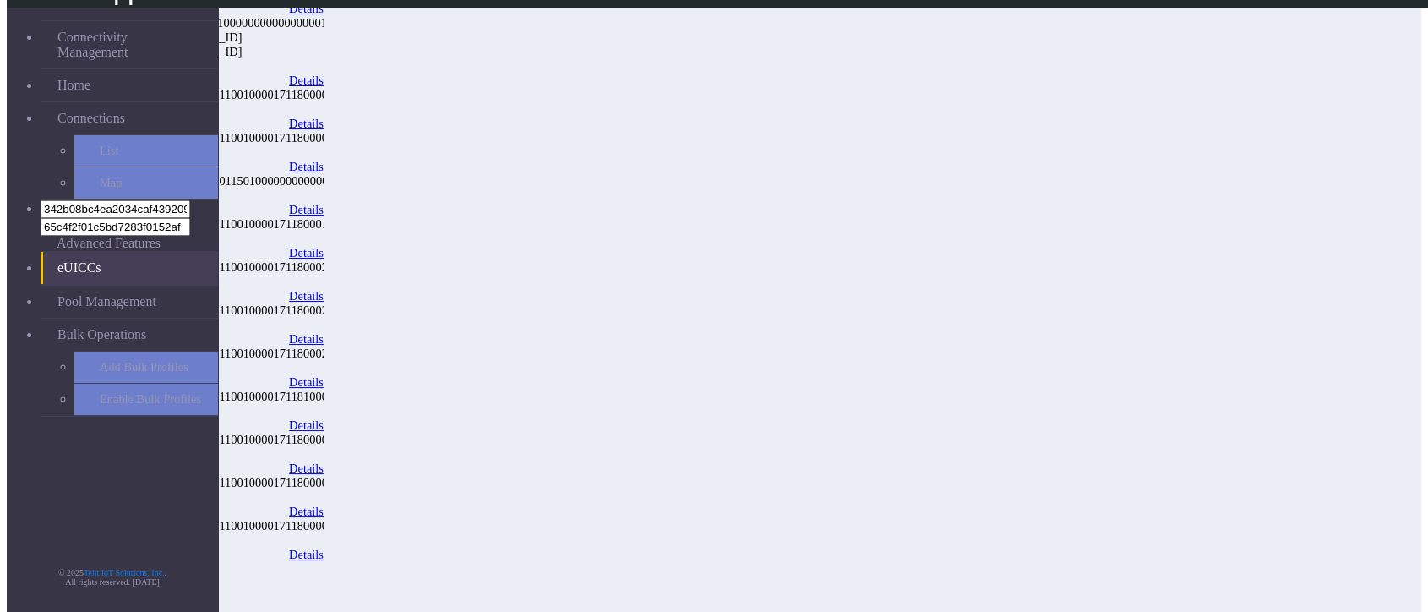
click at [324, 483] on link "Details" at bounding box center [306, 554] width 35 height 14
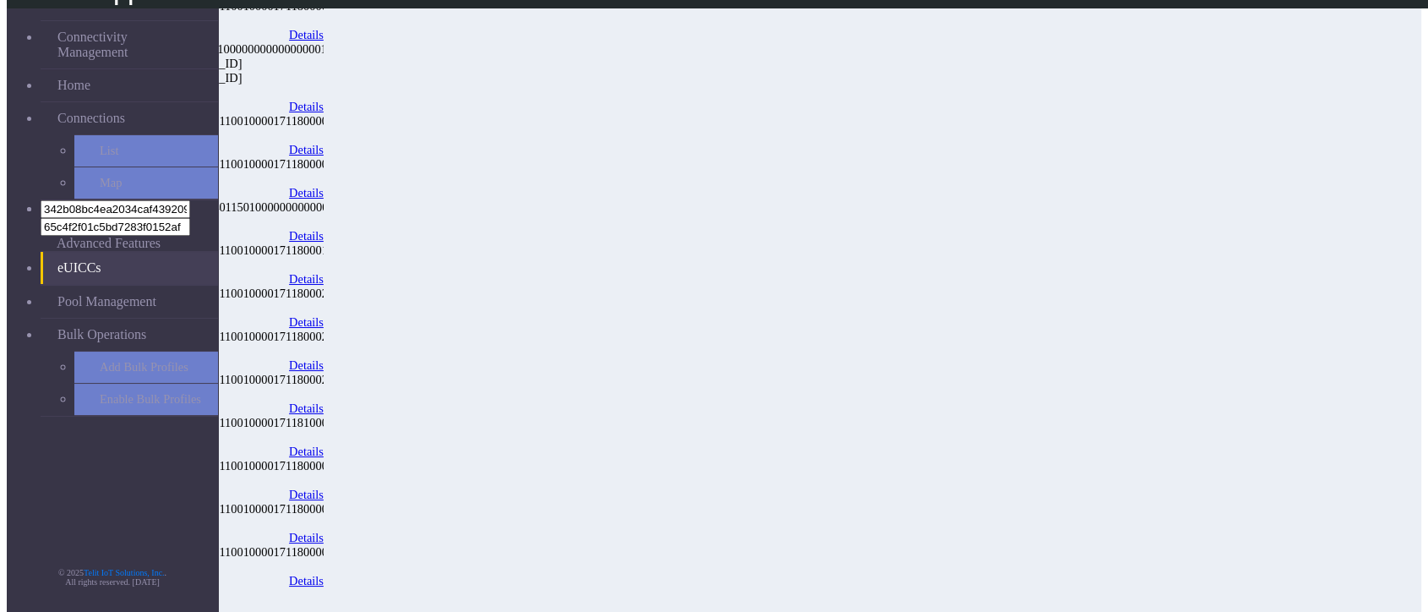
scroll to position [622, 0]
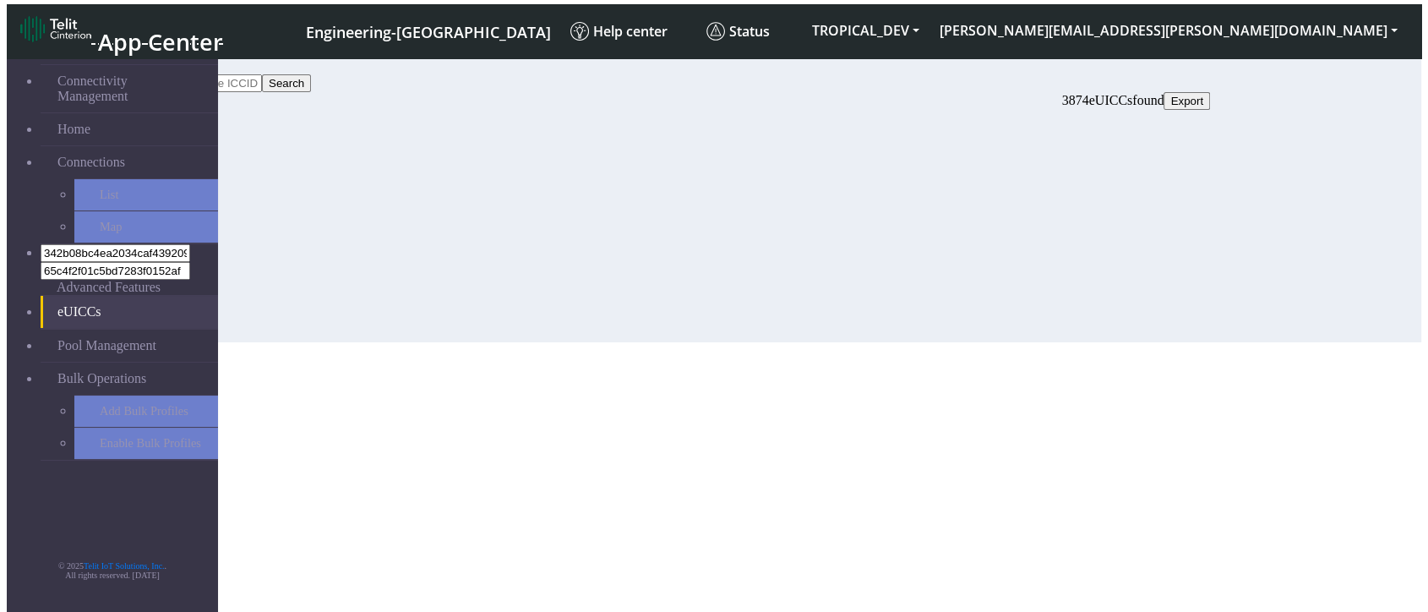
scroll to position [0, 0]
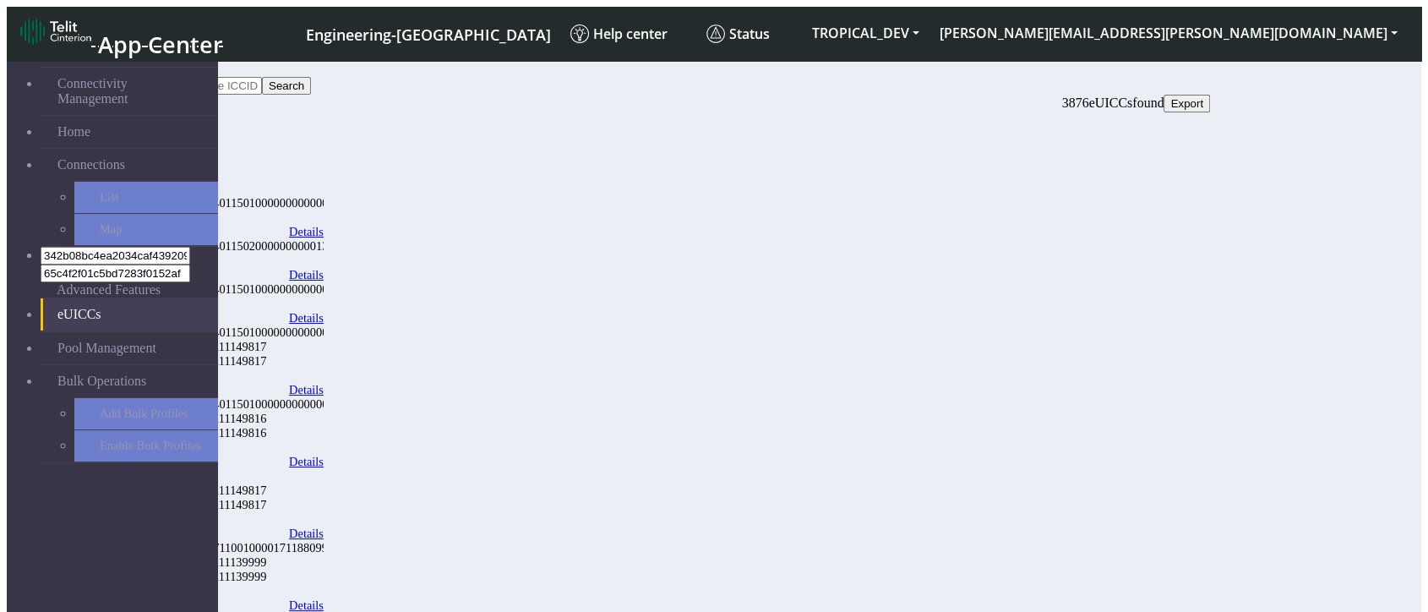
click at [324, 455] on link "Details" at bounding box center [306, 462] width 35 height 14
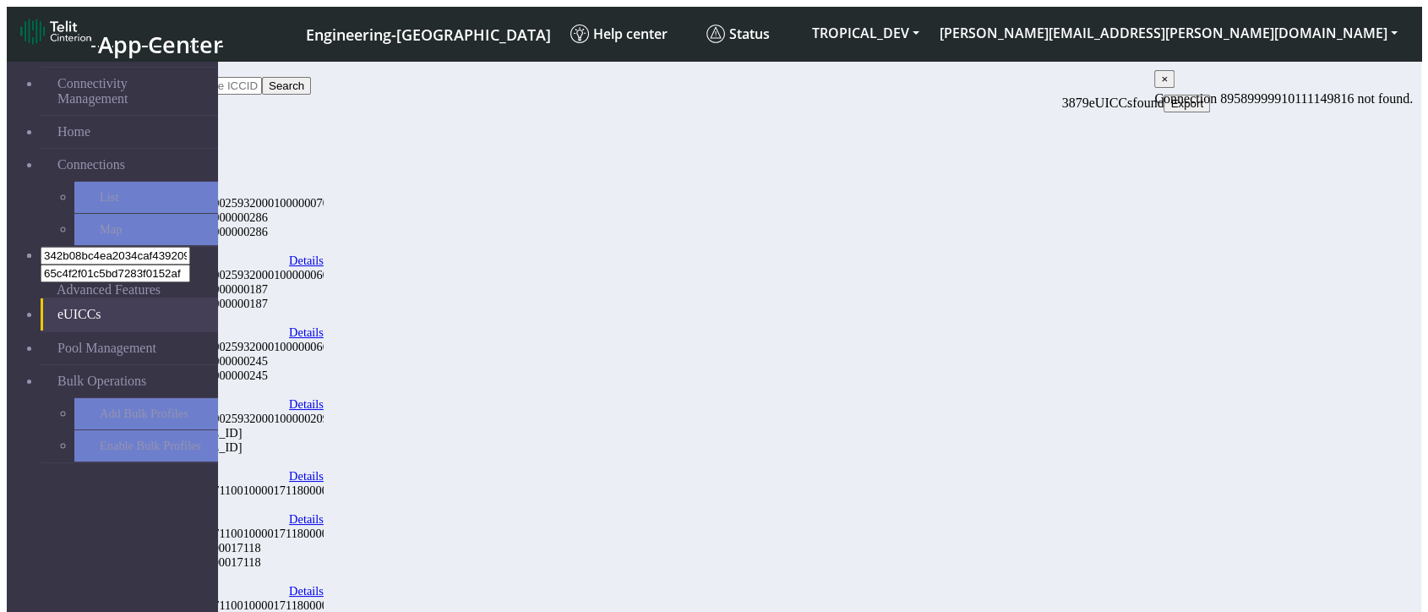
click at [324, 253] on link "Details" at bounding box center [306, 260] width 35 height 14
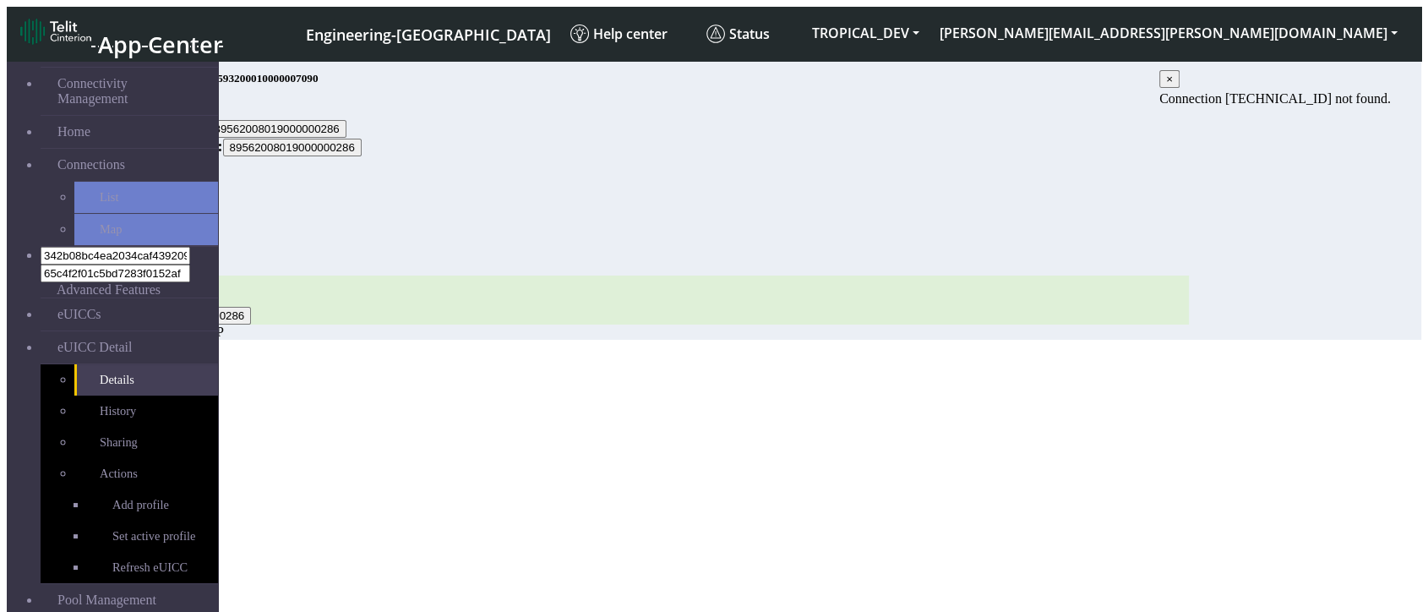
click at [961, 340] on section "Connectivity Management Home Connections List Map 342b08bc4ea2034caf439209f03cb…" at bounding box center [714, 196] width 1414 height 286
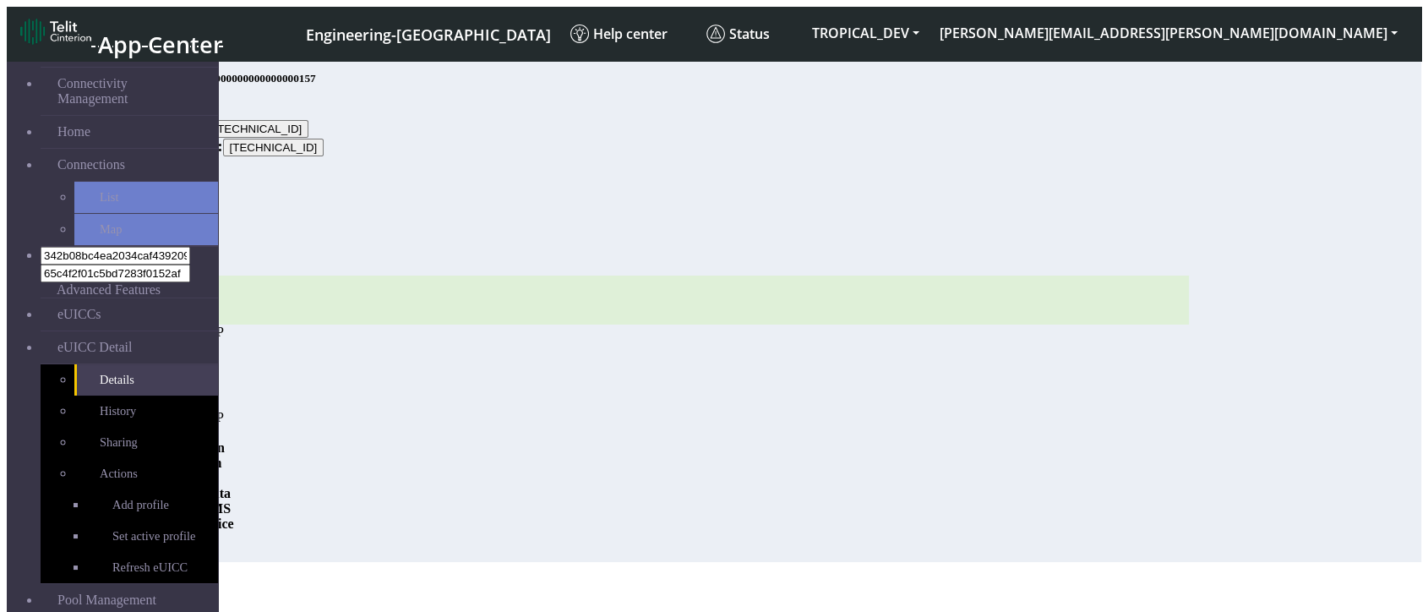
click at [826, 378] on div "ICCID: [TECHNICAL_ID] Carrier Virtual CDP Roaming Profile GGSN Information SGSN…" at bounding box center [650, 461] width 1076 height 201
